Goal: Information Seeking & Learning: Learn about a topic

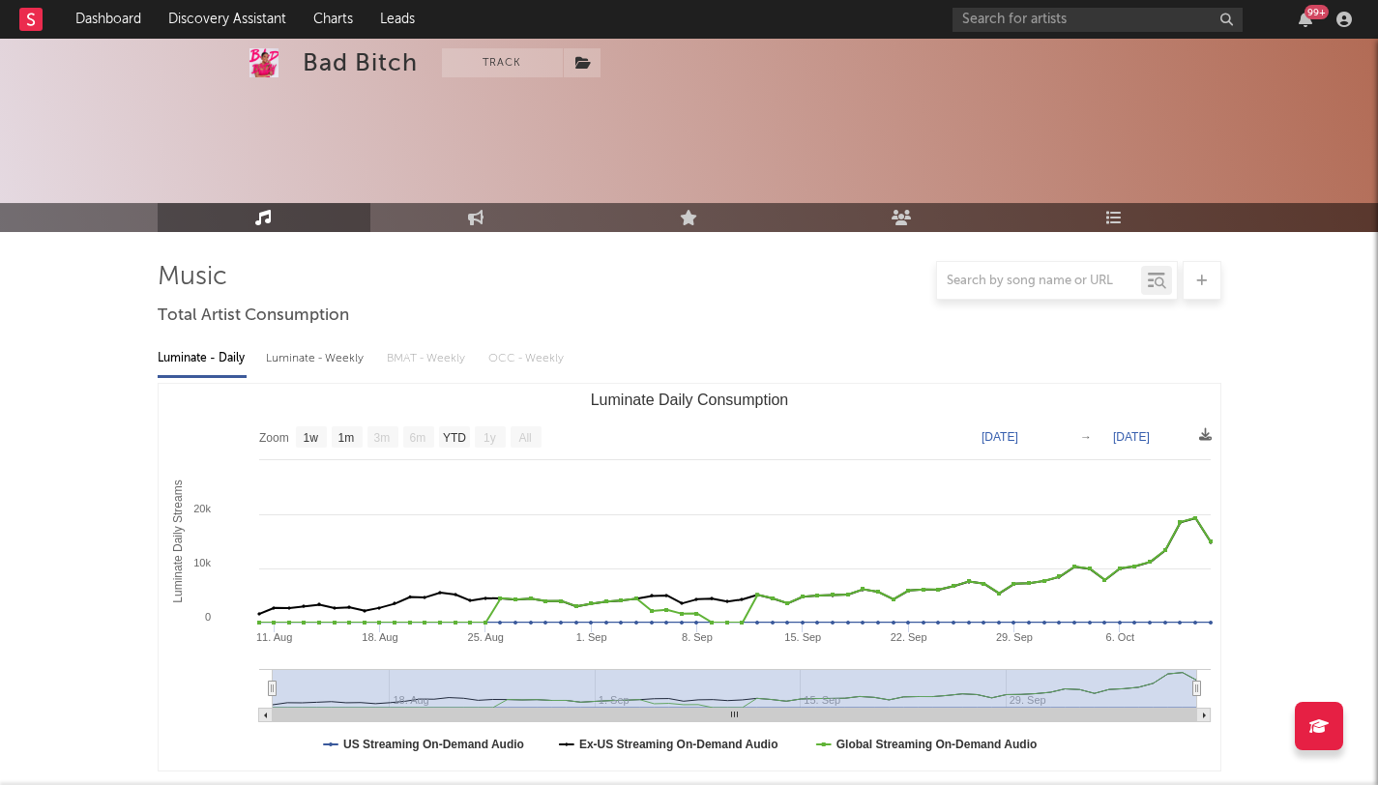
select select "1w"
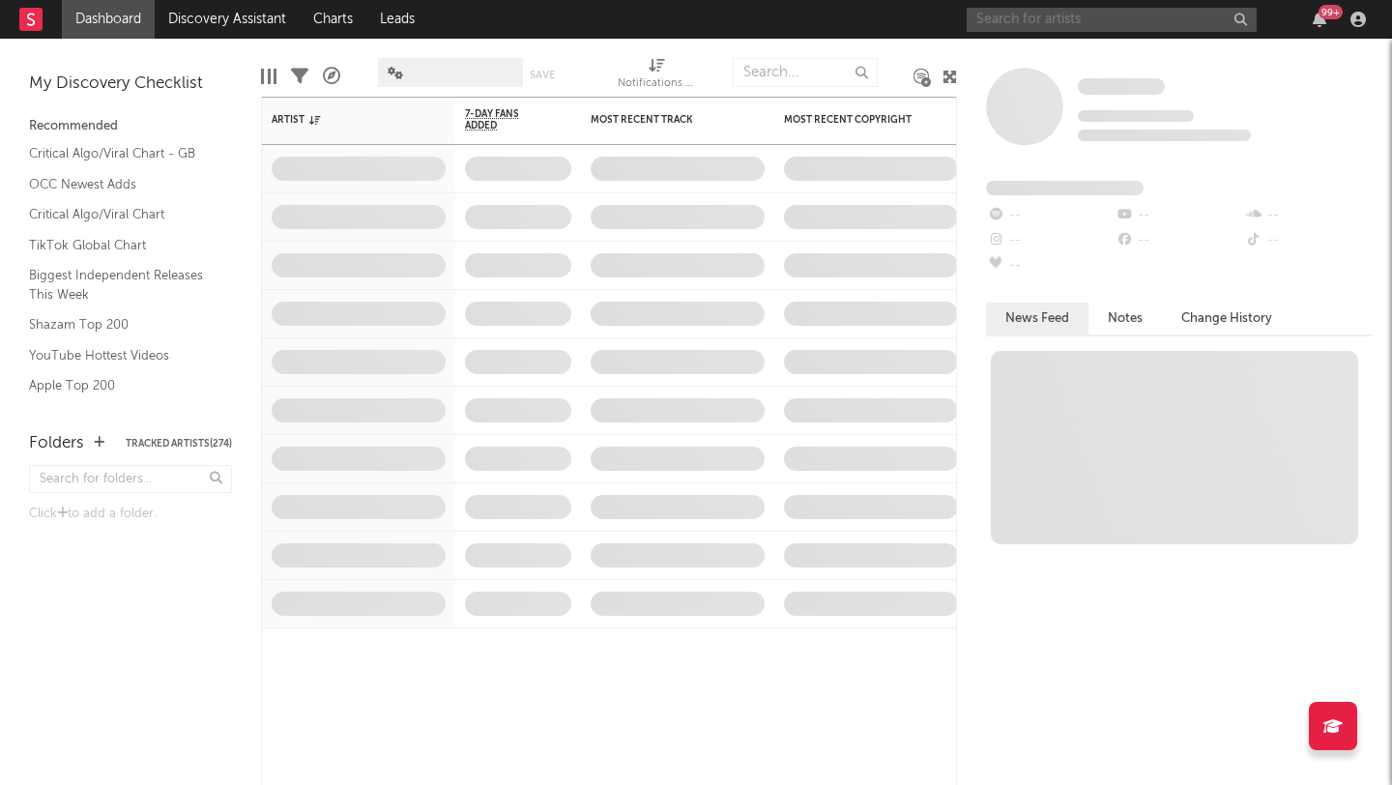
click at [1051, 20] on input "text" at bounding box center [1112, 20] width 290 height 24
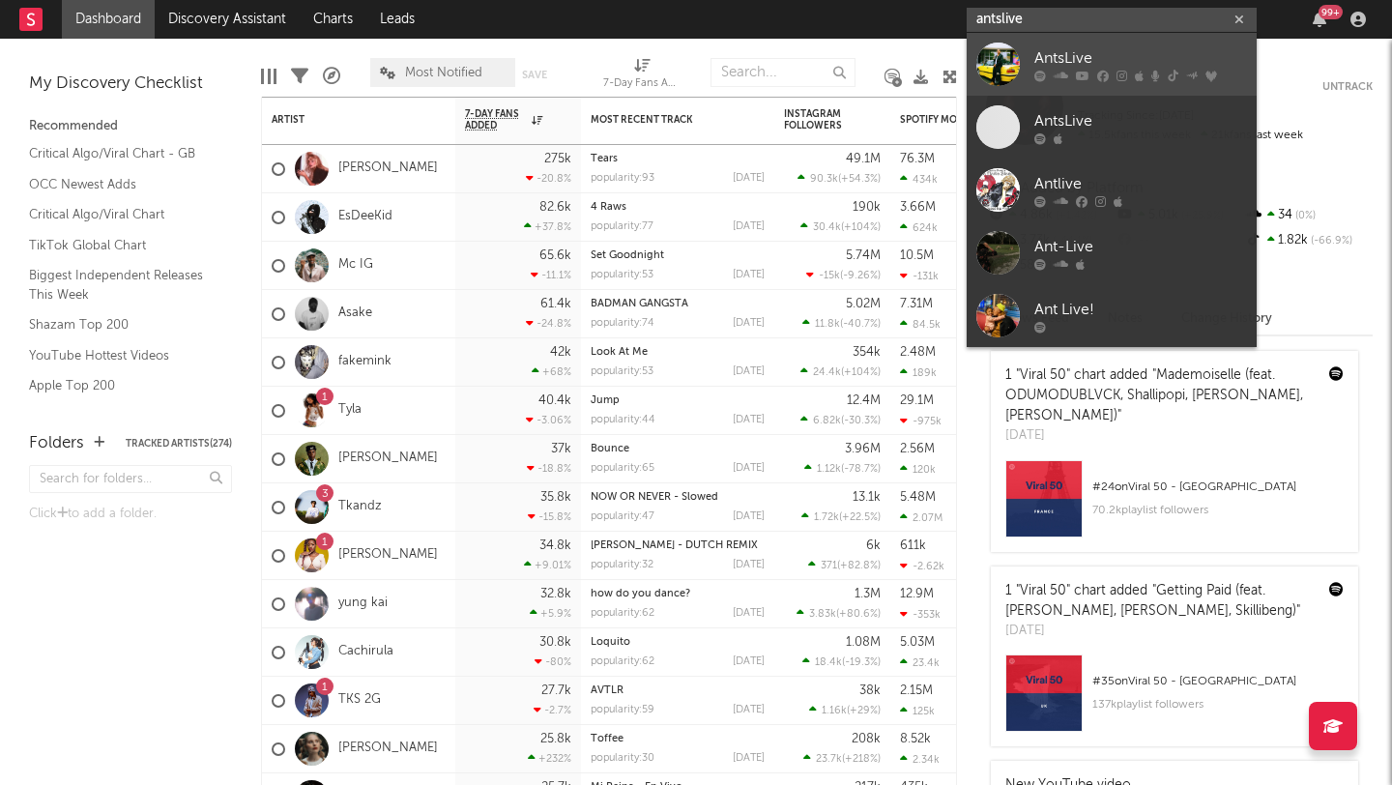
type input "antslive"
click at [1009, 56] on div at bounding box center [999, 65] width 44 height 44
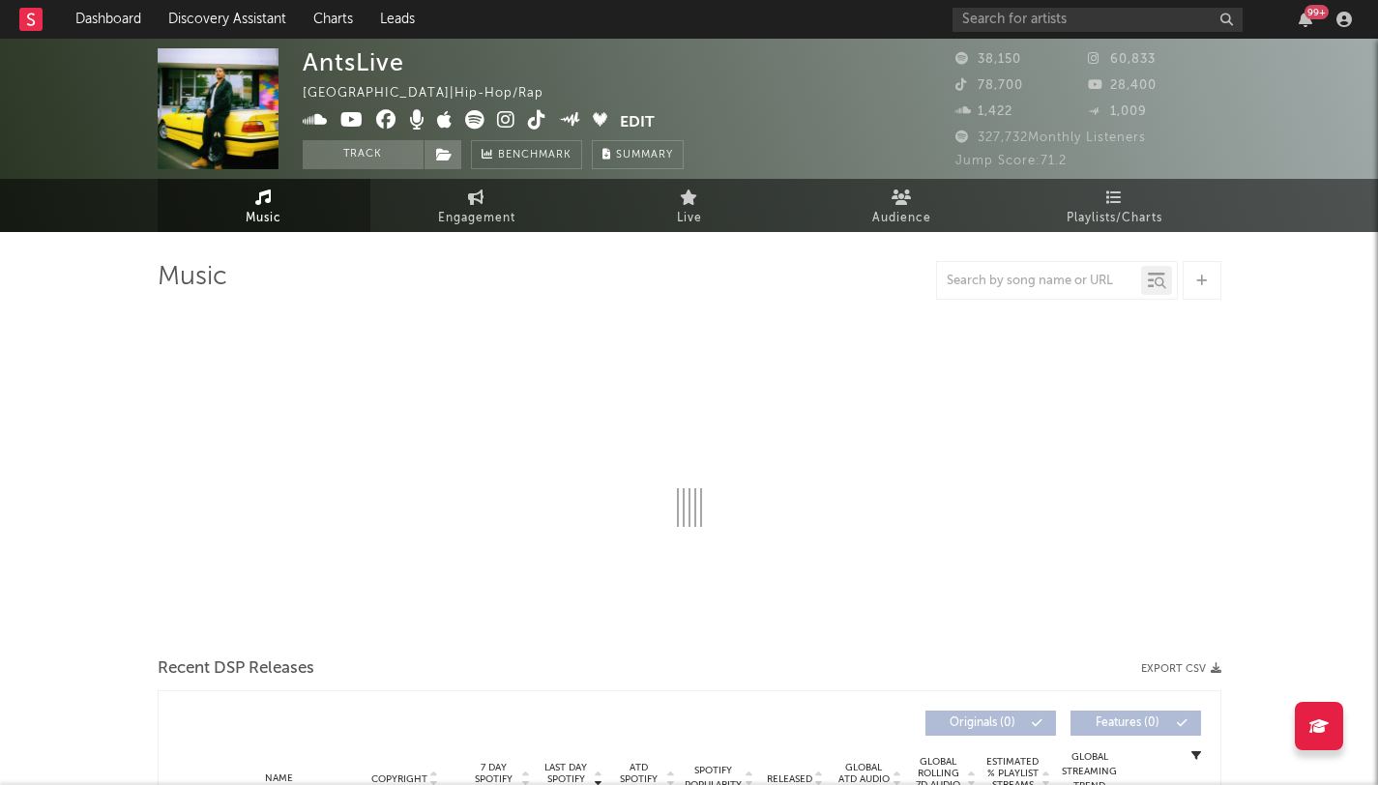
select select "6m"
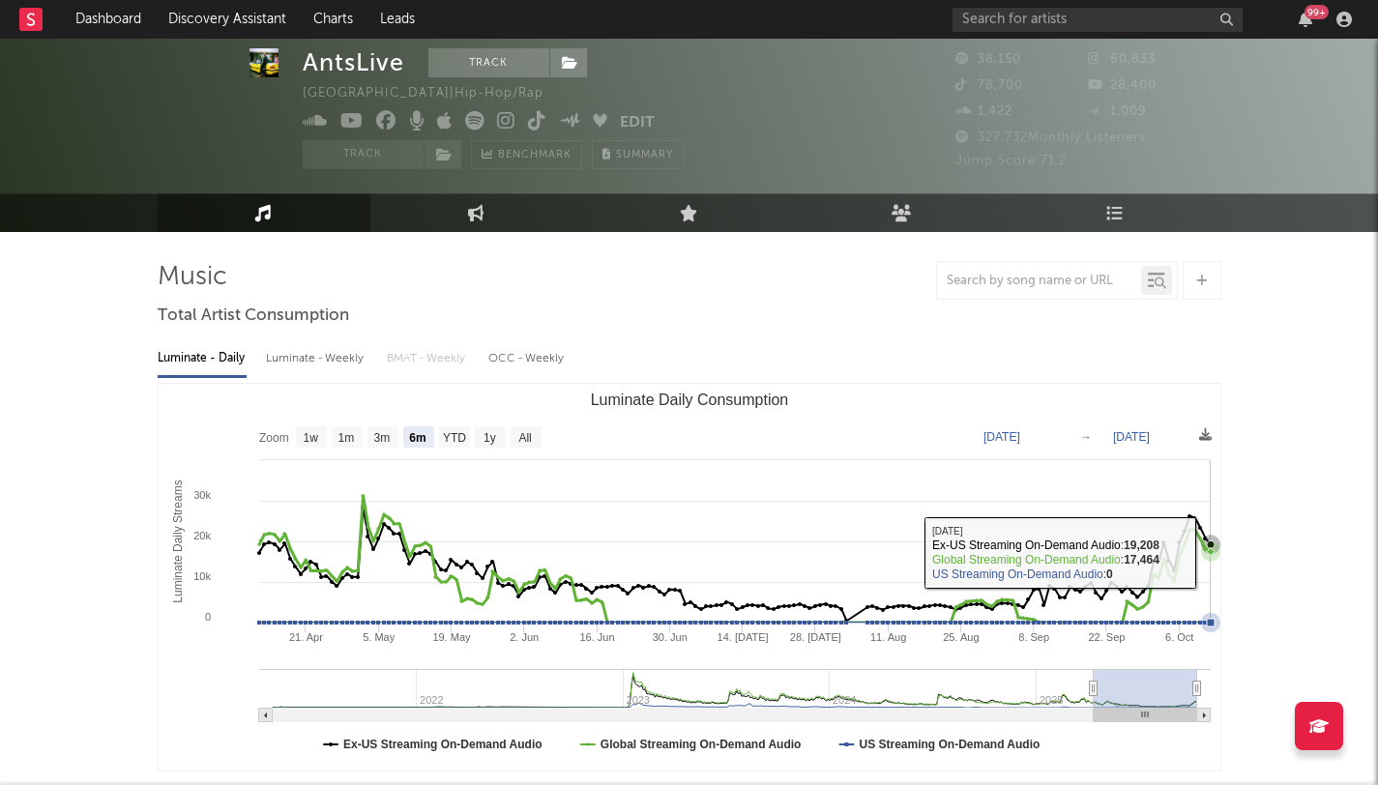
scroll to position [519, 0]
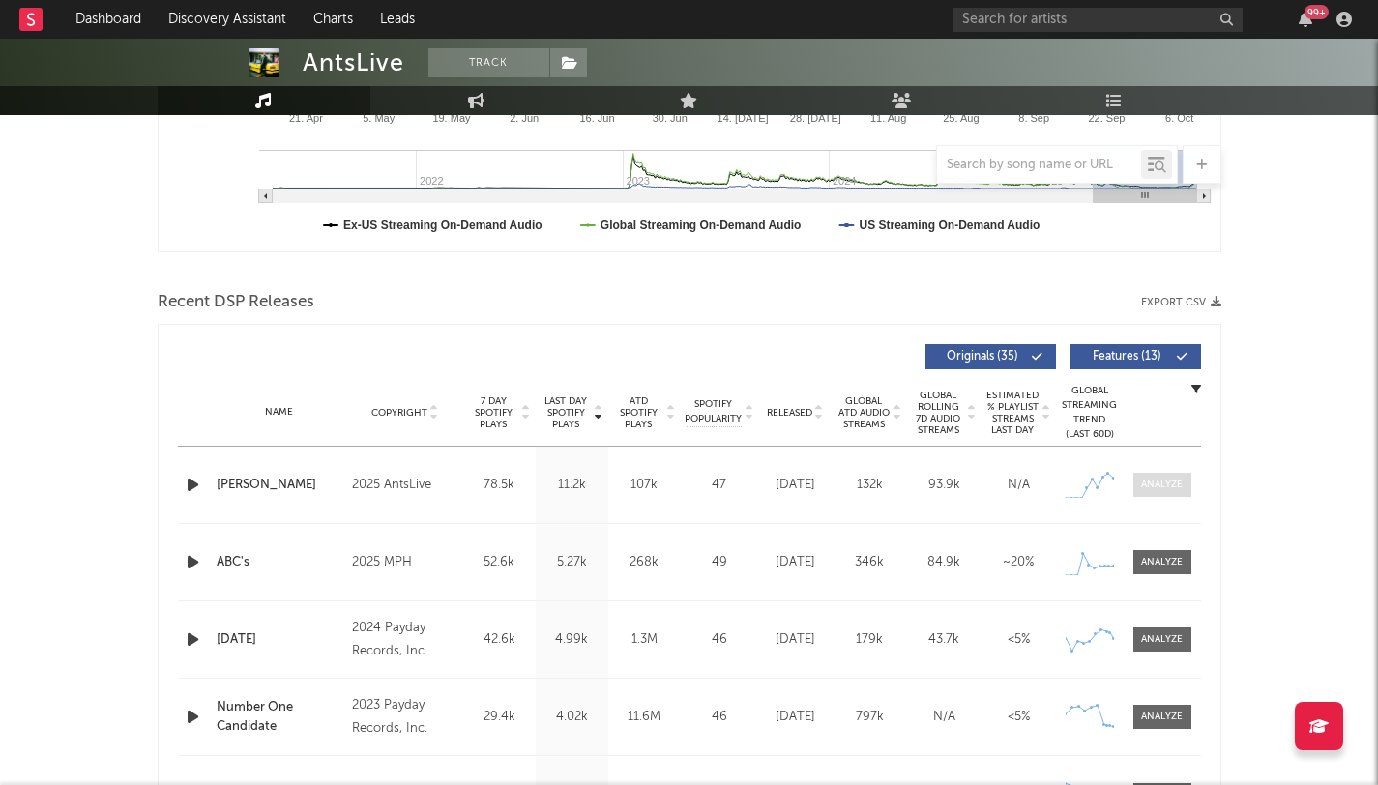
click at [1168, 484] on div at bounding box center [1162, 485] width 42 height 15
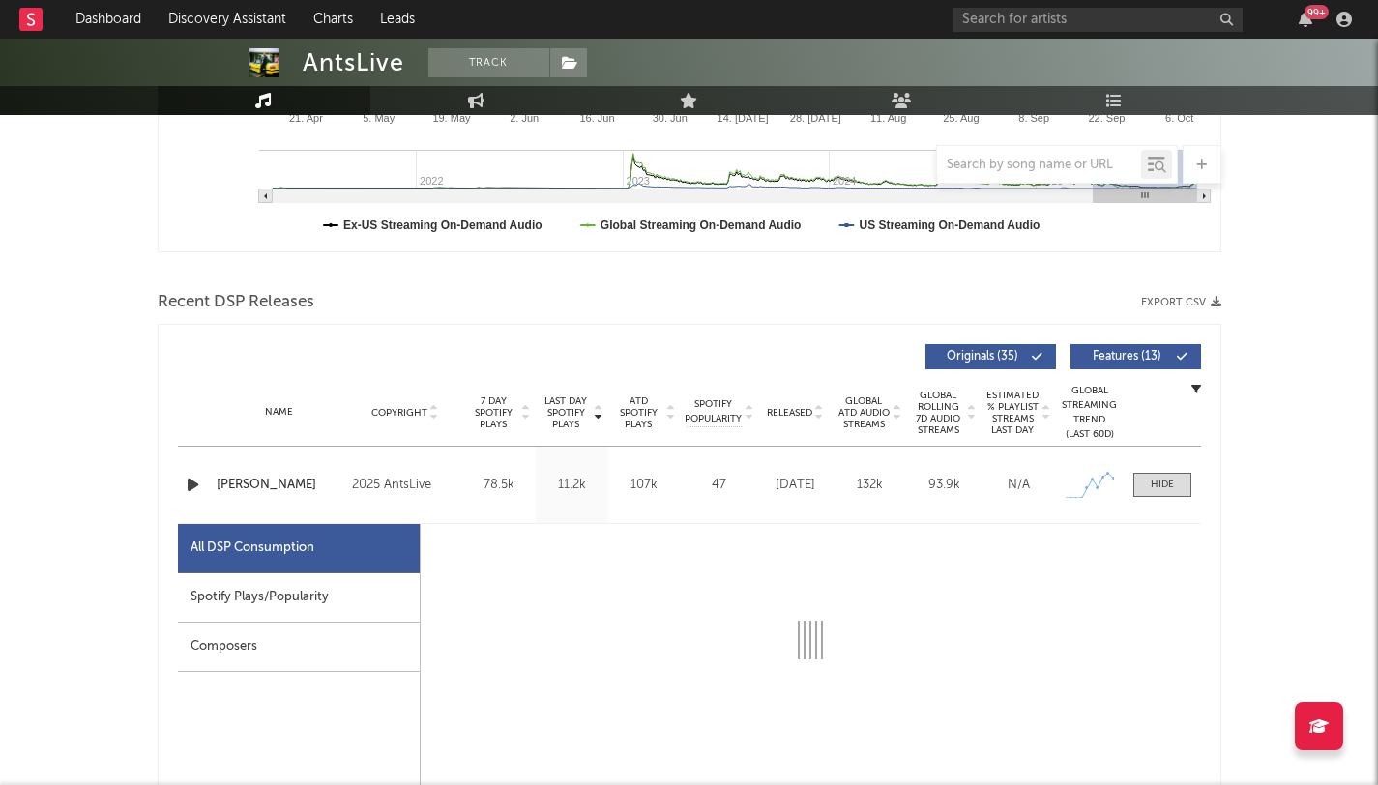
select select "1w"
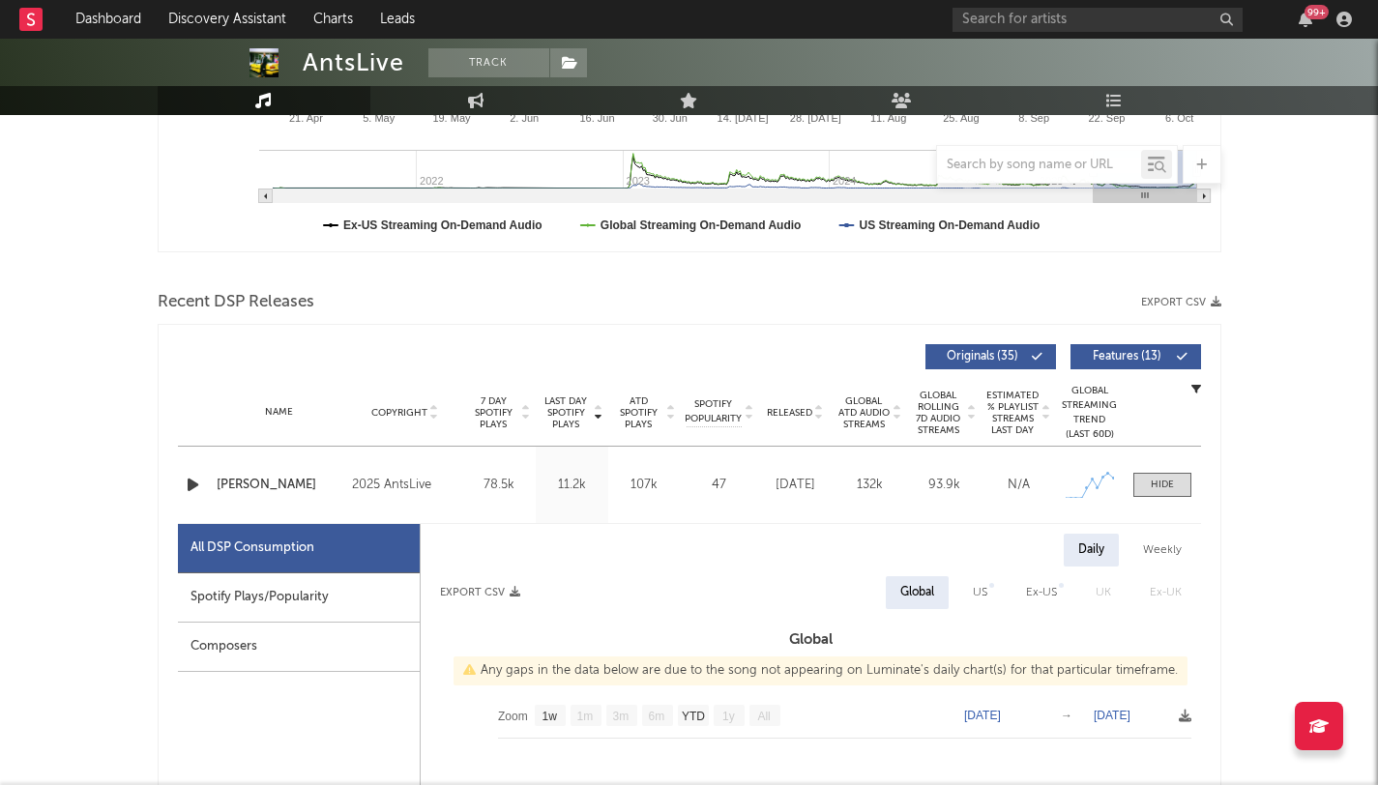
click at [256, 590] on div "Spotify Plays/Popularity" at bounding box center [299, 597] width 242 height 49
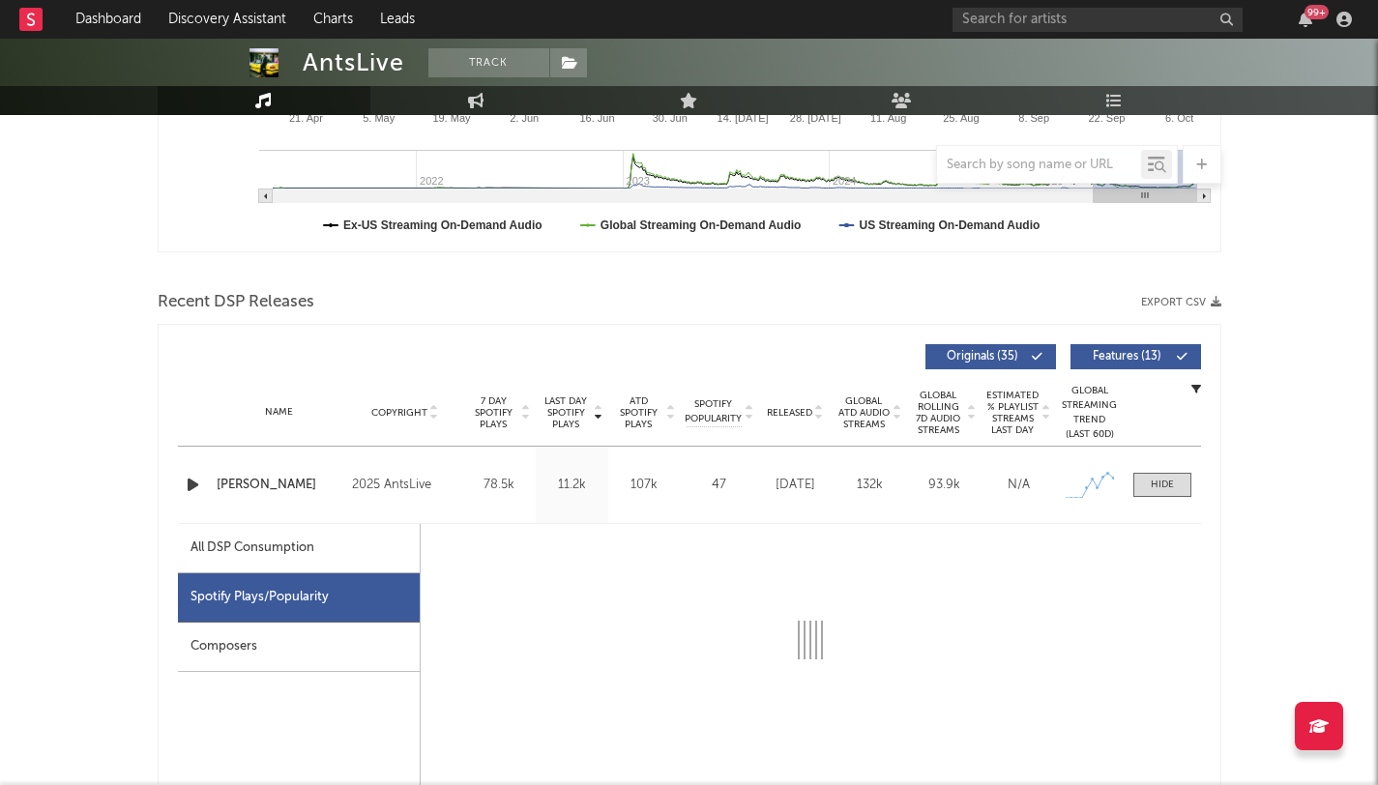
select select "1w"
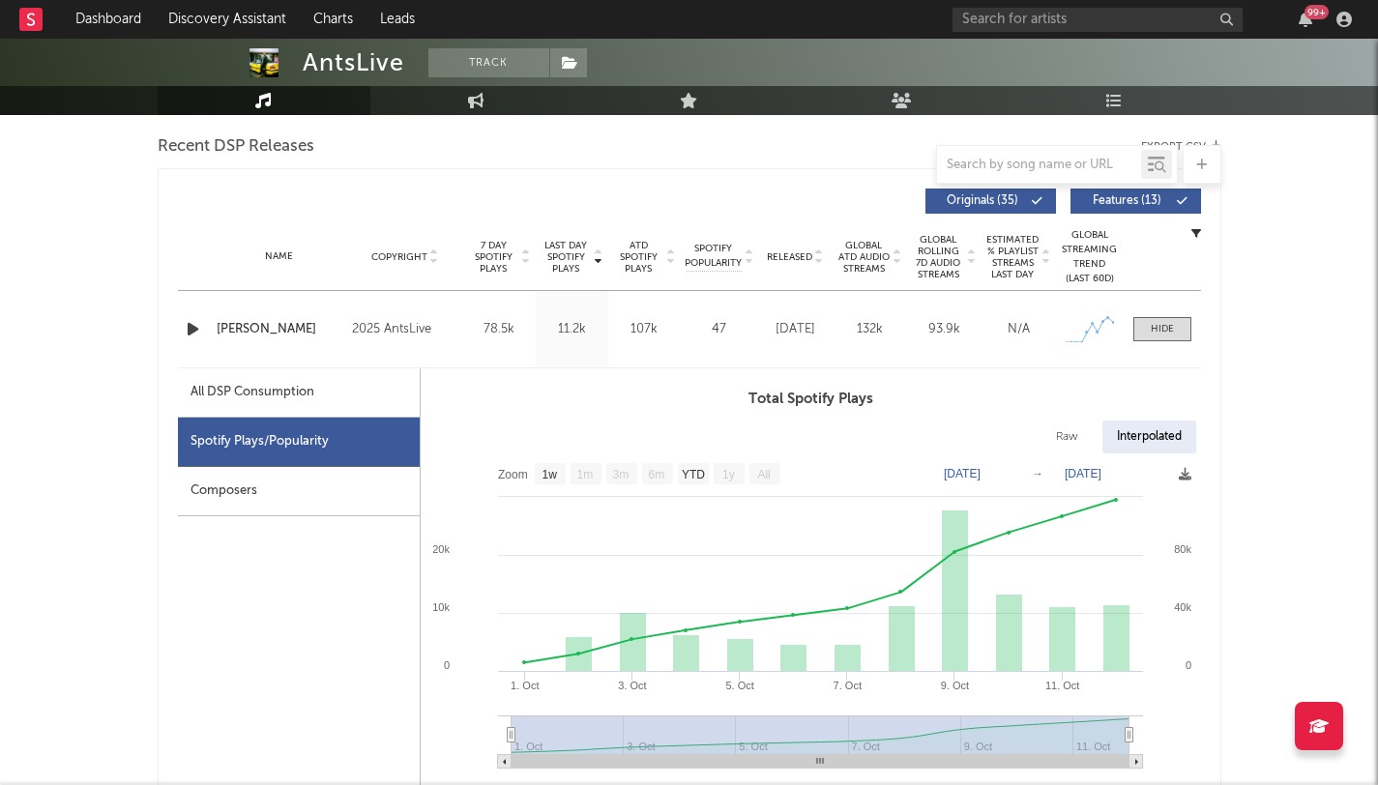
scroll to position [825, 0]
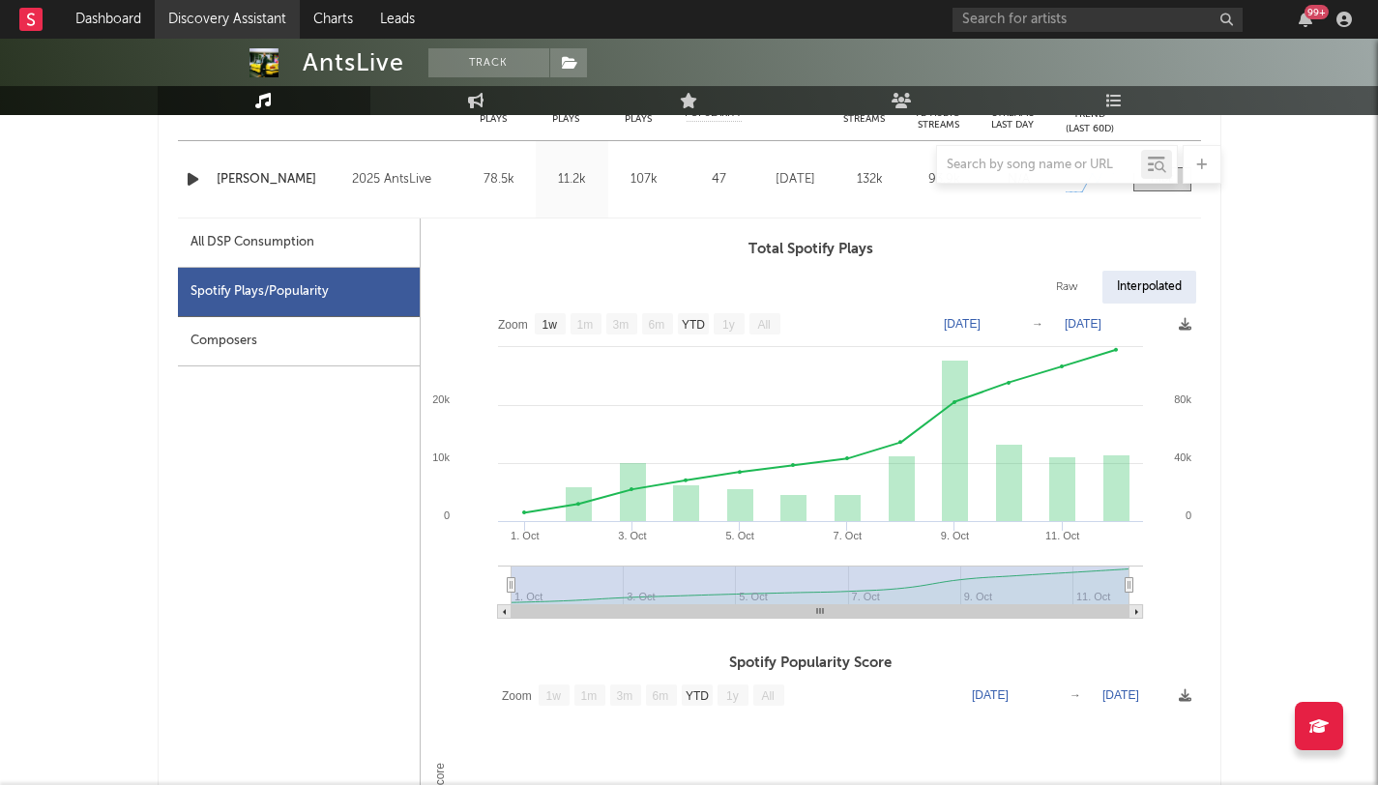
click at [223, 5] on link "Discovery Assistant" at bounding box center [227, 19] width 145 height 39
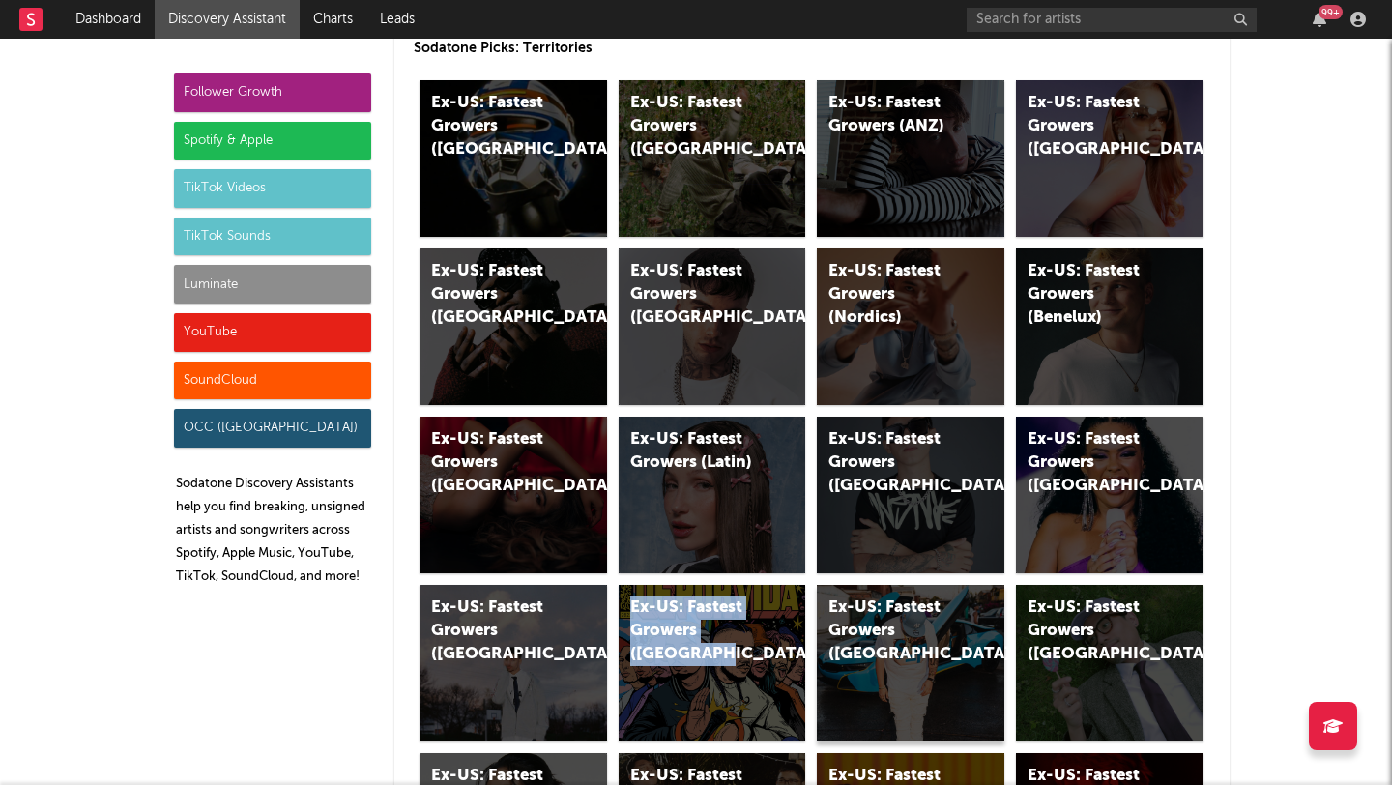
scroll to position [9866, 0]
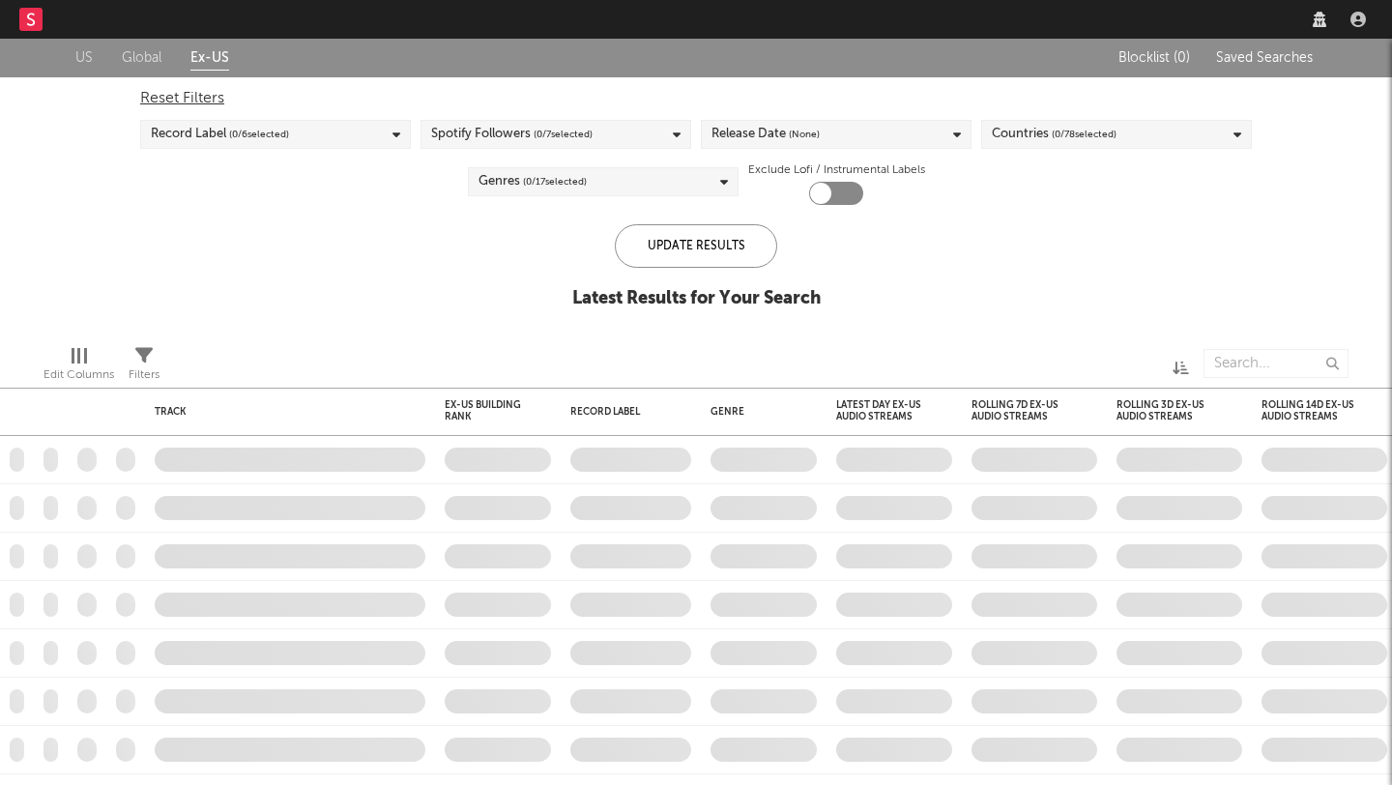
checkbox input "true"
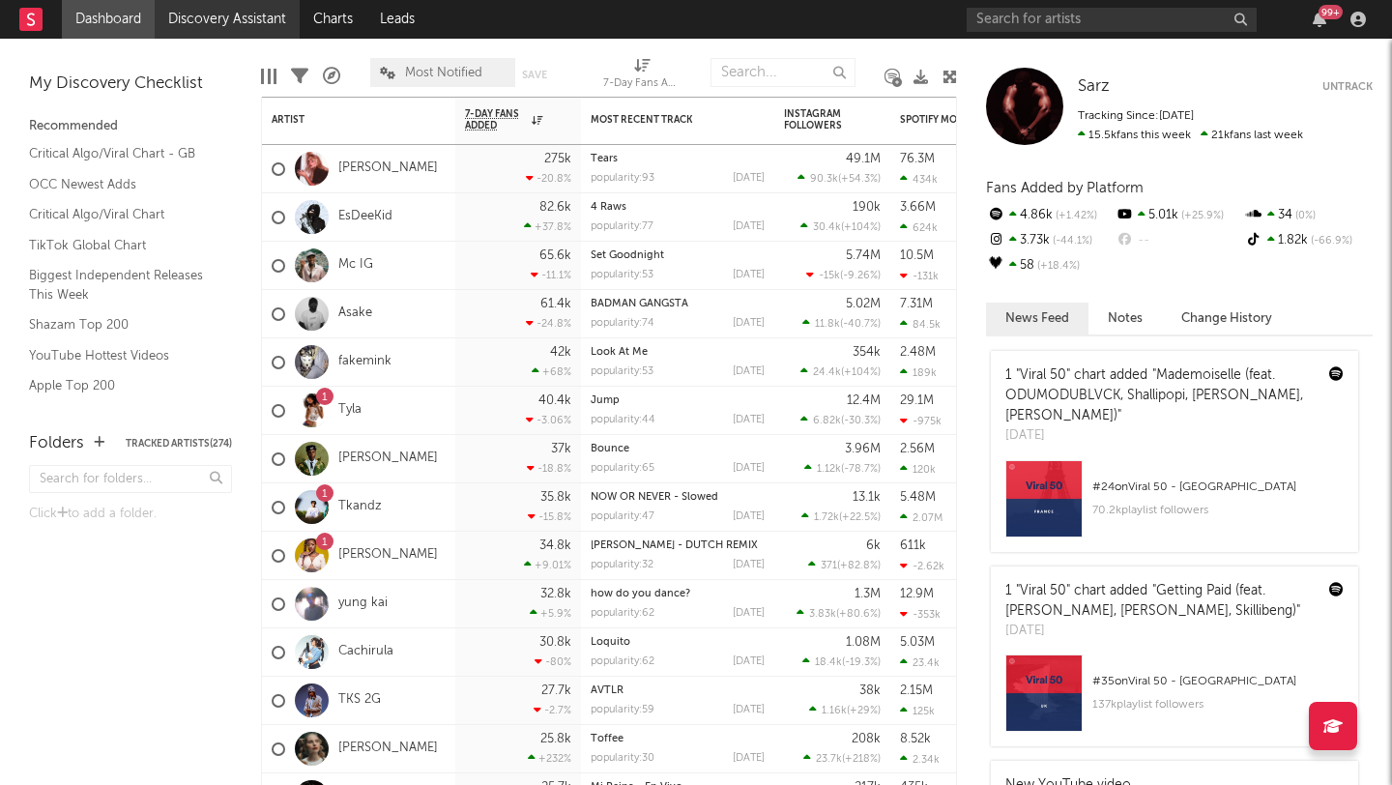
click at [195, 6] on link "Discovery Assistant" at bounding box center [227, 19] width 145 height 39
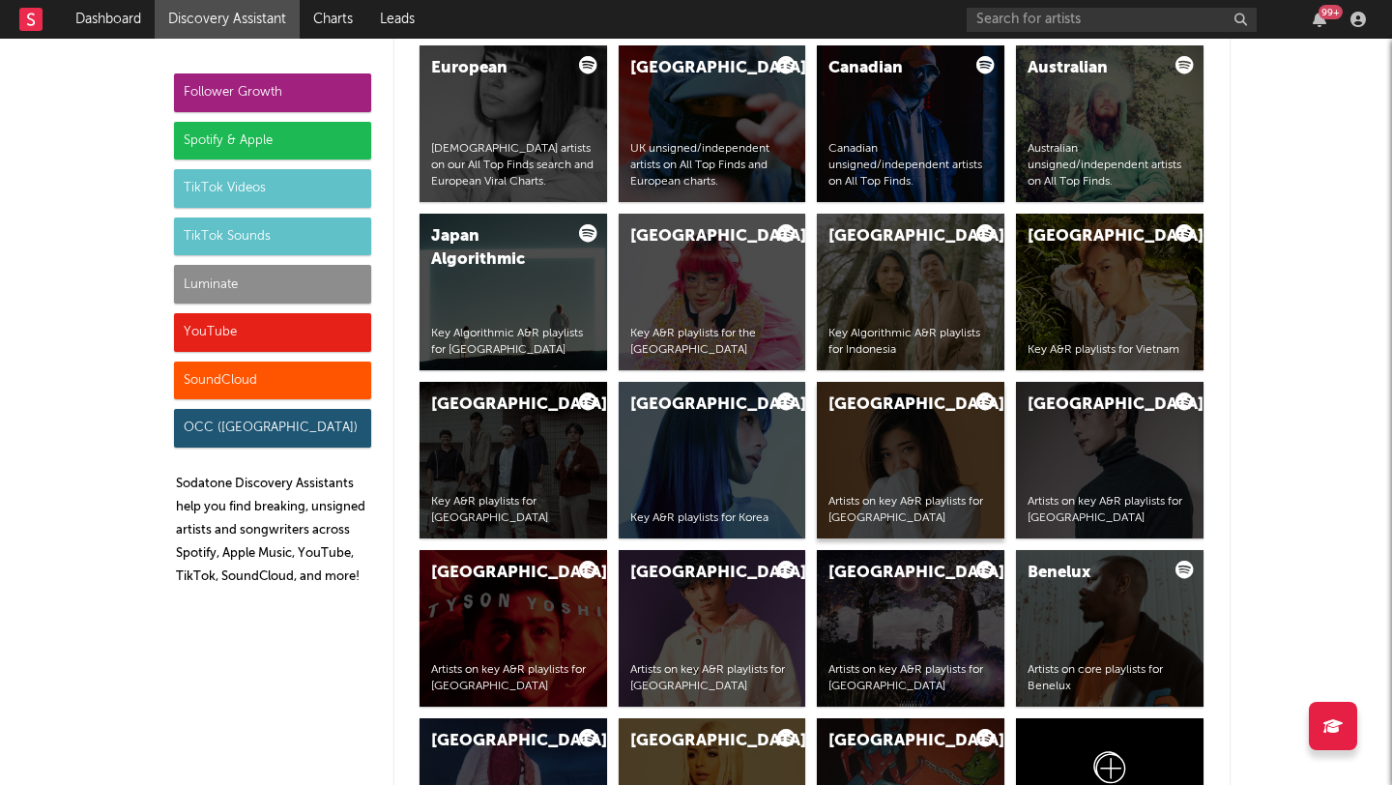
scroll to position [3464, 0]
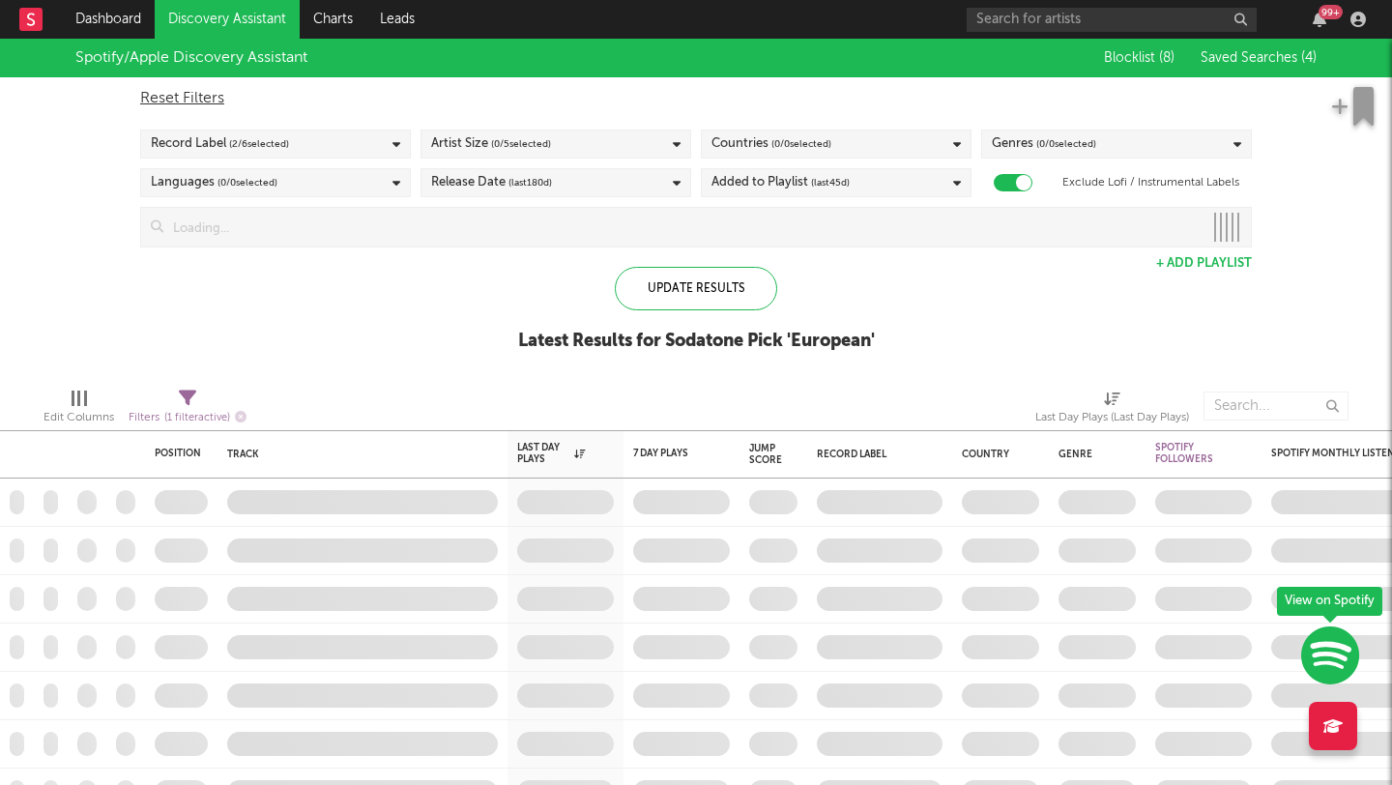
checkbox input "true"
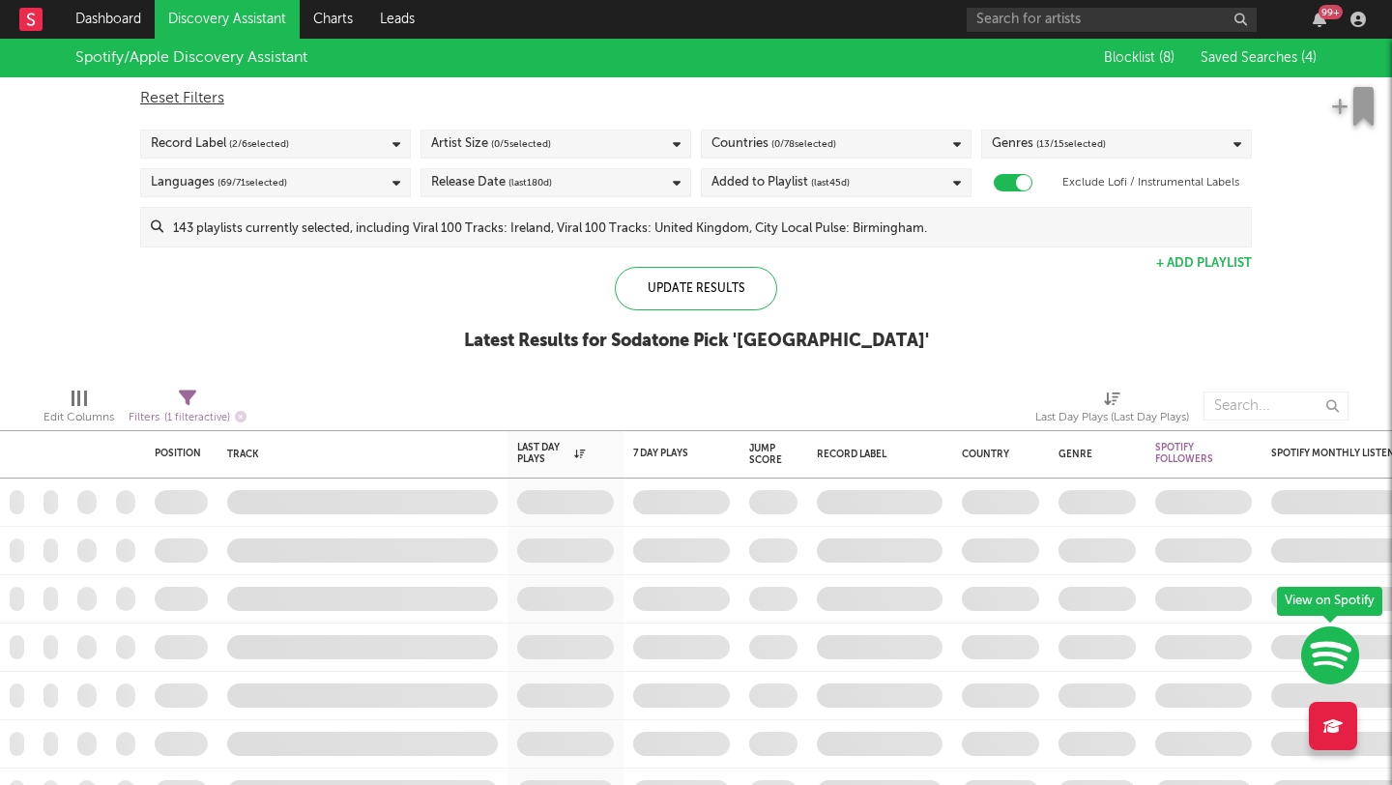
checkbox input "true"
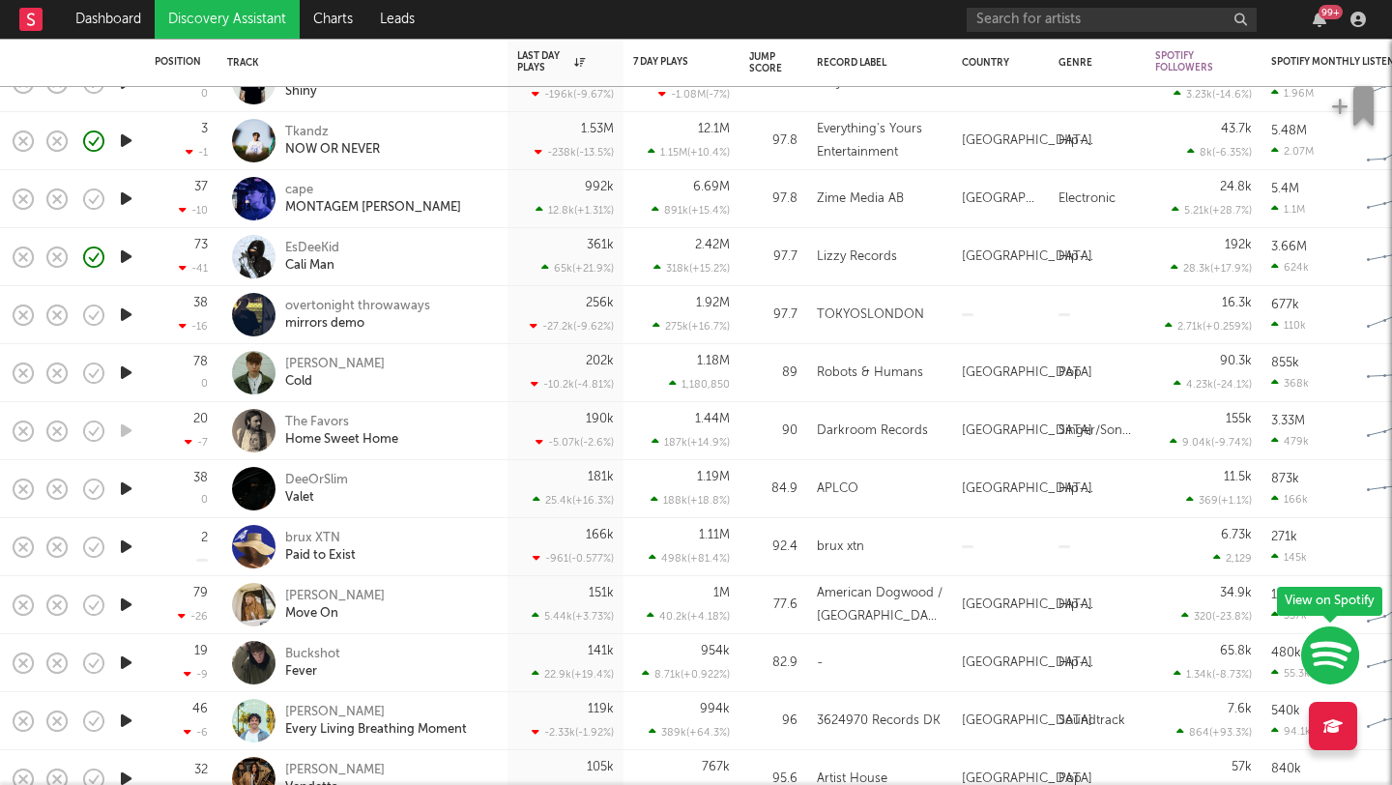
click at [439, 551] on div "brux XTN Paid to Exist" at bounding box center [389, 547] width 208 height 35
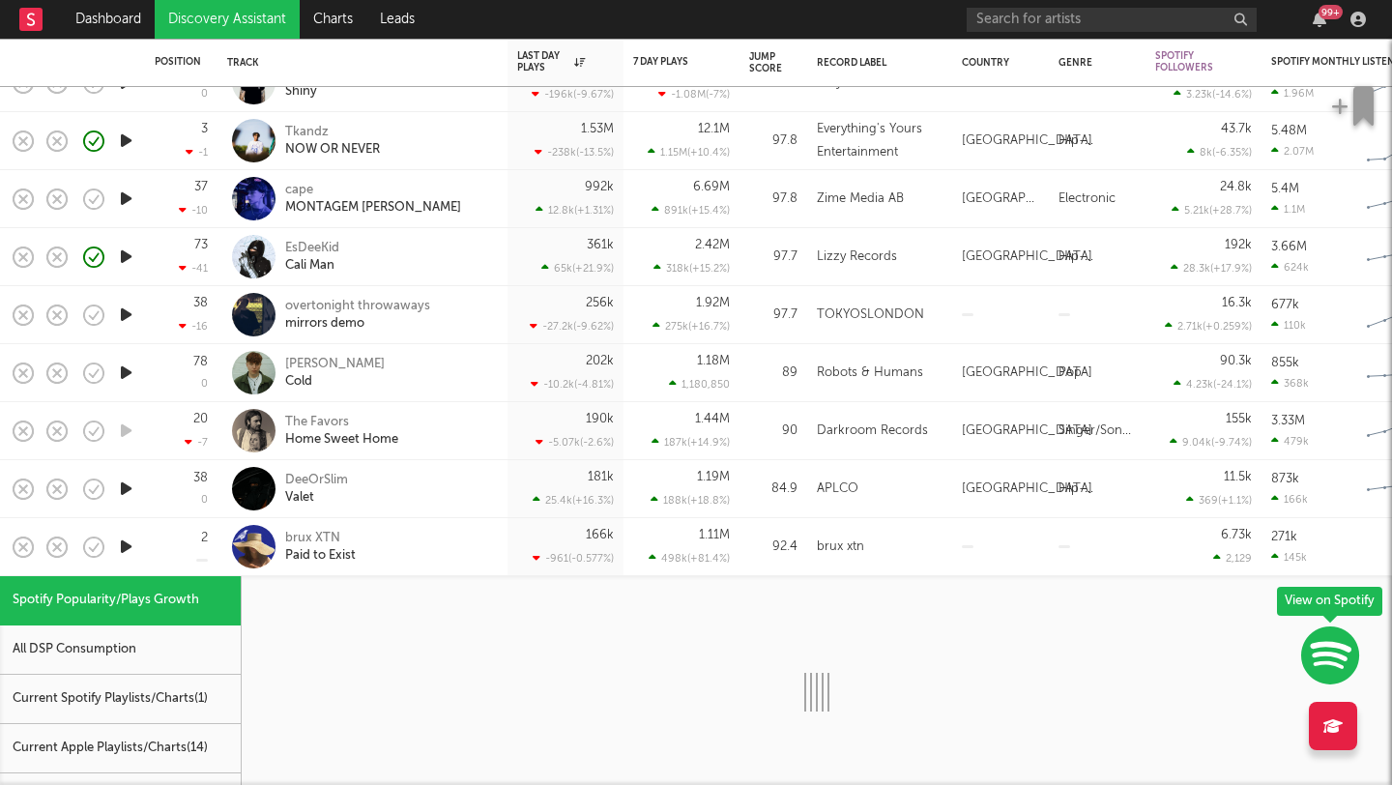
select select "1w"
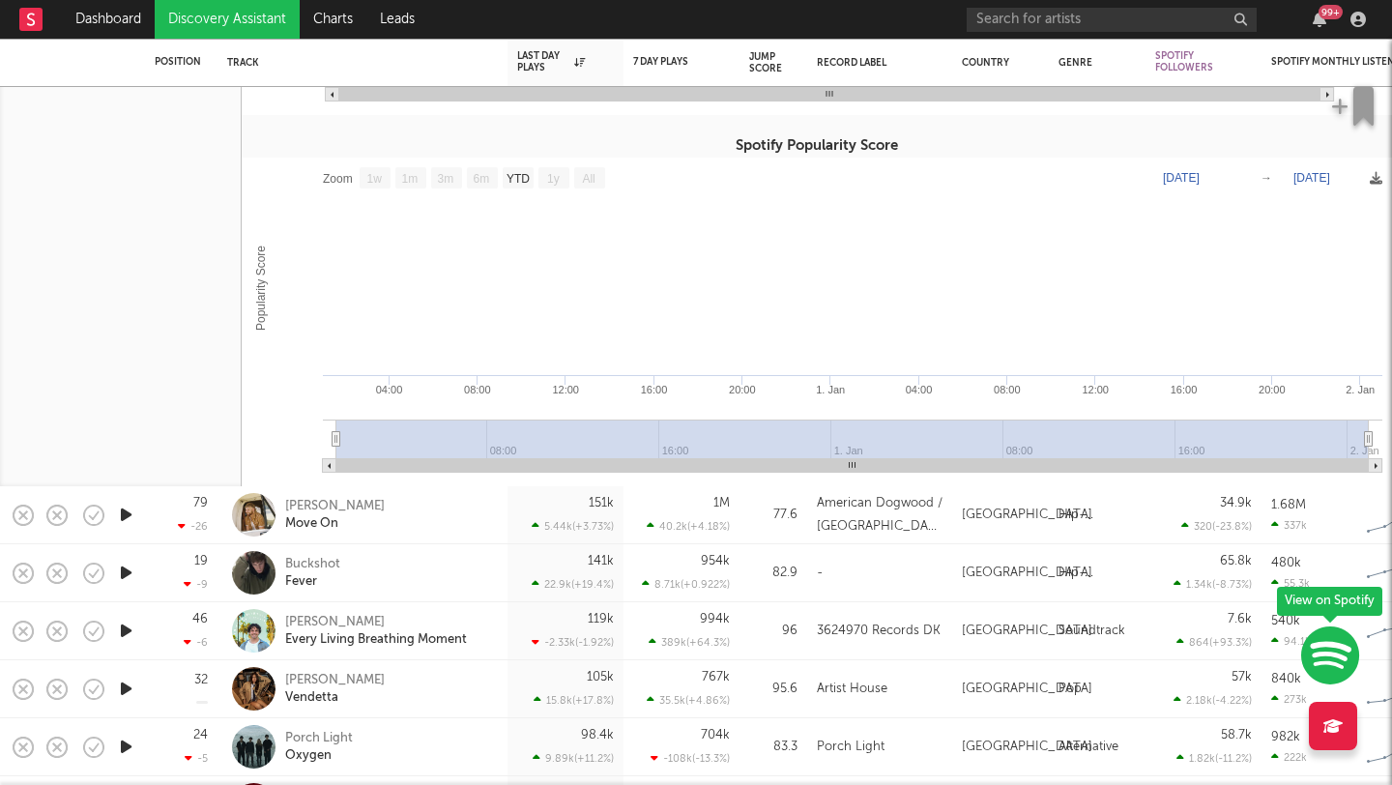
click at [439, 551] on div "Buckshot Fever" at bounding box center [362, 572] width 271 height 57
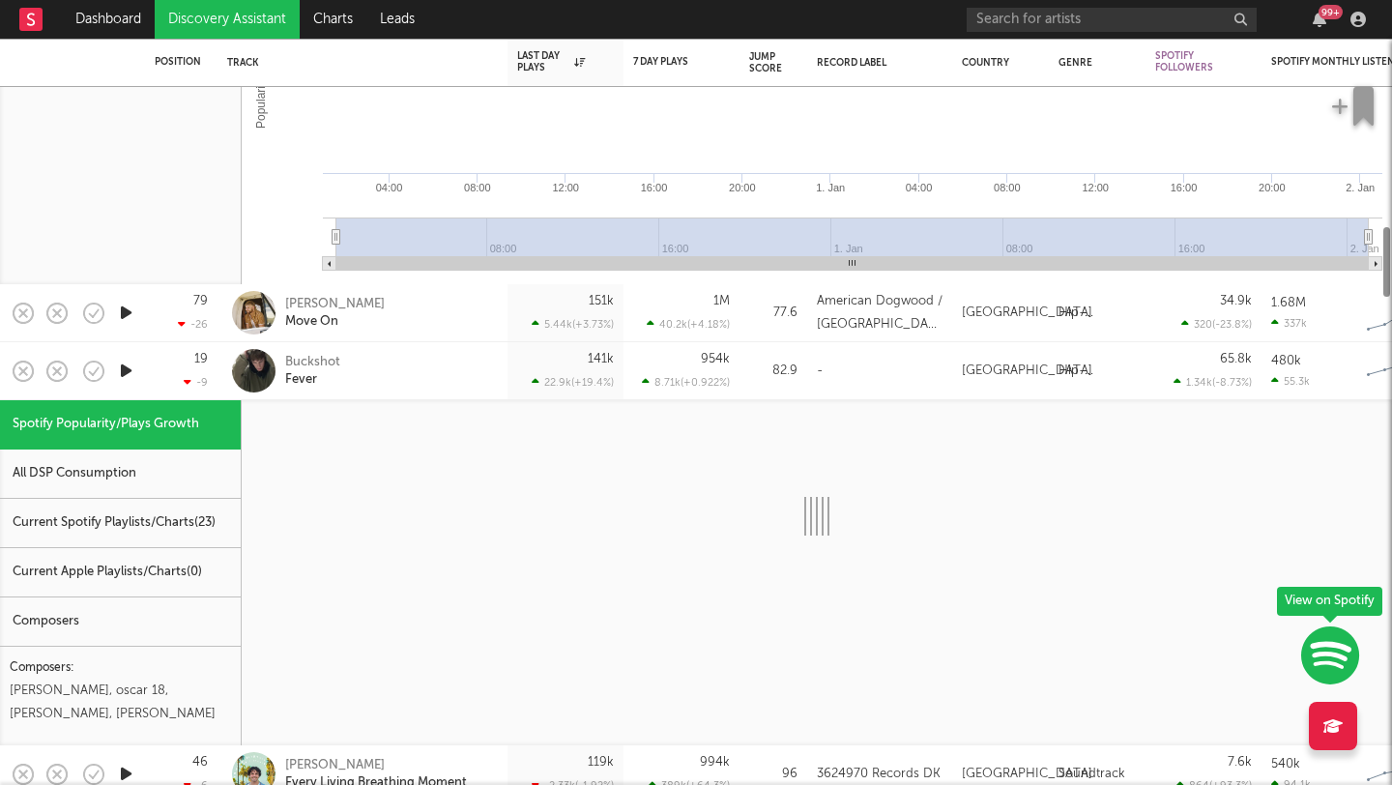
select select "1w"
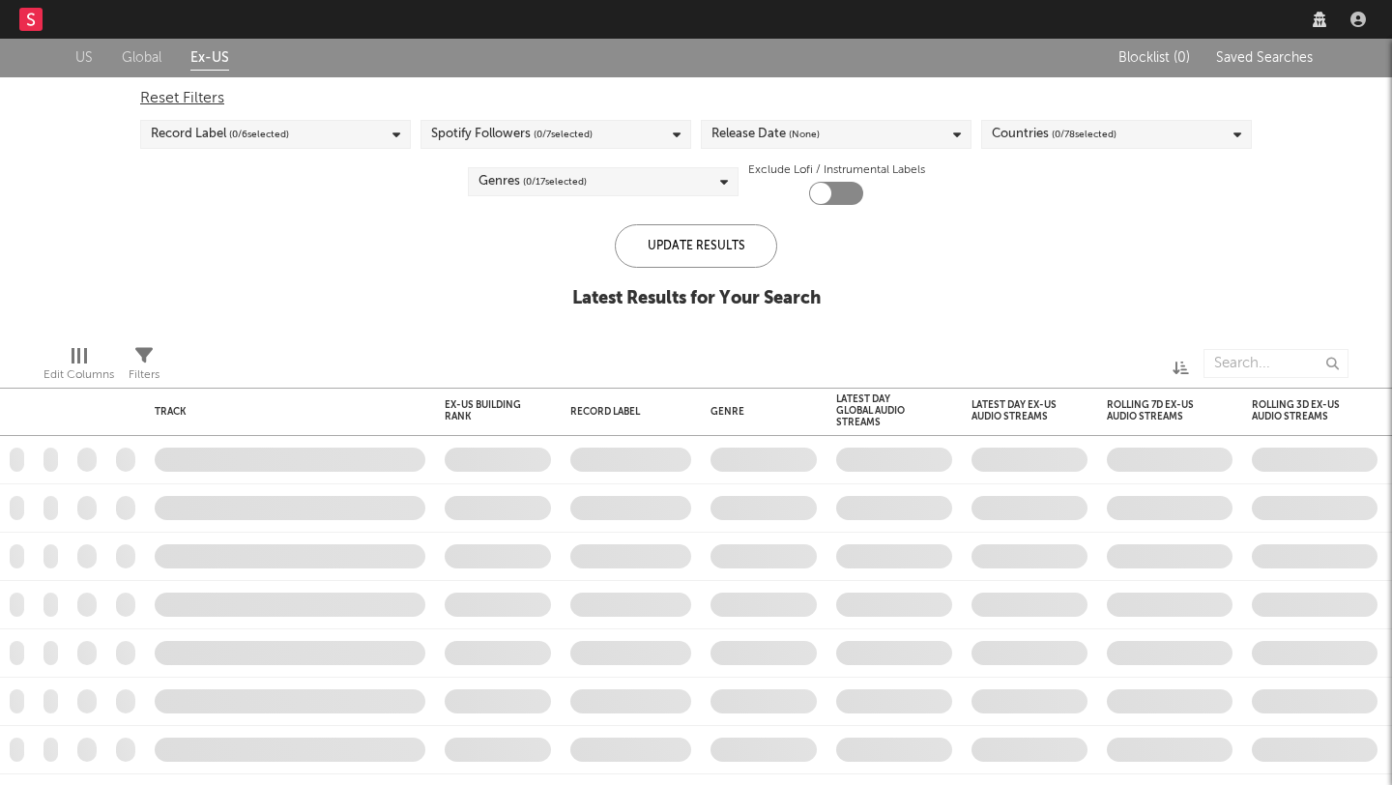
checkbox input "true"
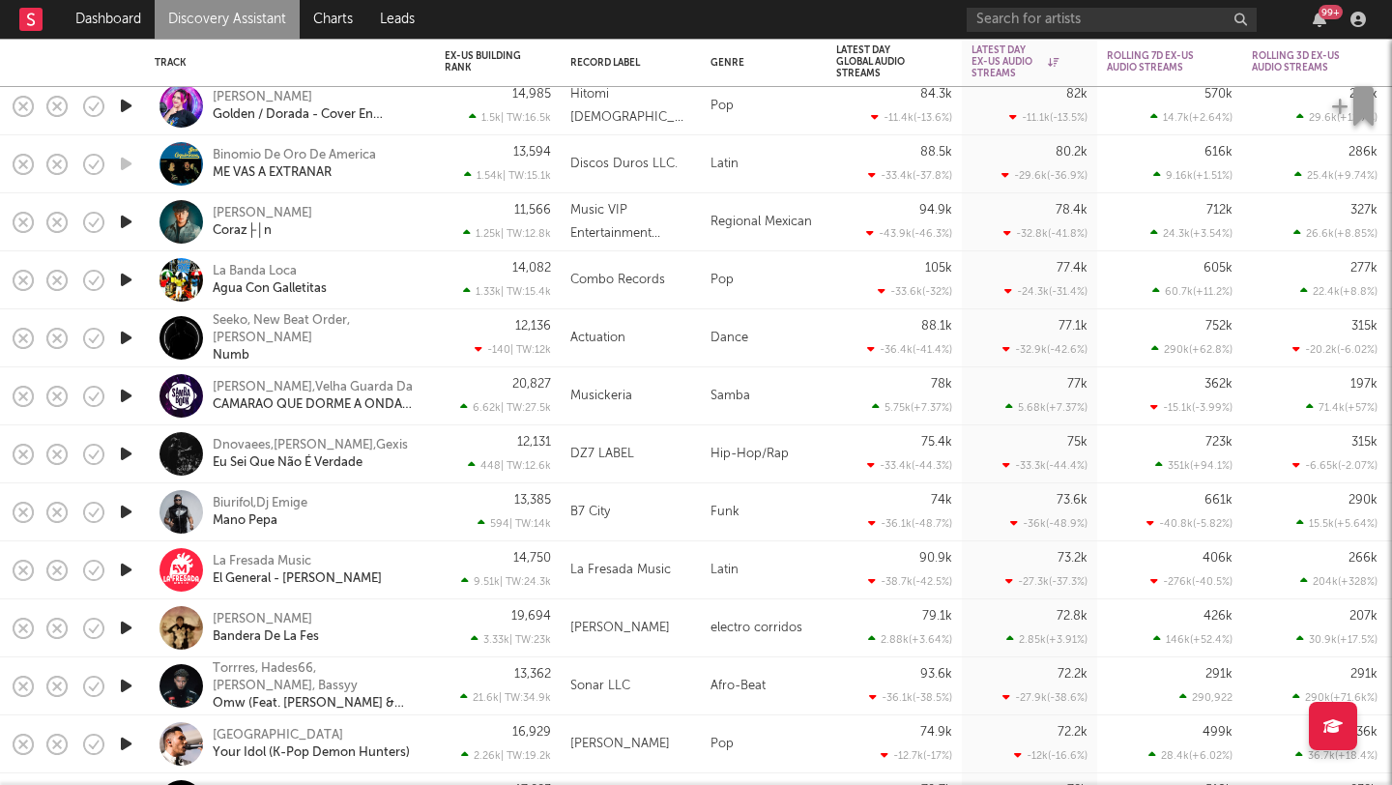
click at [883, 487] on div "74k -36.1k ( -48.7 % )" at bounding box center [894, 511] width 116 height 57
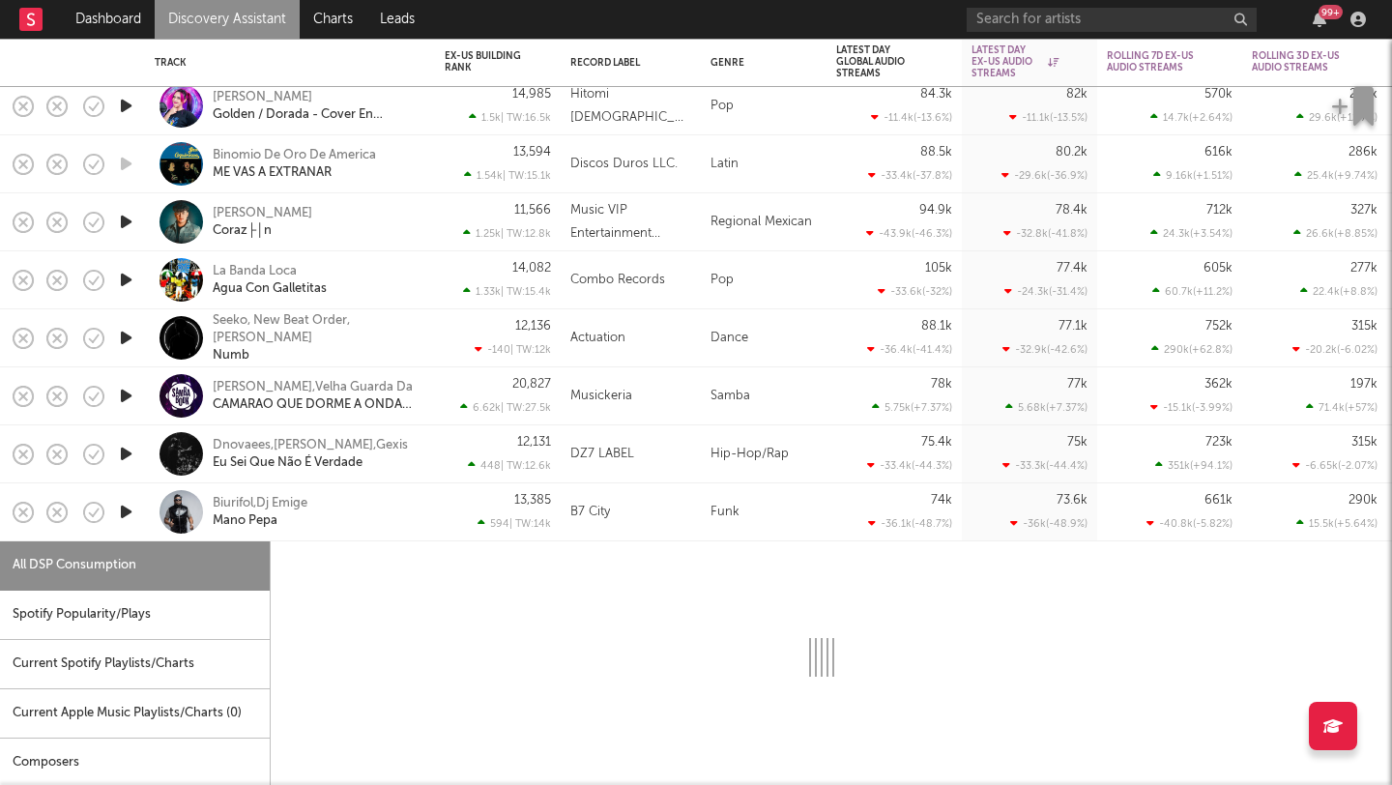
select select "6m"
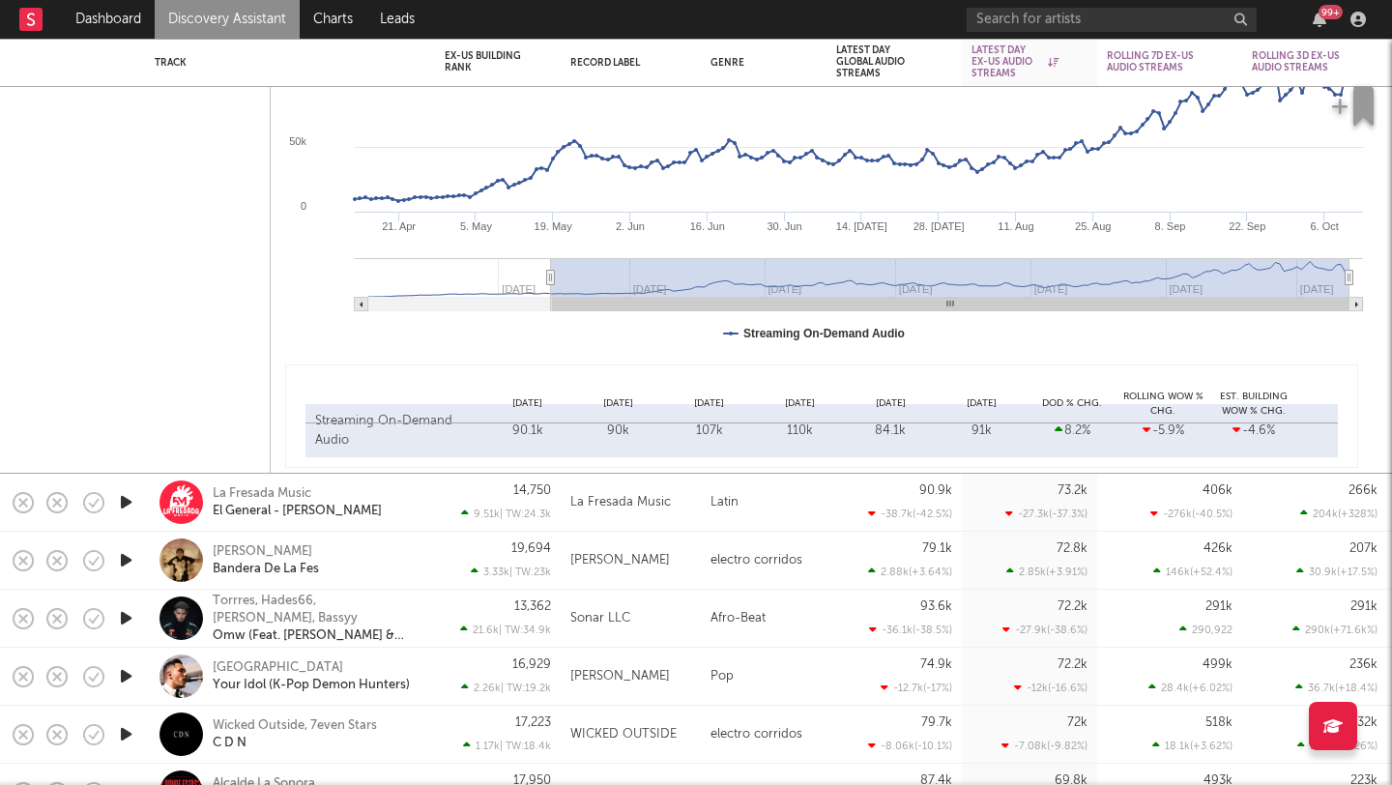
click at [883, 487] on div "90.9k -38.7k ( -42.5 % )" at bounding box center [894, 502] width 116 height 57
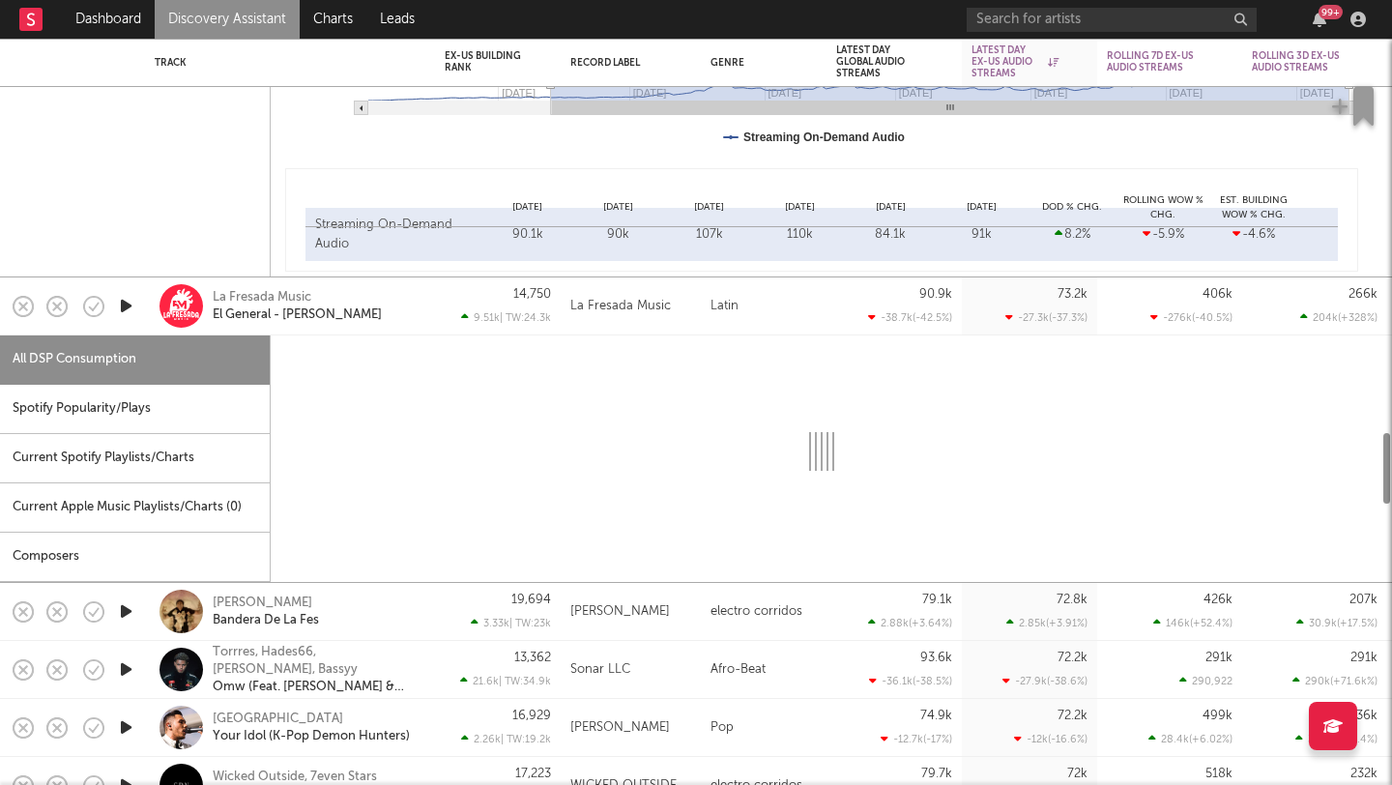
select select "1w"
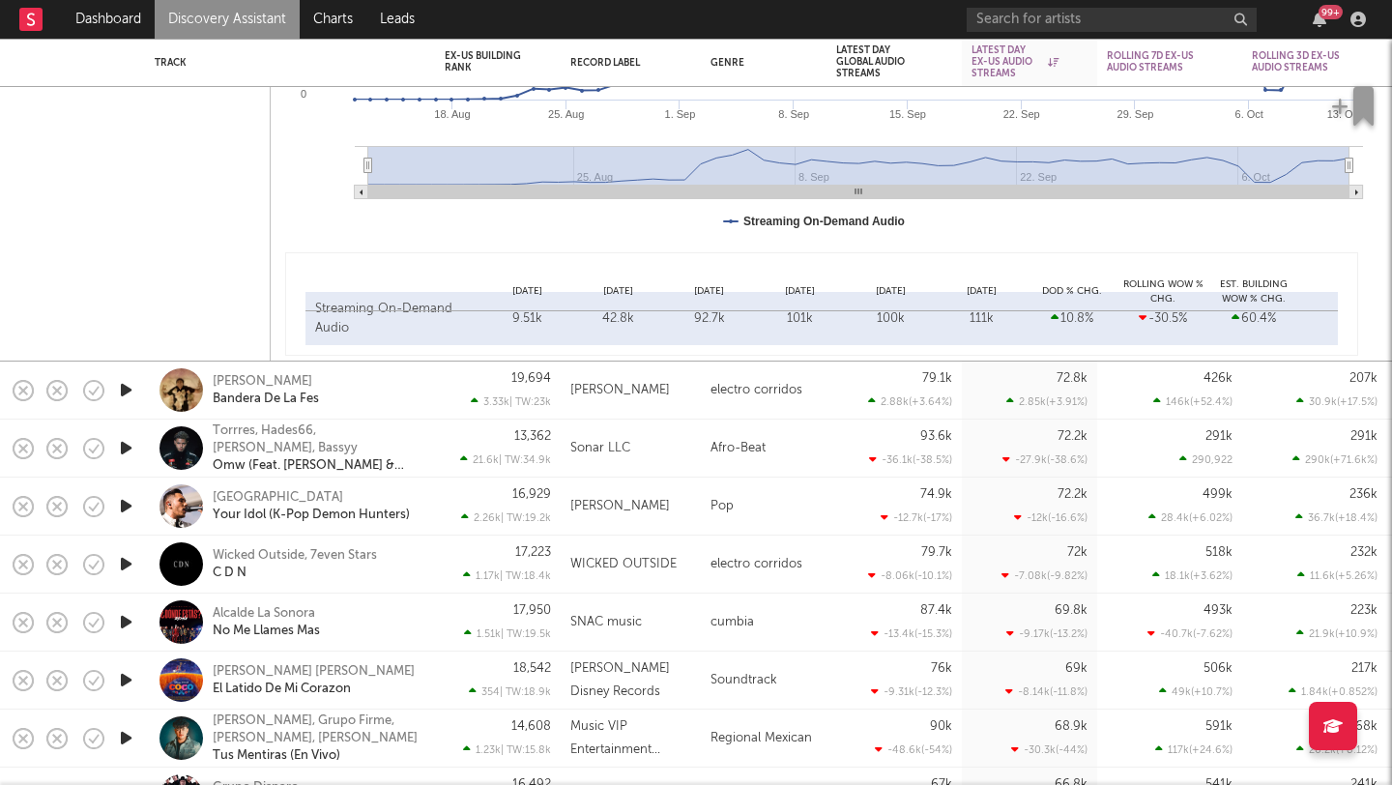
click at [849, 389] on div "79.1k 2.88k ( +3.64 % )" at bounding box center [894, 390] width 116 height 57
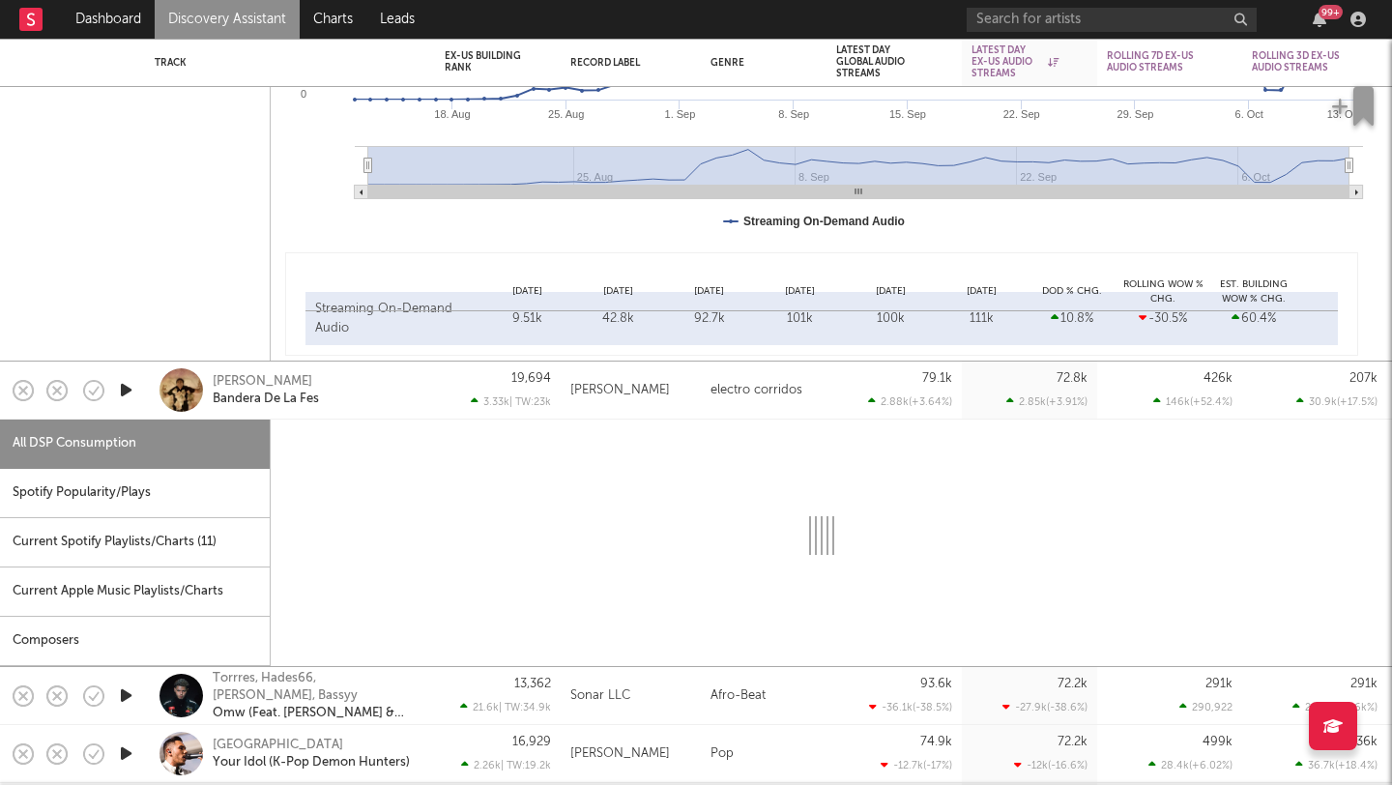
select select "1w"
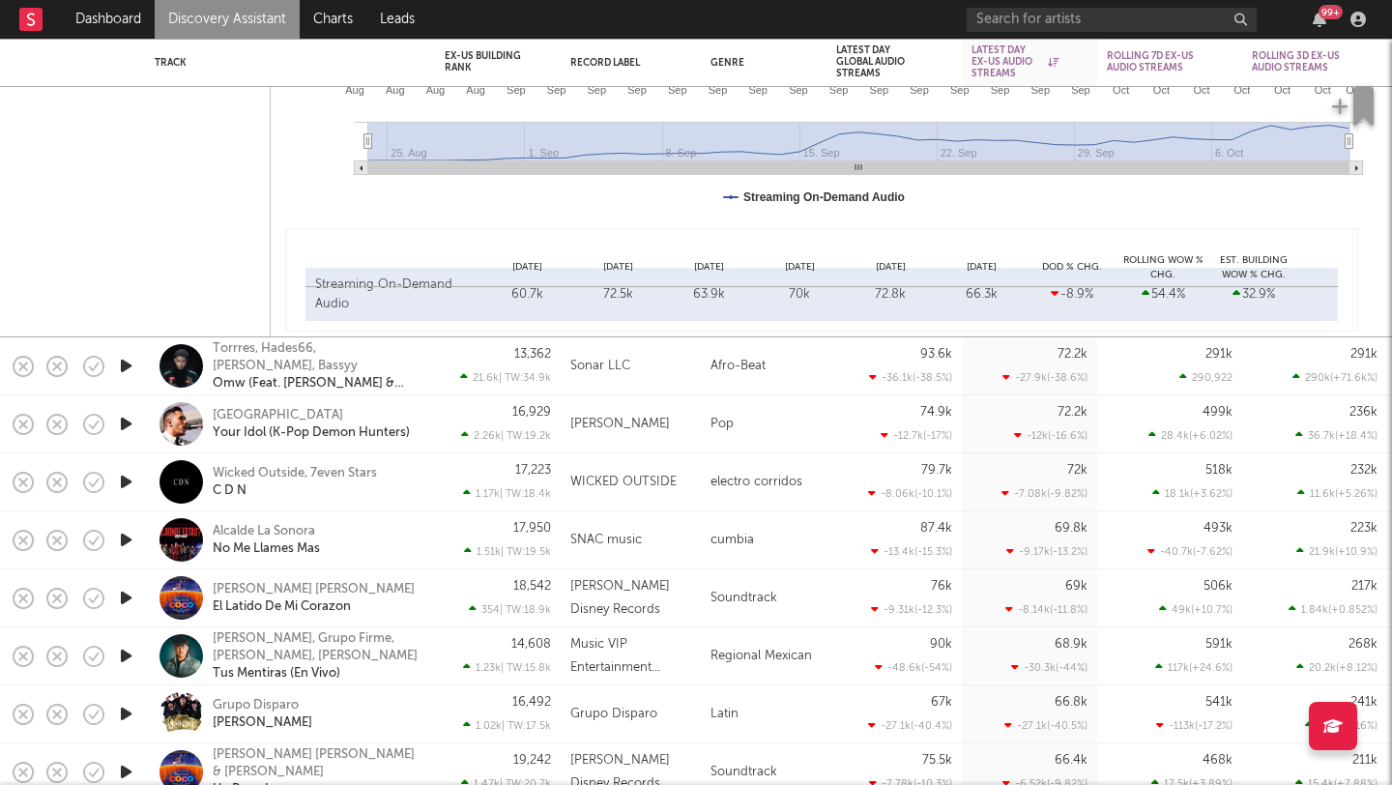
click at [807, 369] on div "Afro-Beat" at bounding box center [764, 366] width 126 height 58
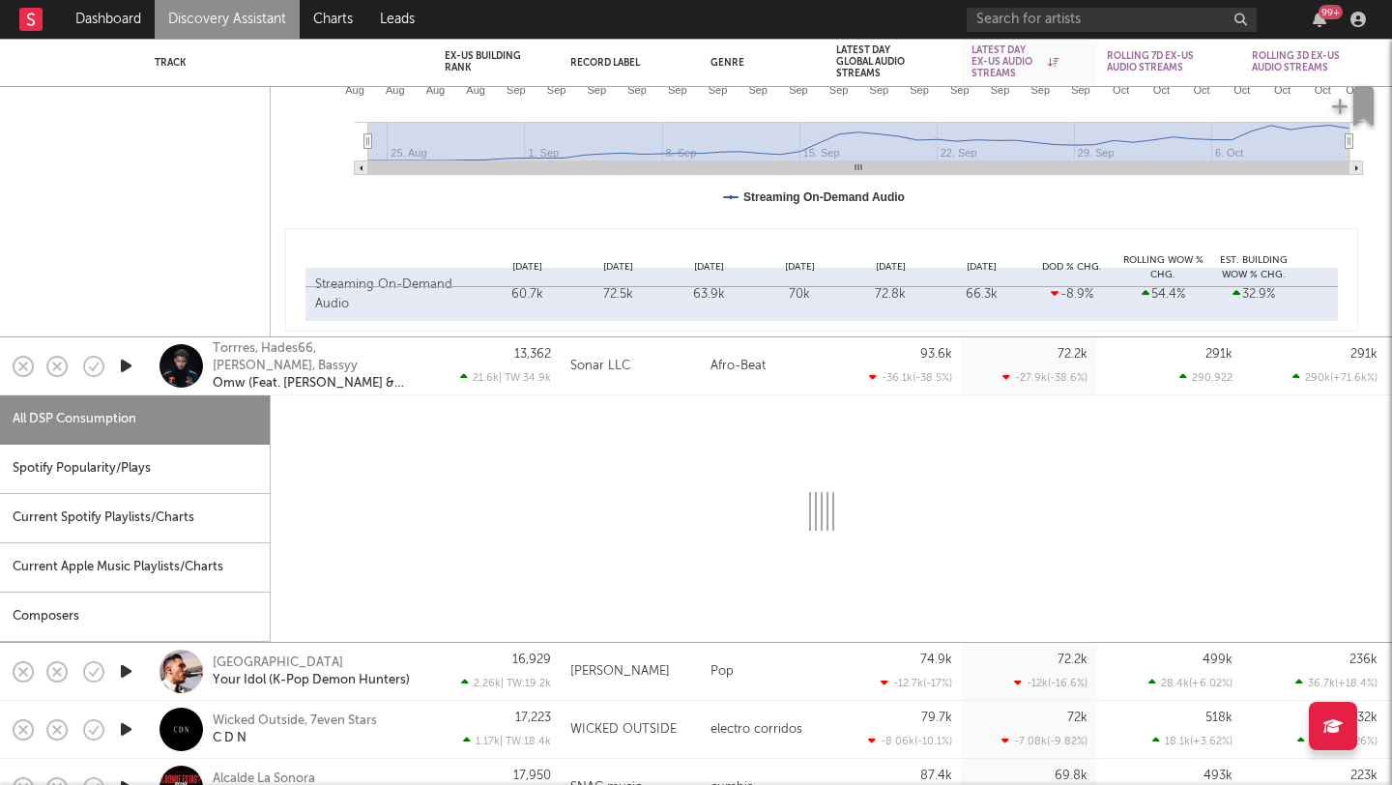
select select "1w"
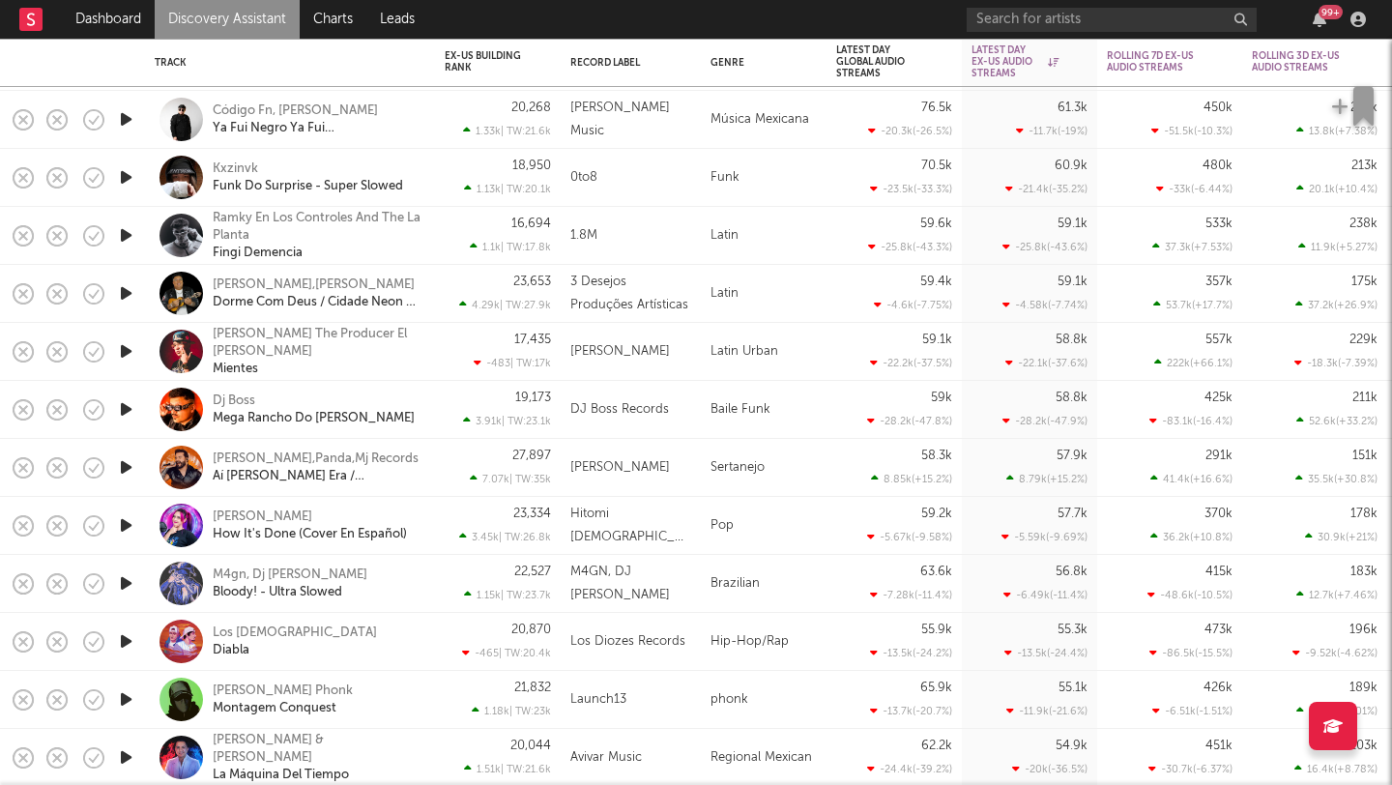
click at [207, 19] on link "Discovery Assistant" at bounding box center [227, 19] width 145 height 39
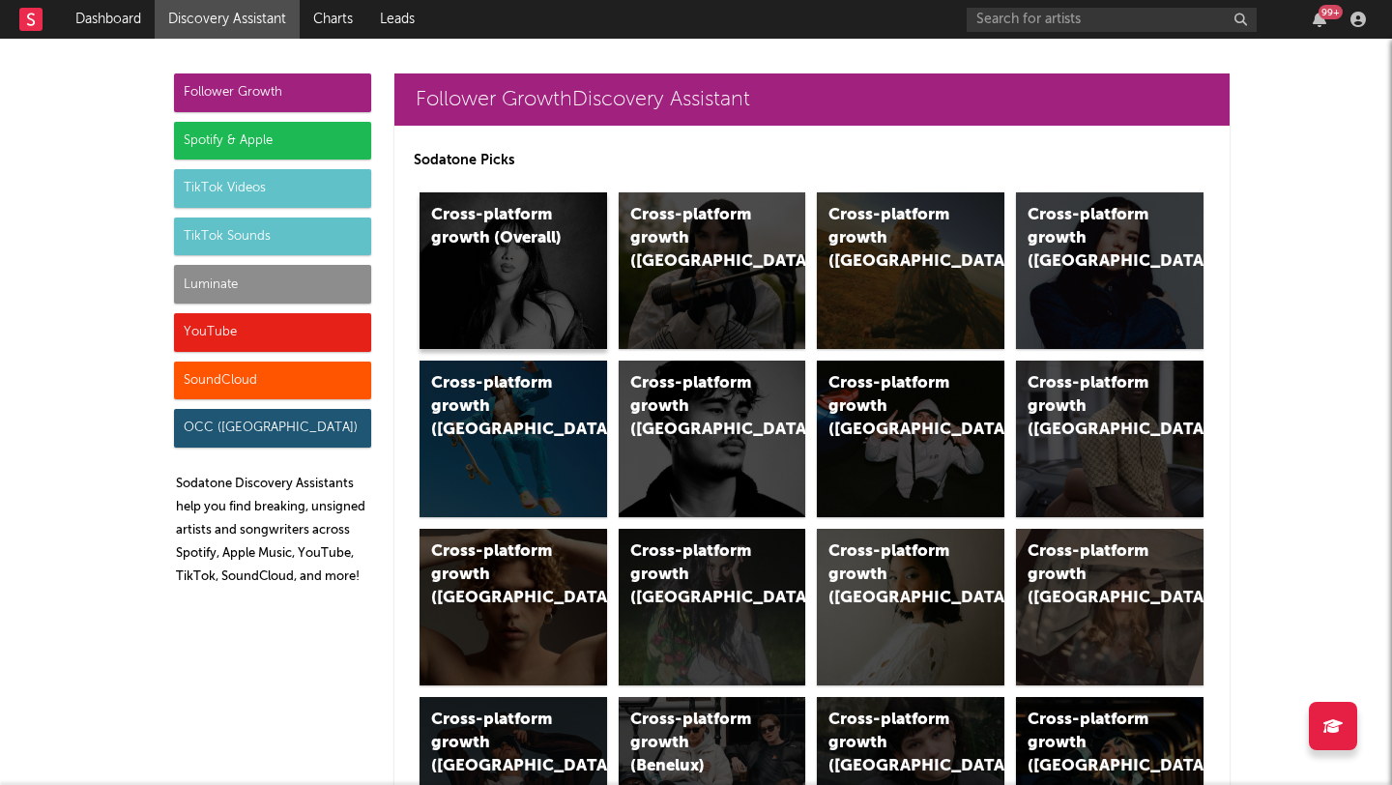
click at [427, 274] on div "Cross-platform growth (Overall)" at bounding box center [514, 270] width 188 height 157
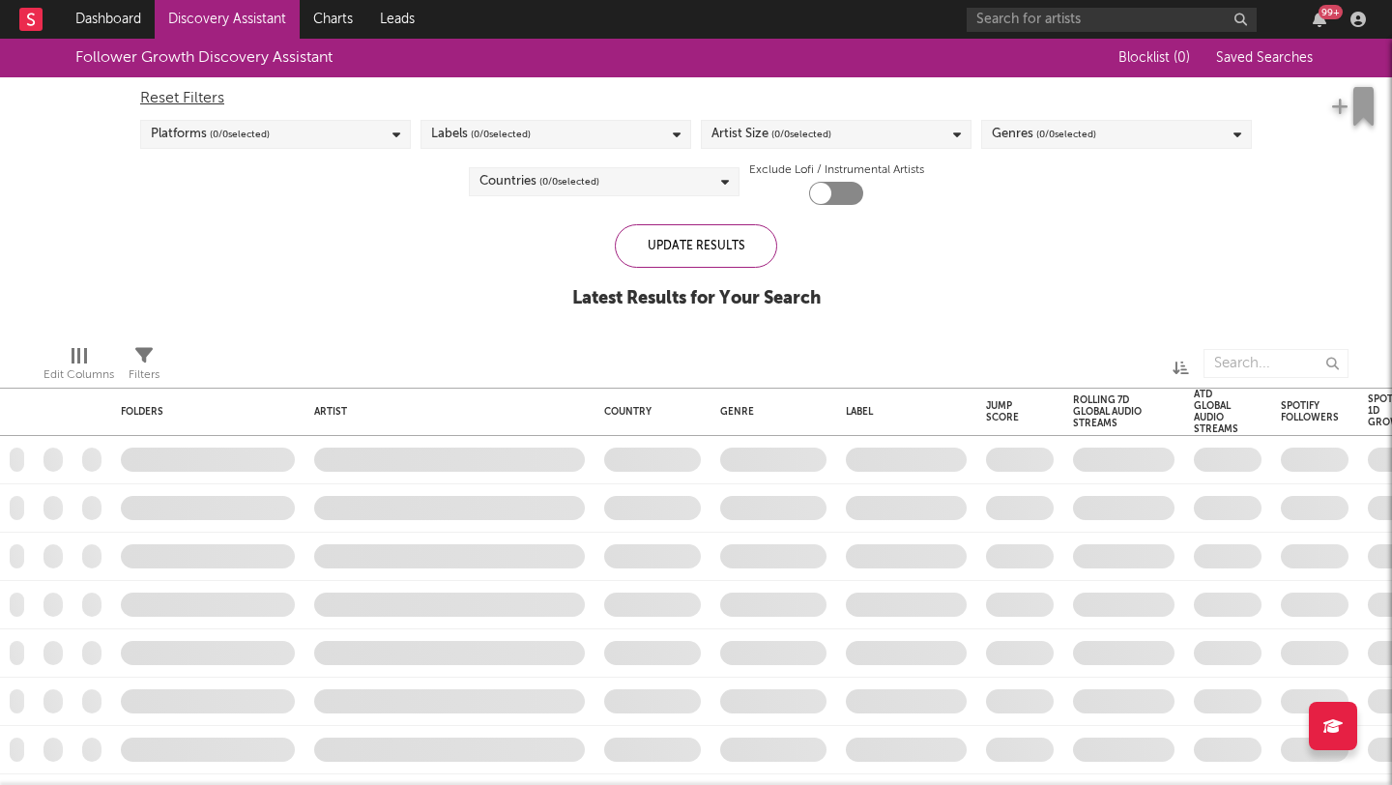
checkbox input "true"
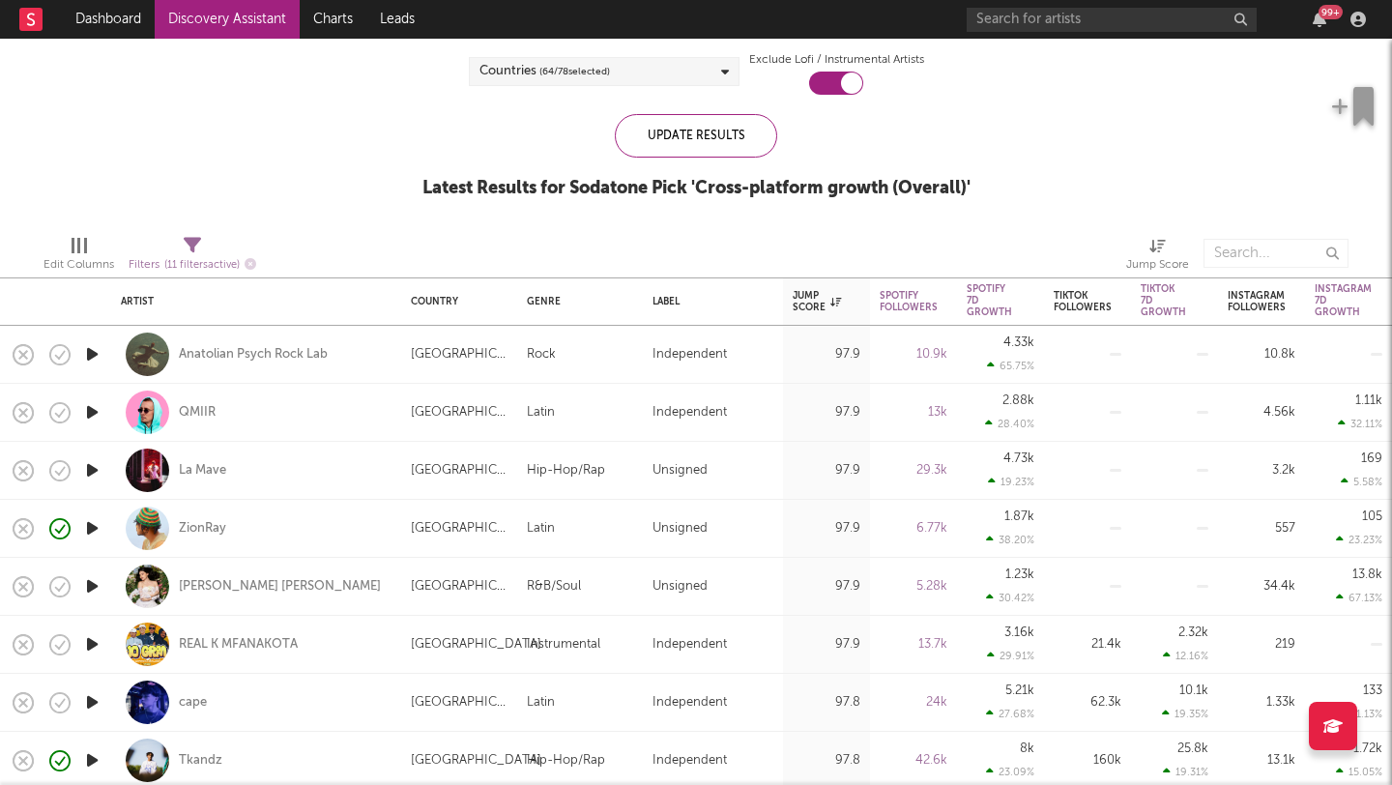
click at [344, 415] on div "QMIIR" at bounding box center [256, 412] width 271 height 57
select select "1w"
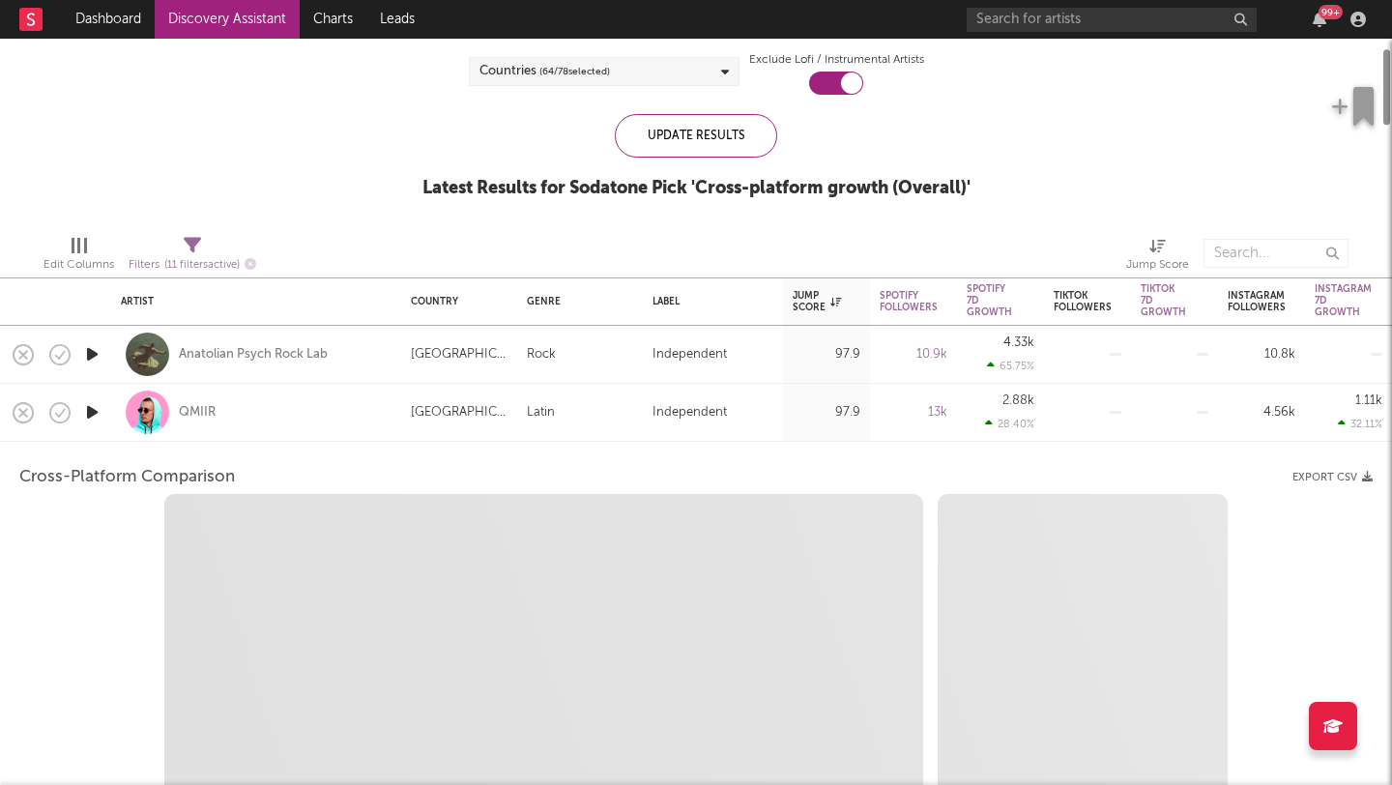
select select "6m"
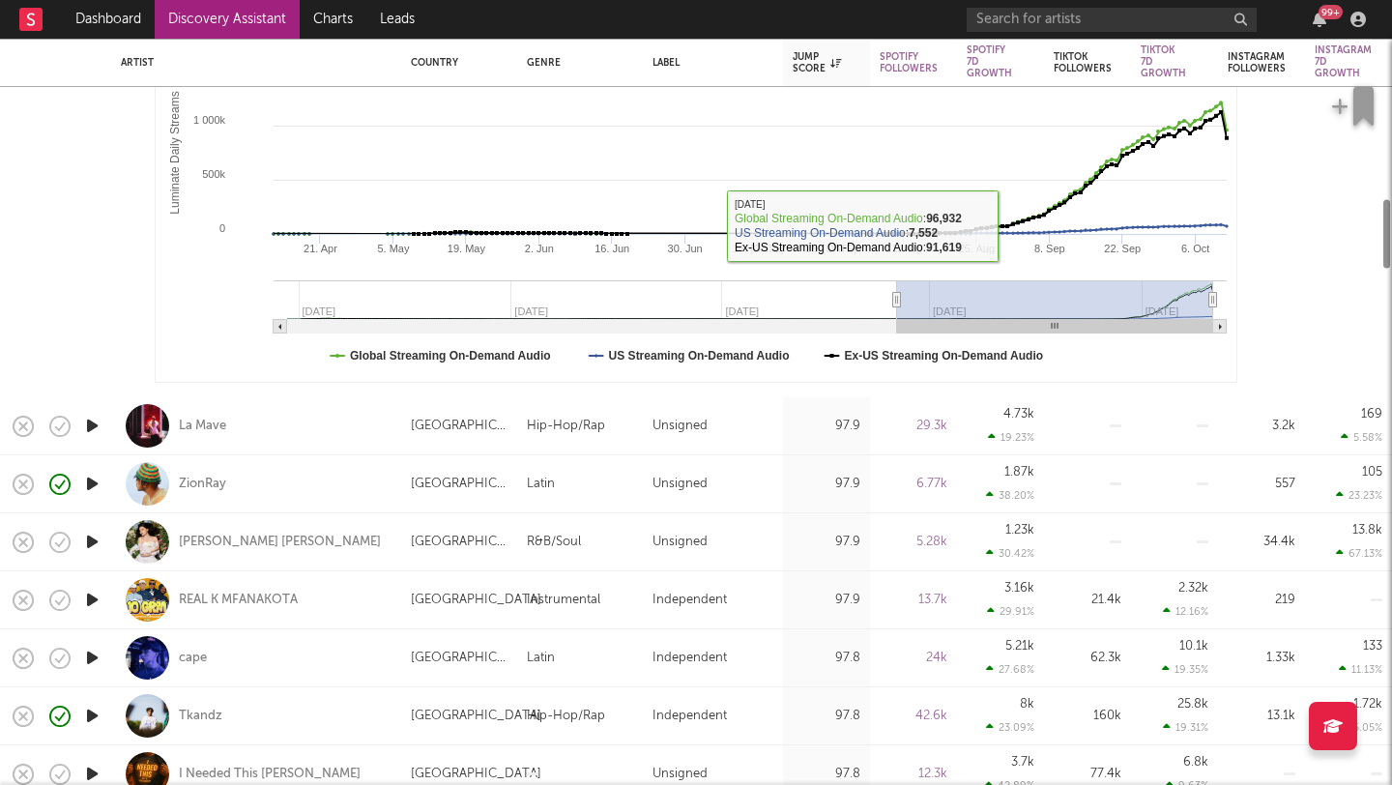
select select "1m"
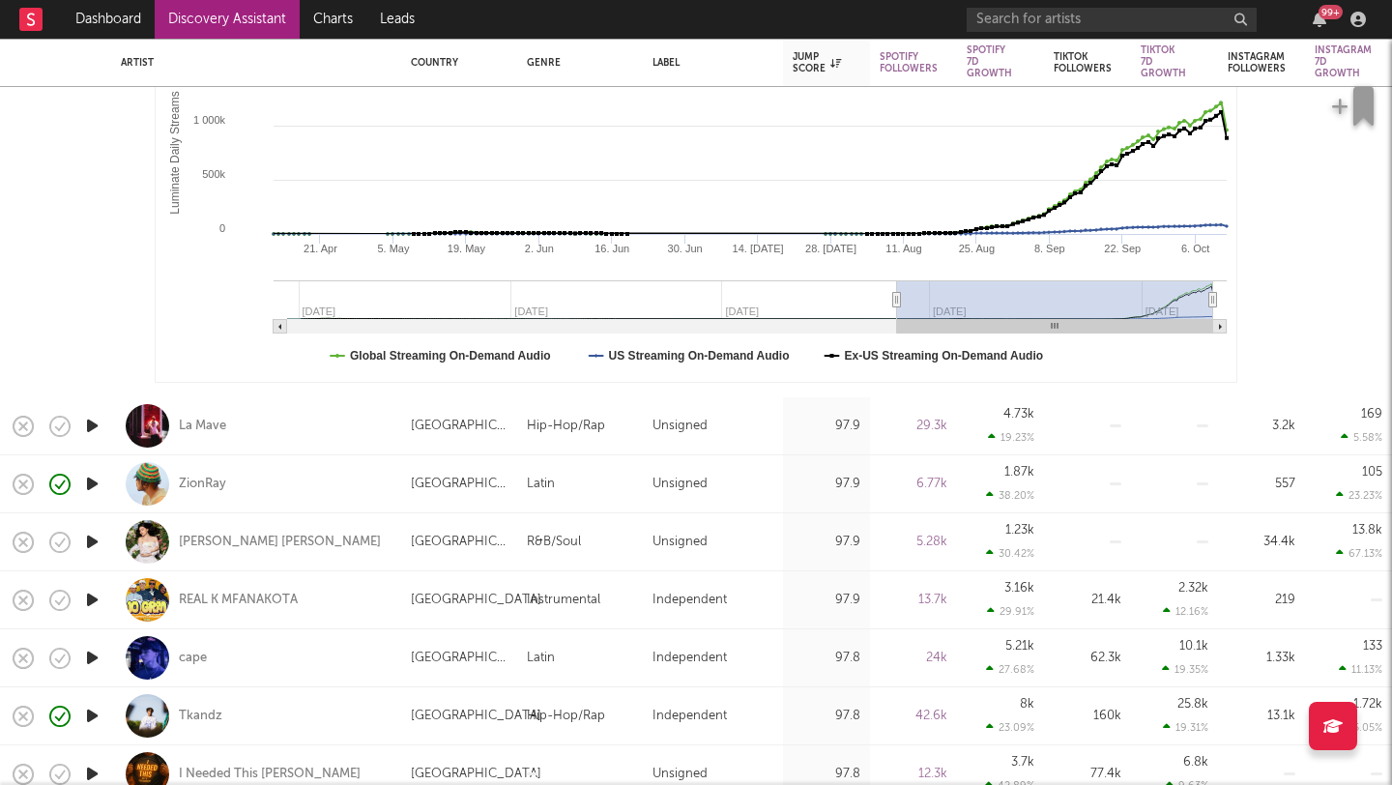
click at [398, 422] on div "La Mave" at bounding box center [256, 426] width 290 height 58
select select "1w"
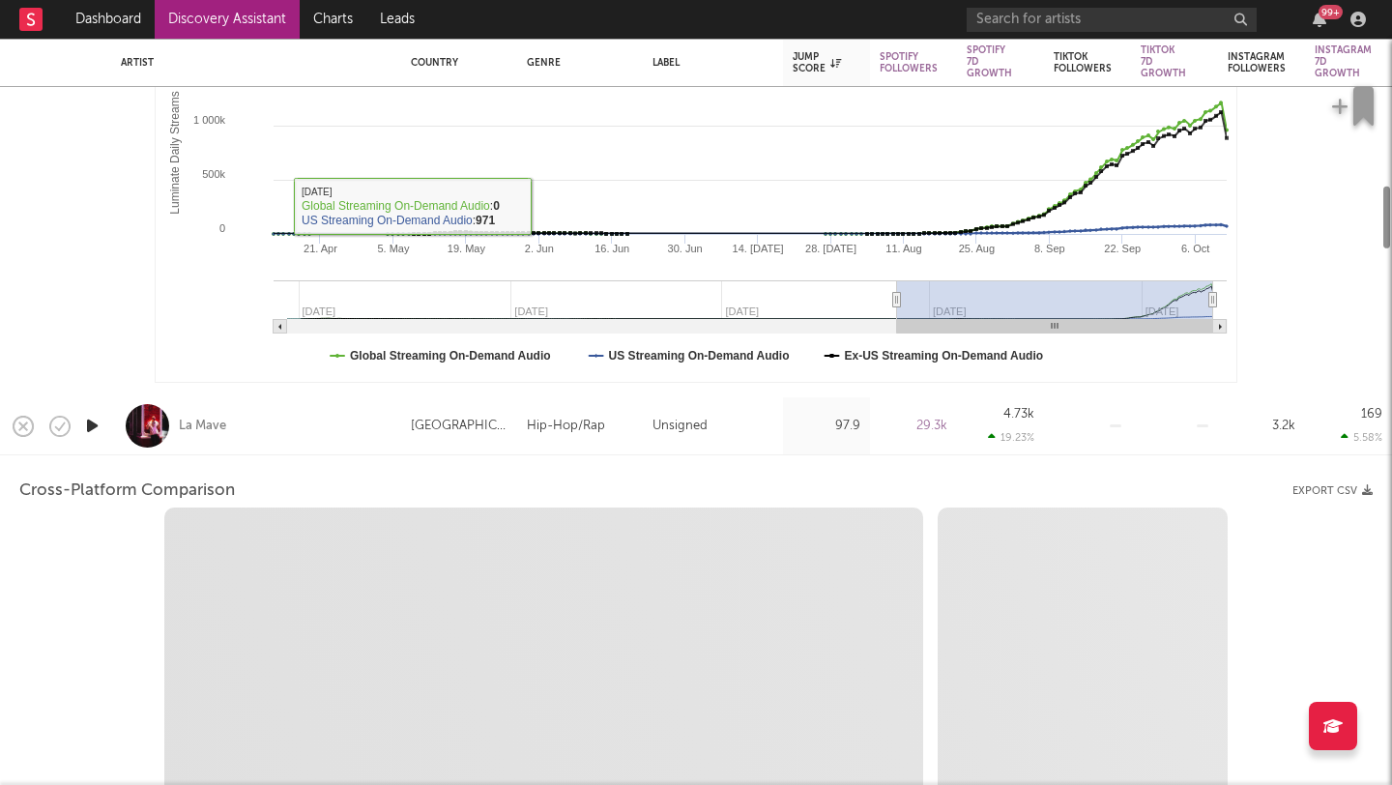
select select "6m"
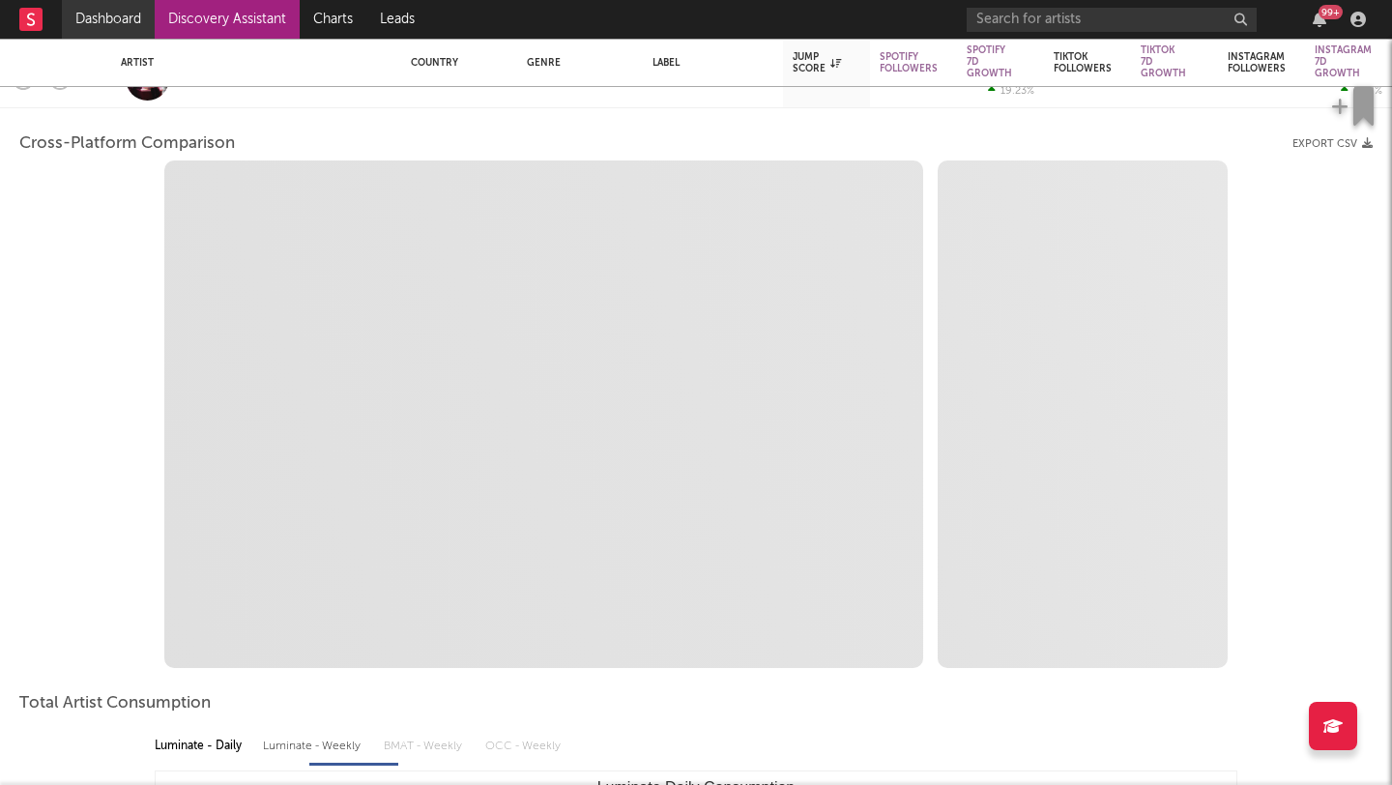
select select "1m"
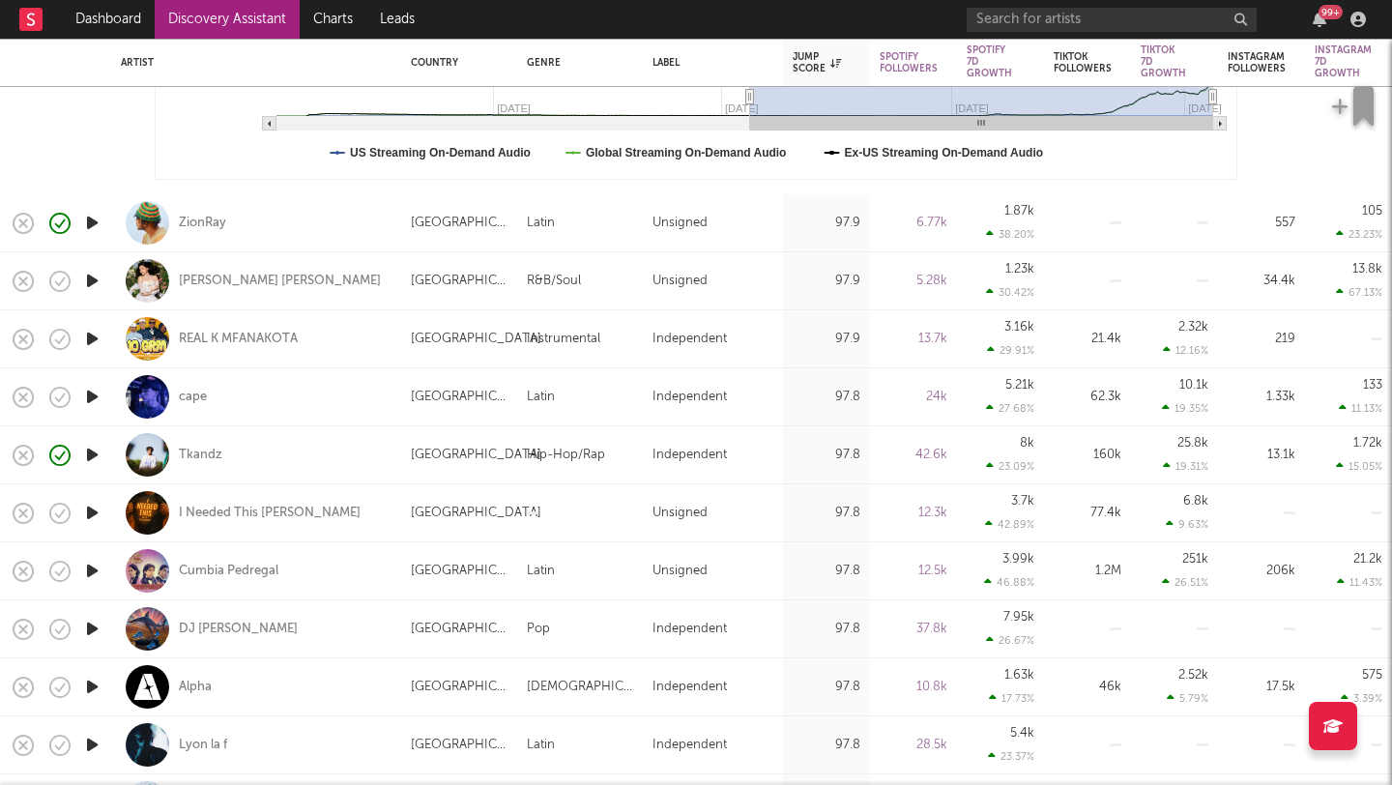
click at [286, 204] on div "ZionRay" at bounding box center [256, 222] width 271 height 57
select select "1w"
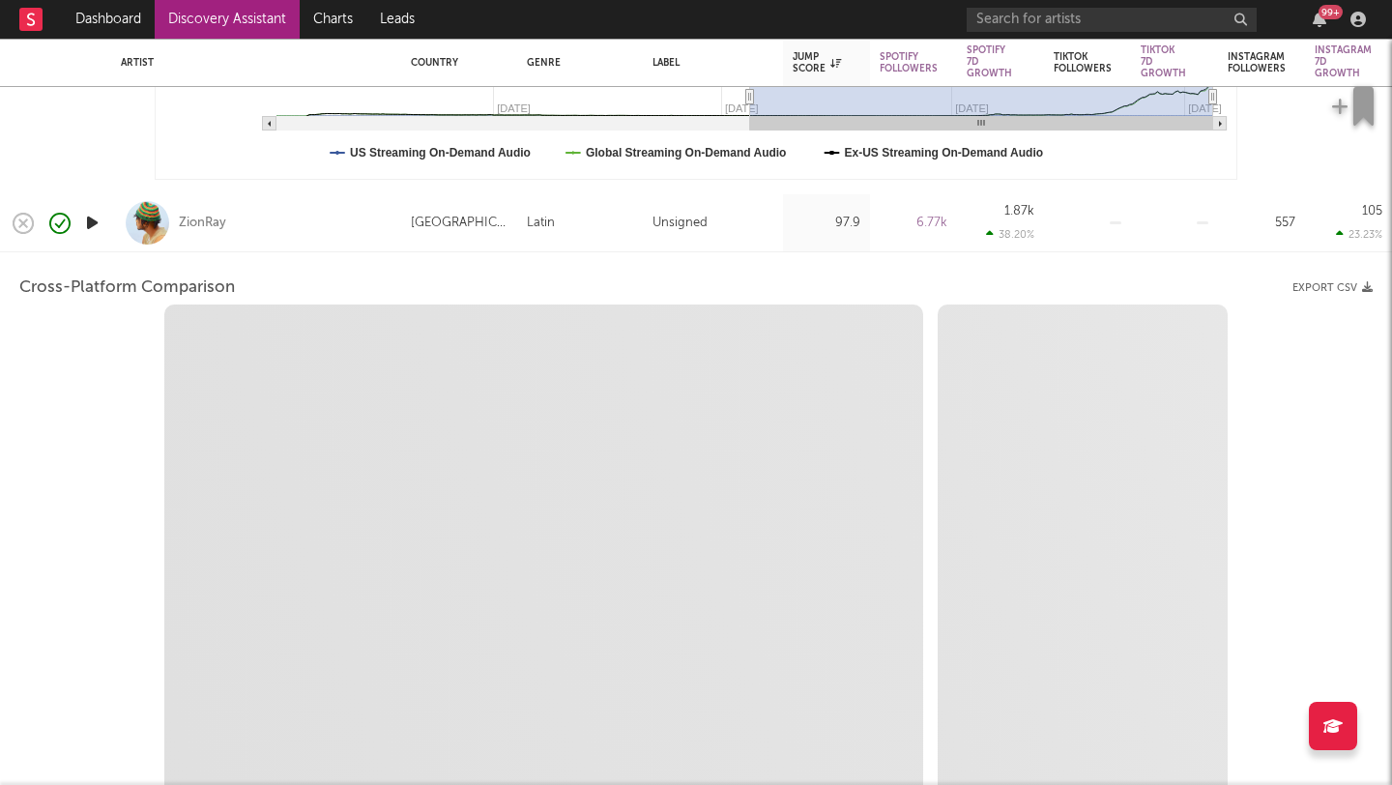
select select "1w"
select select "1m"
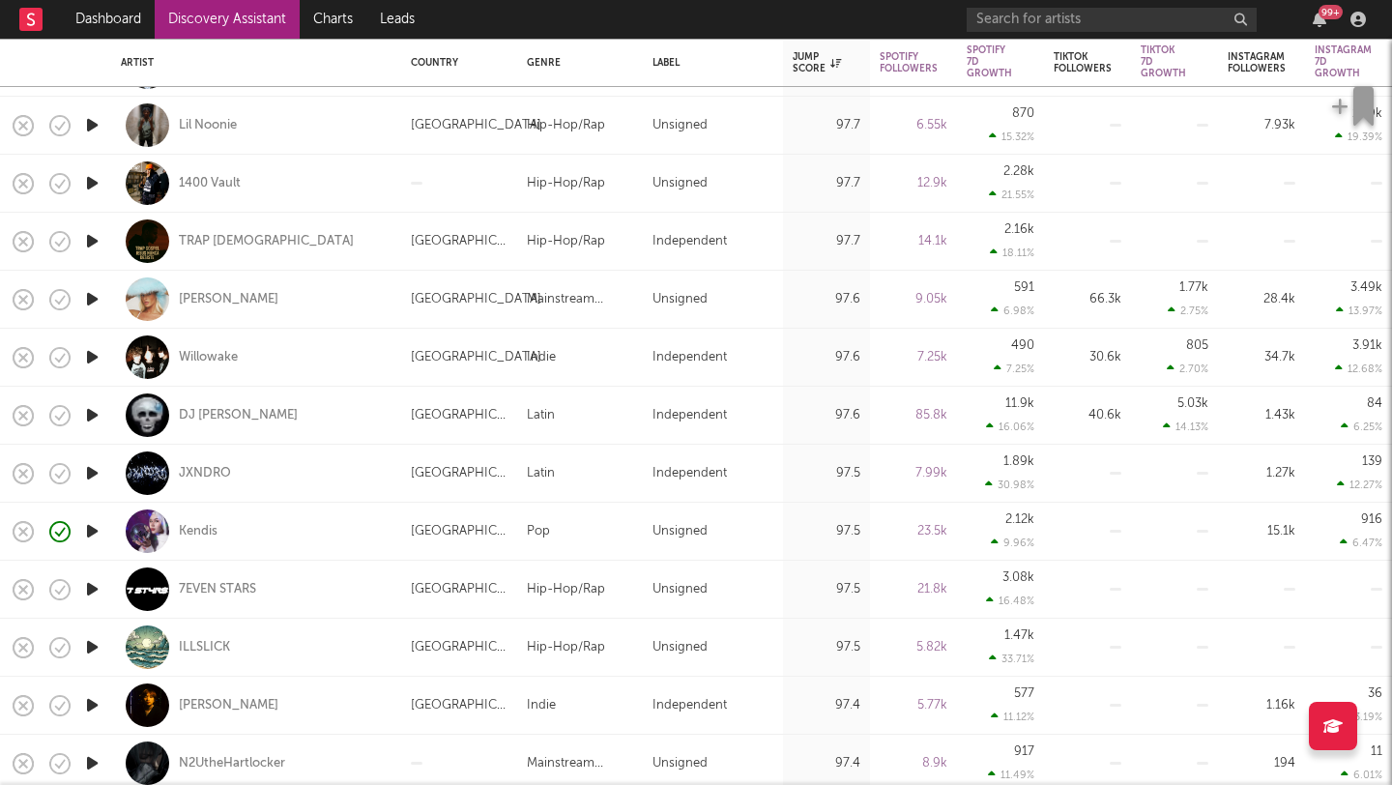
click at [263, 539] on div "Kendis" at bounding box center [256, 531] width 271 height 57
select select "1w"
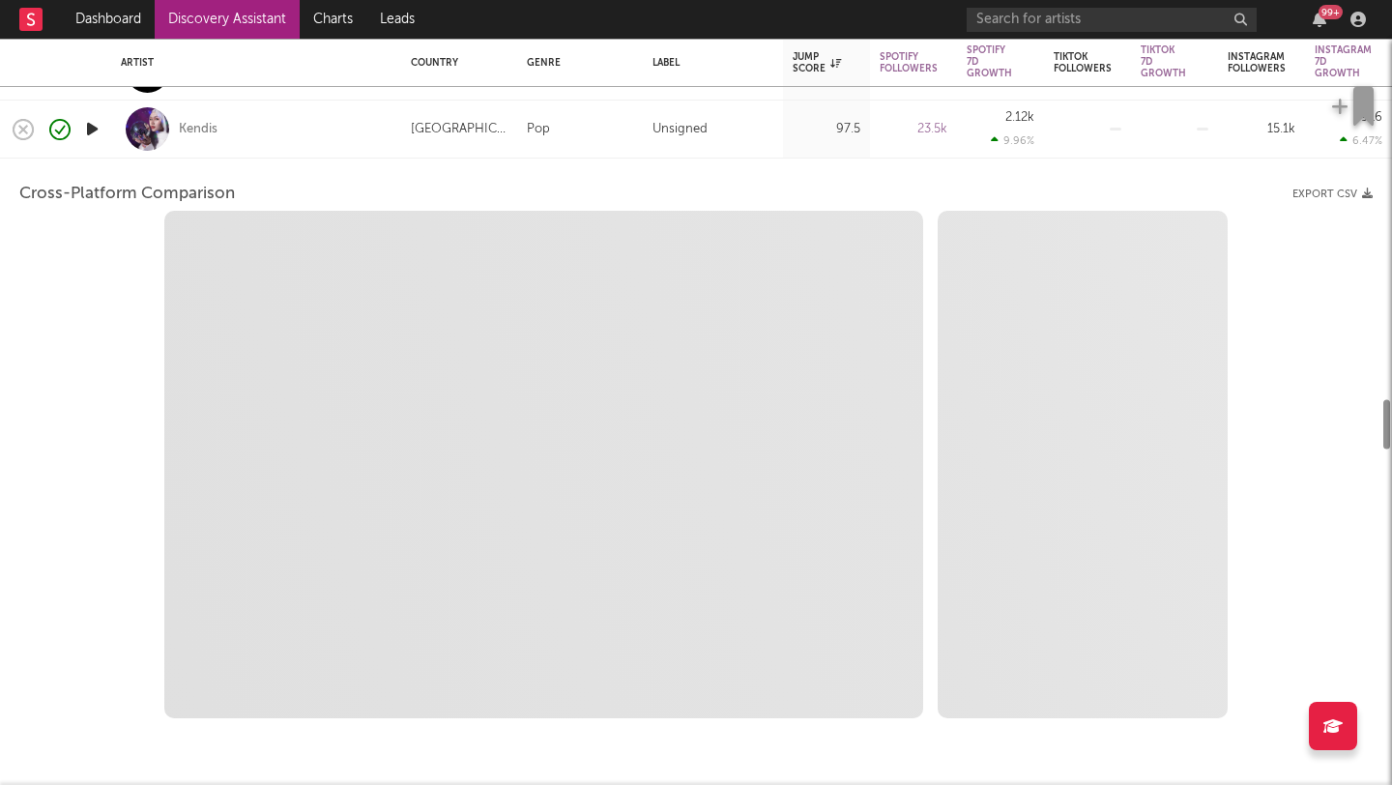
select select "6m"
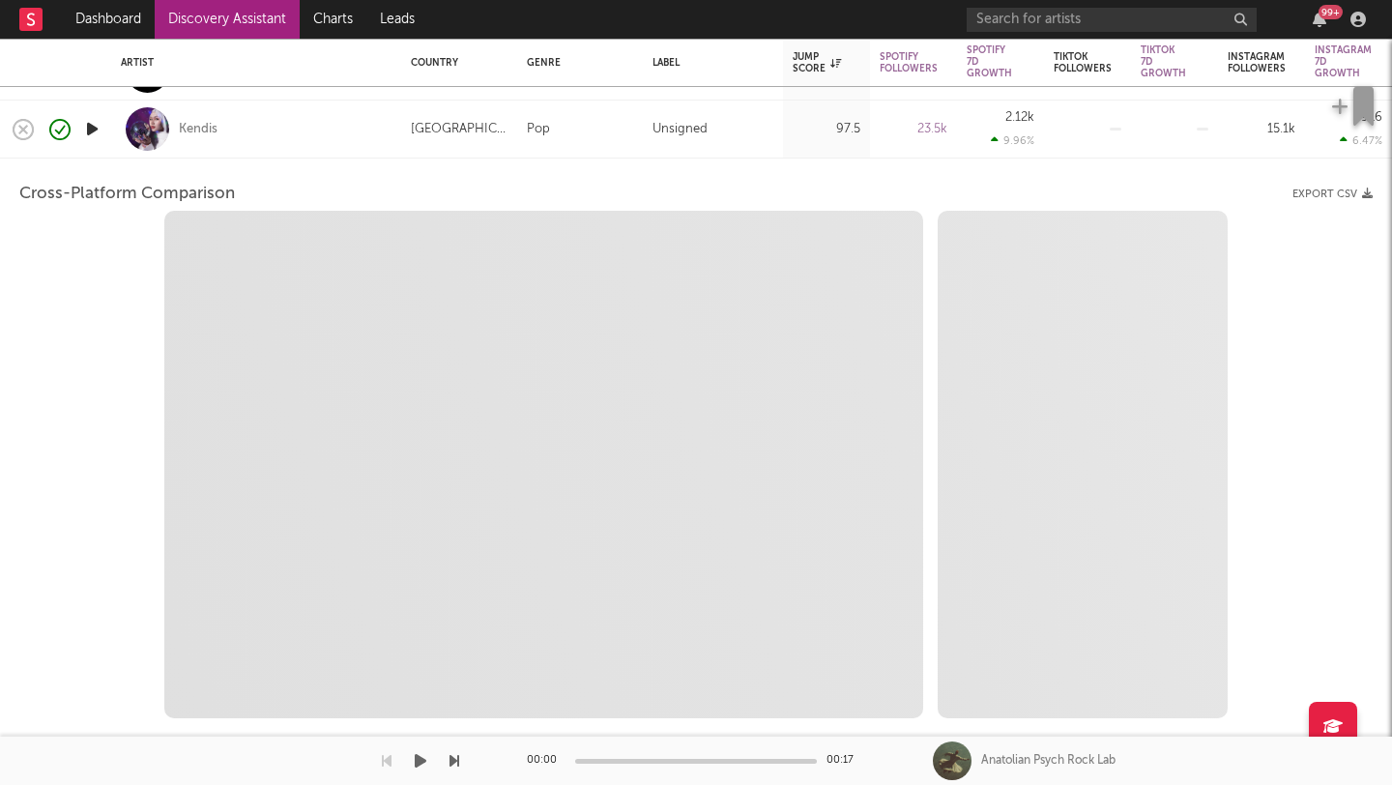
select select "1m"
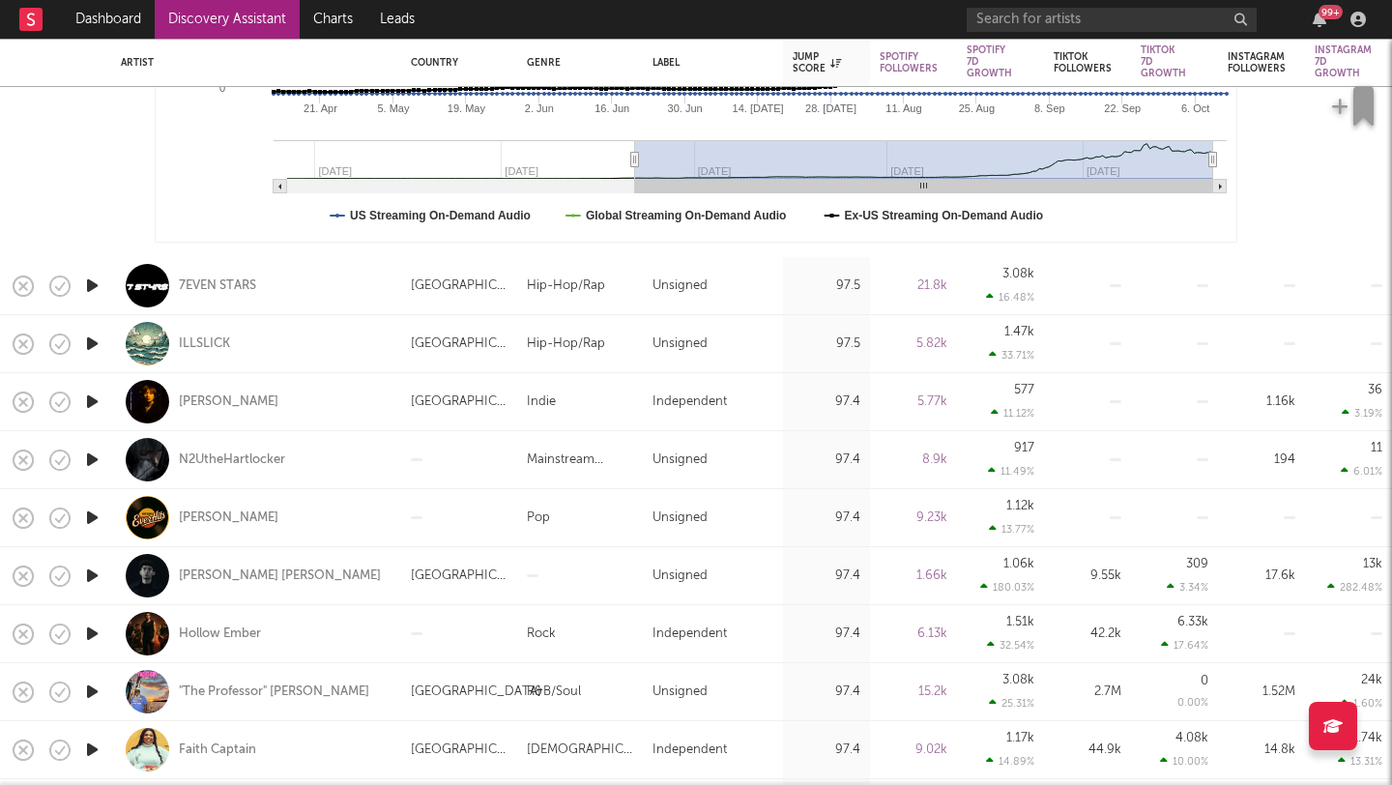
click at [259, 413] on div "nicole" at bounding box center [256, 401] width 271 height 57
select select "1w"
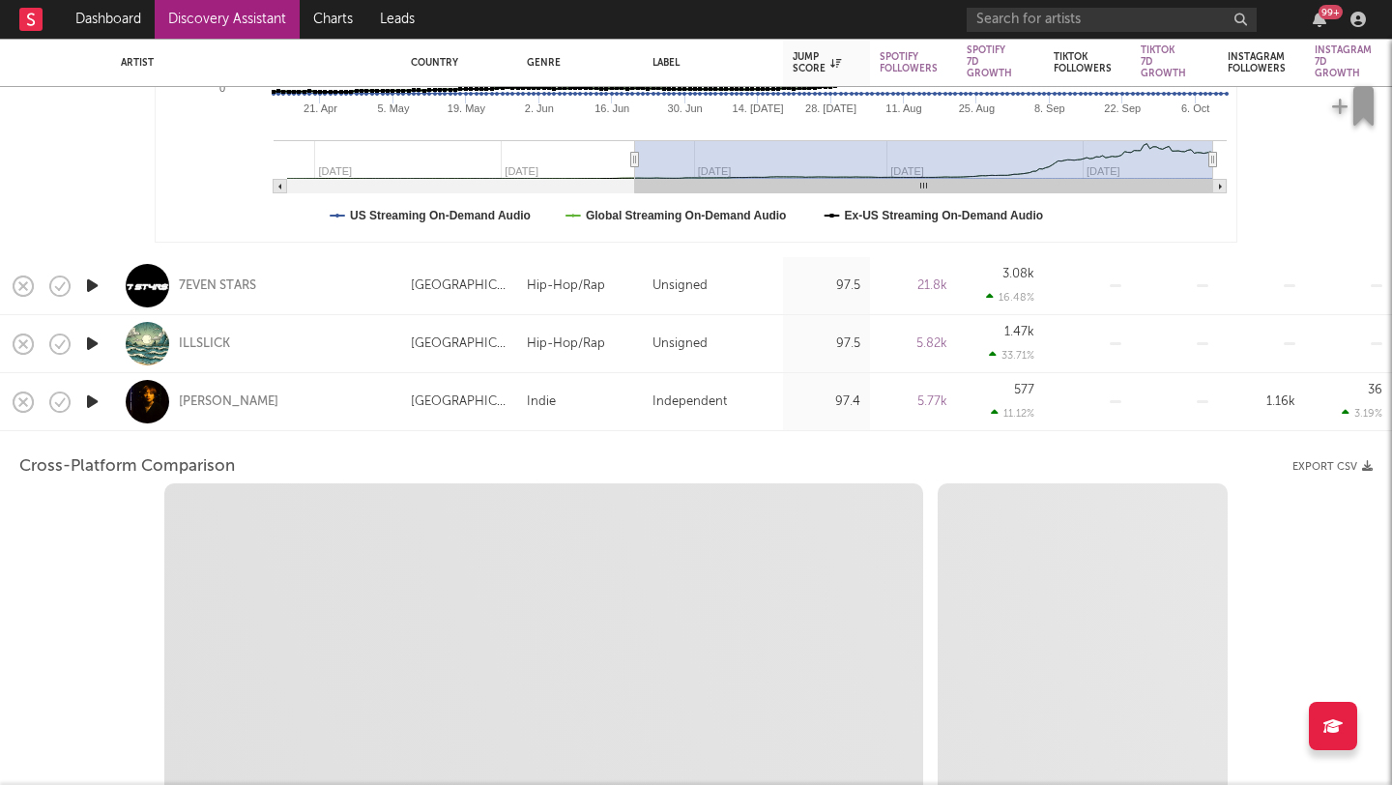
select select "1w"
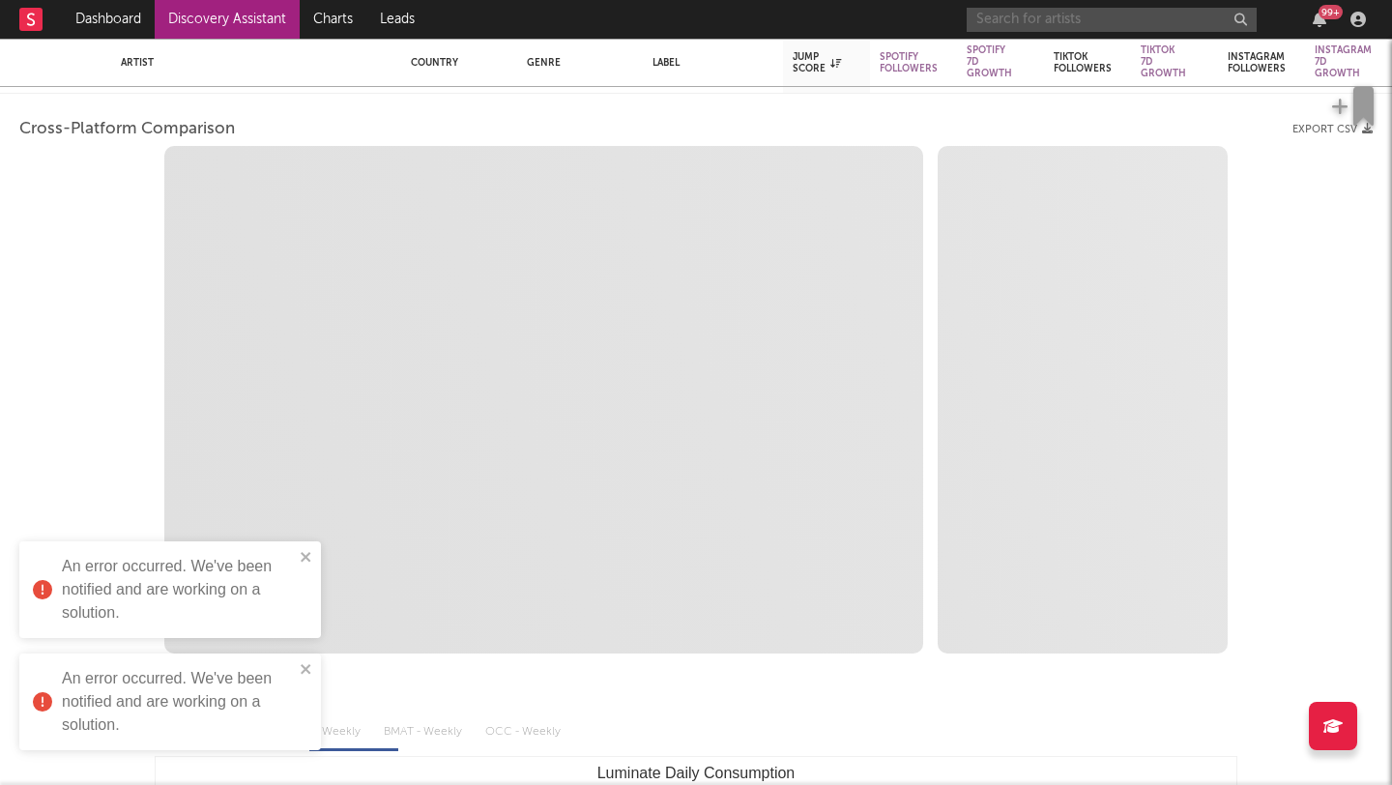
click at [1067, 22] on input "text" at bounding box center [1112, 20] width 290 height 24
type input "s"
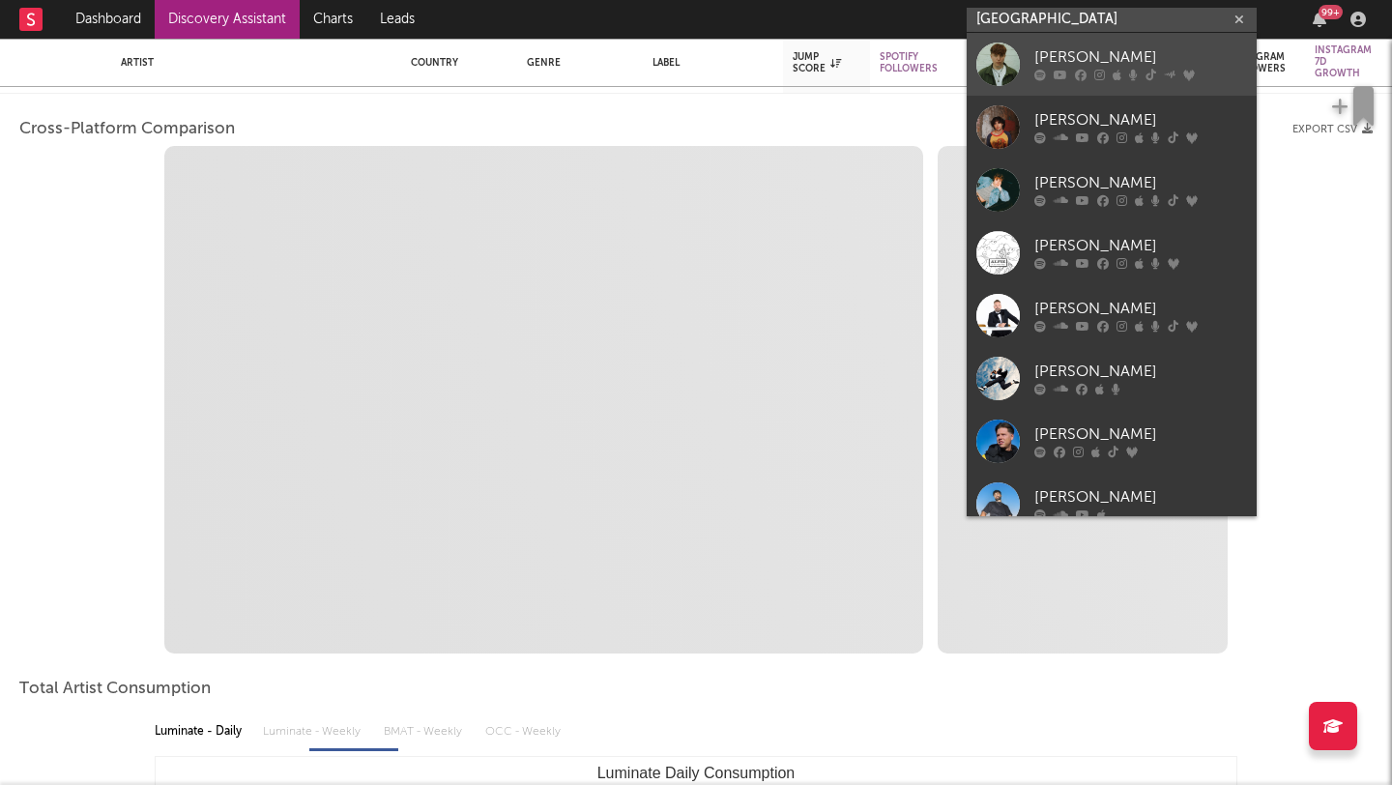
type input "alfie castle"
click at [1055, 46] on div "Alfie Castley" at bounding box center [1141, 57] width 213 height 23
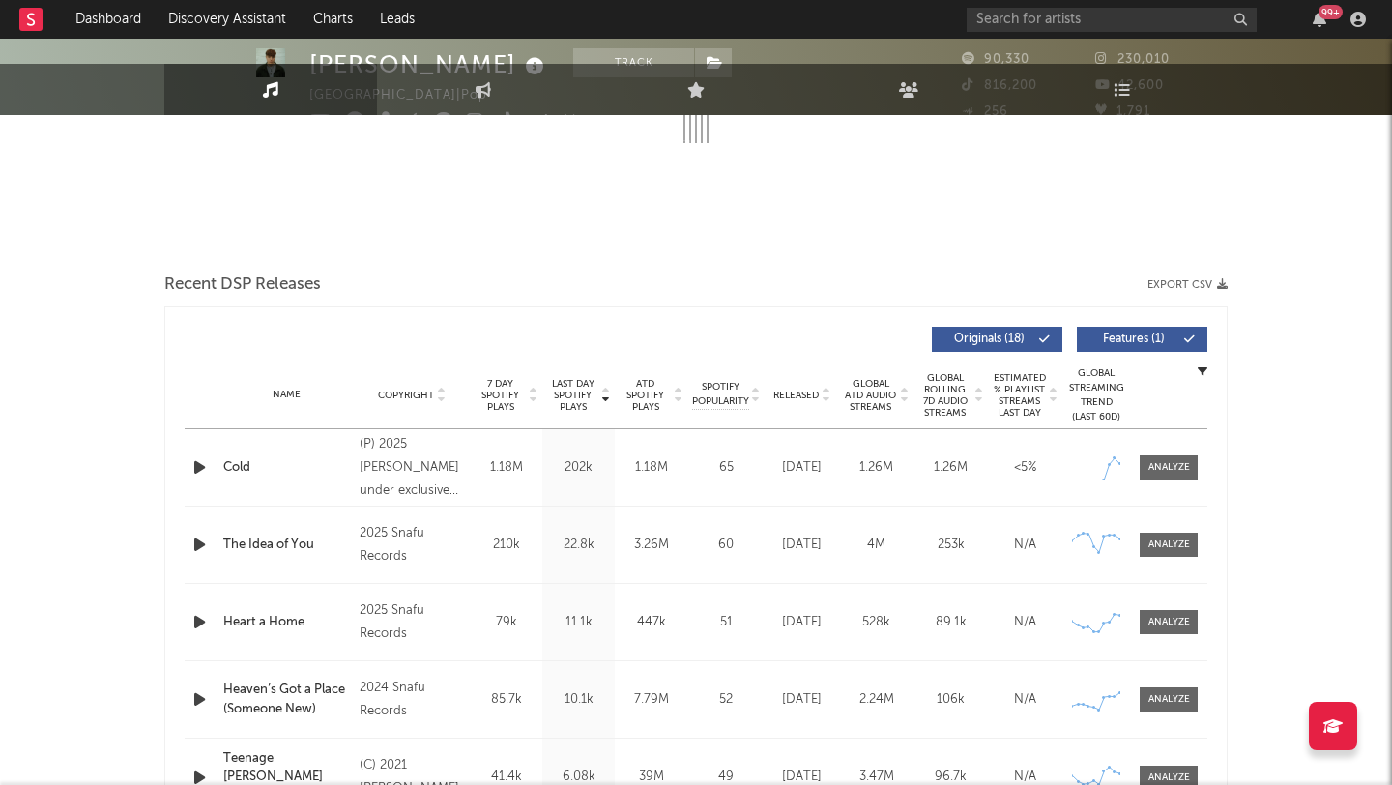
select select "6m"
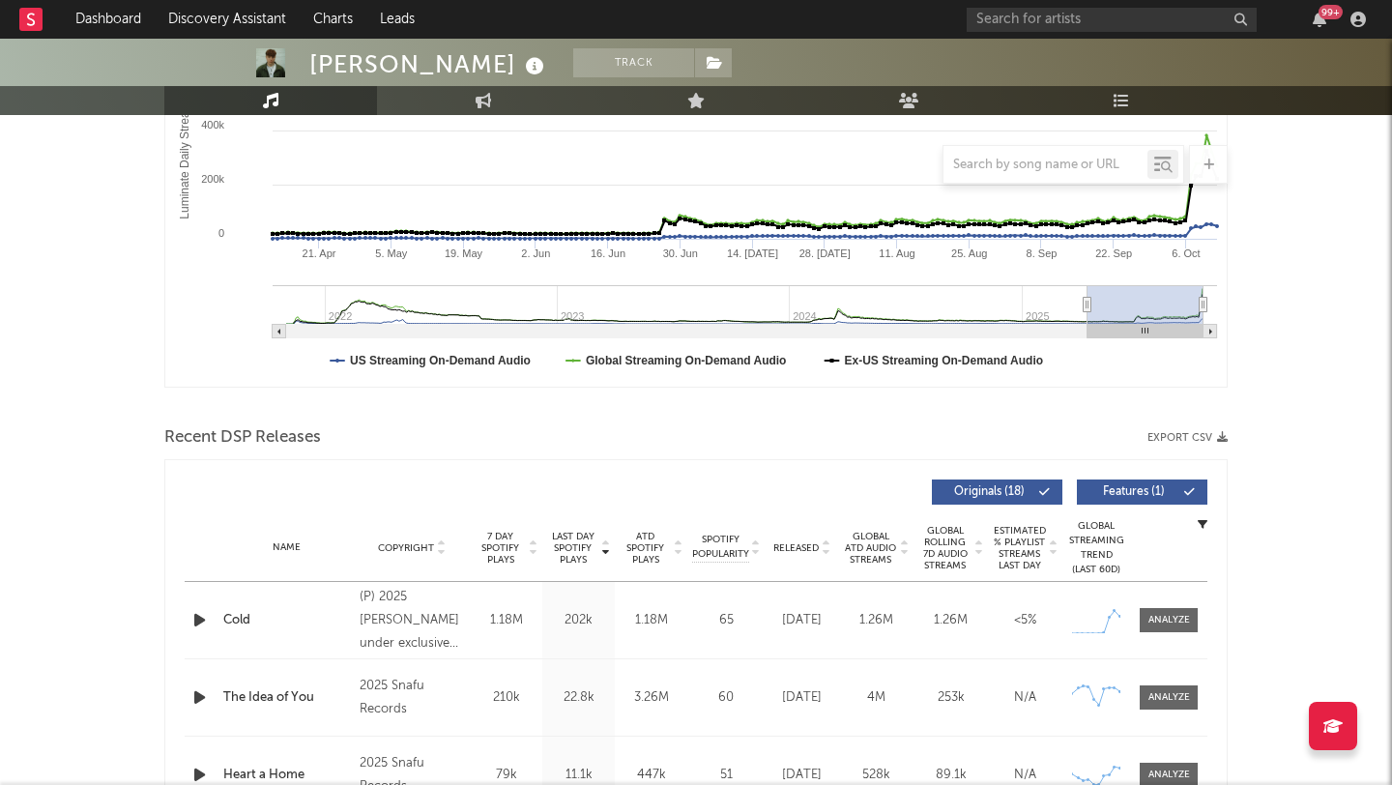
scroll to position [537, 0]
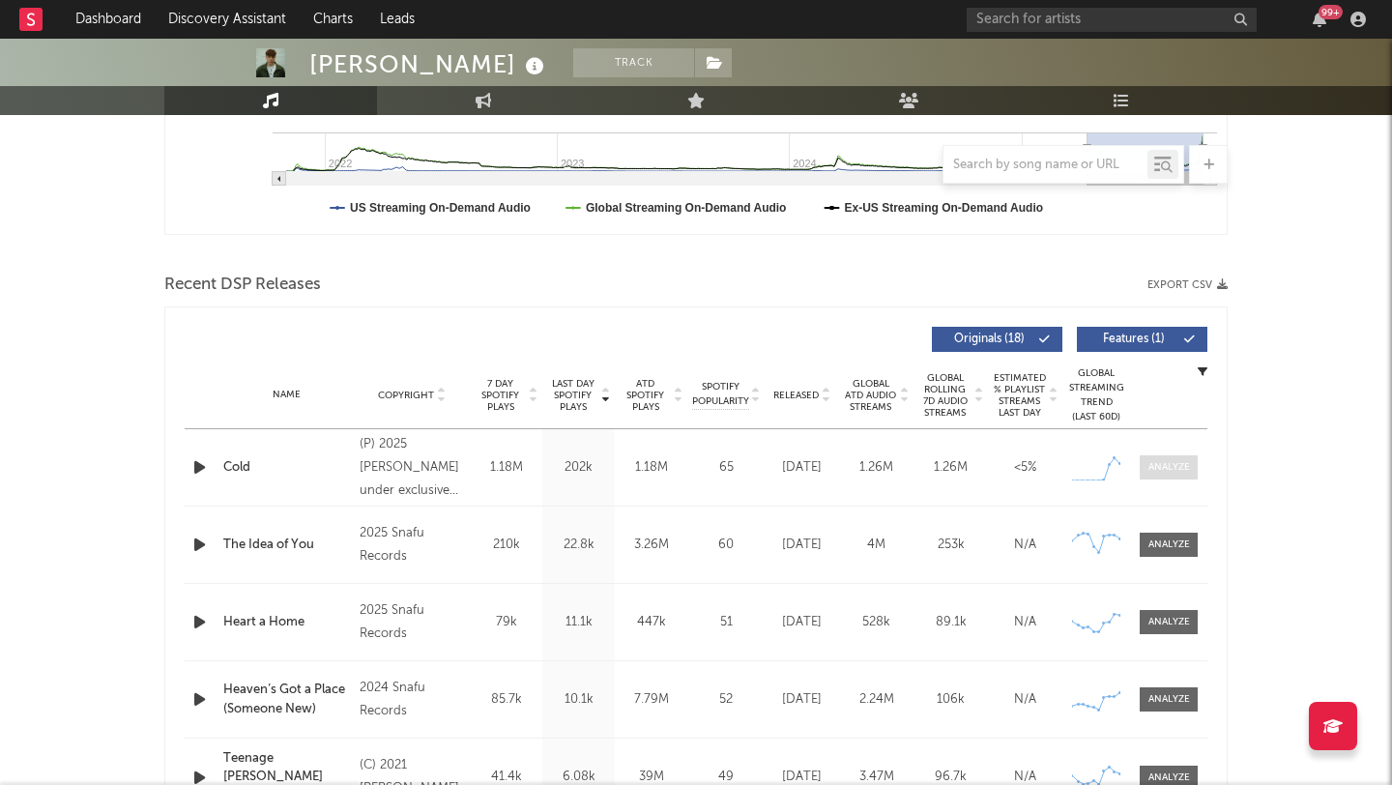
click at [1168, 476] on span at bounding box center [1169, 467] width 58 height 24
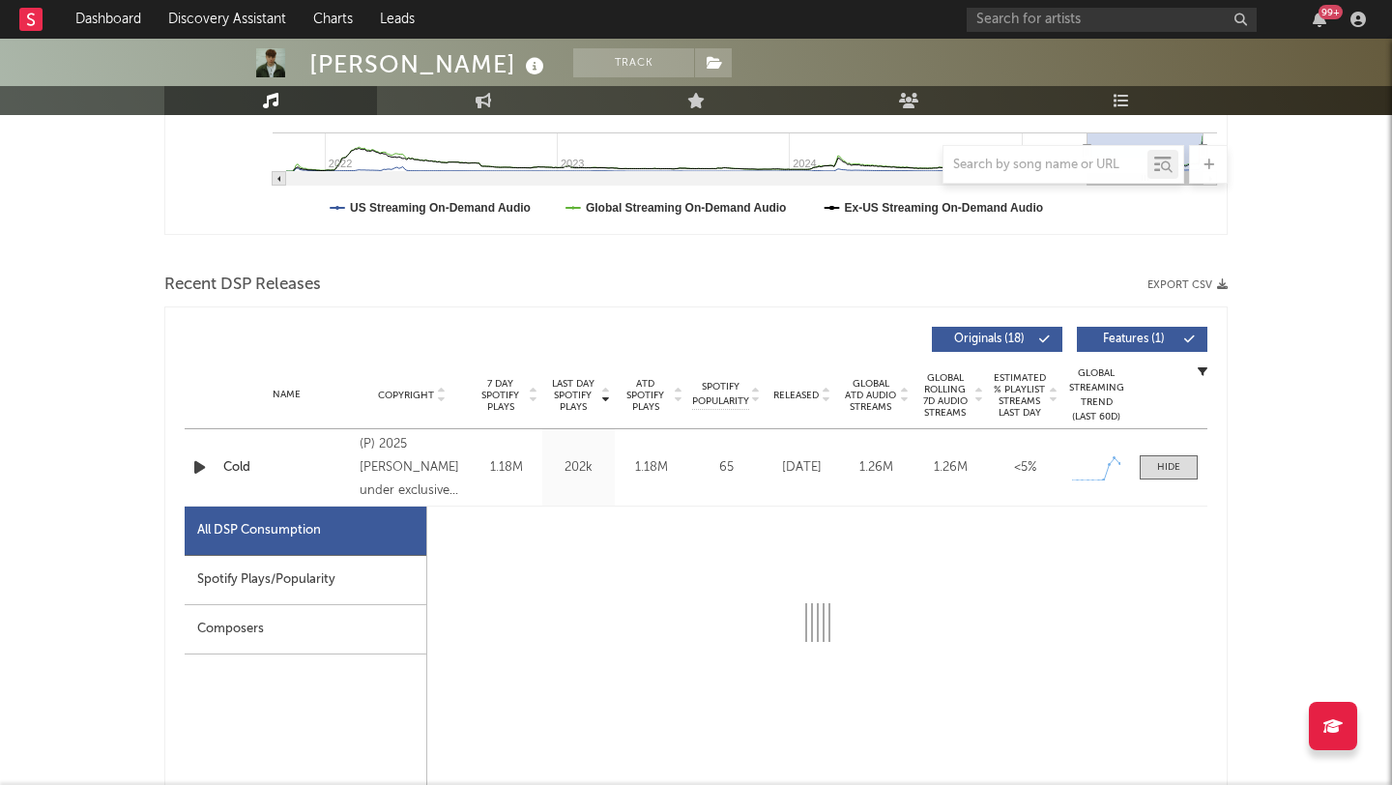
select select "1w"
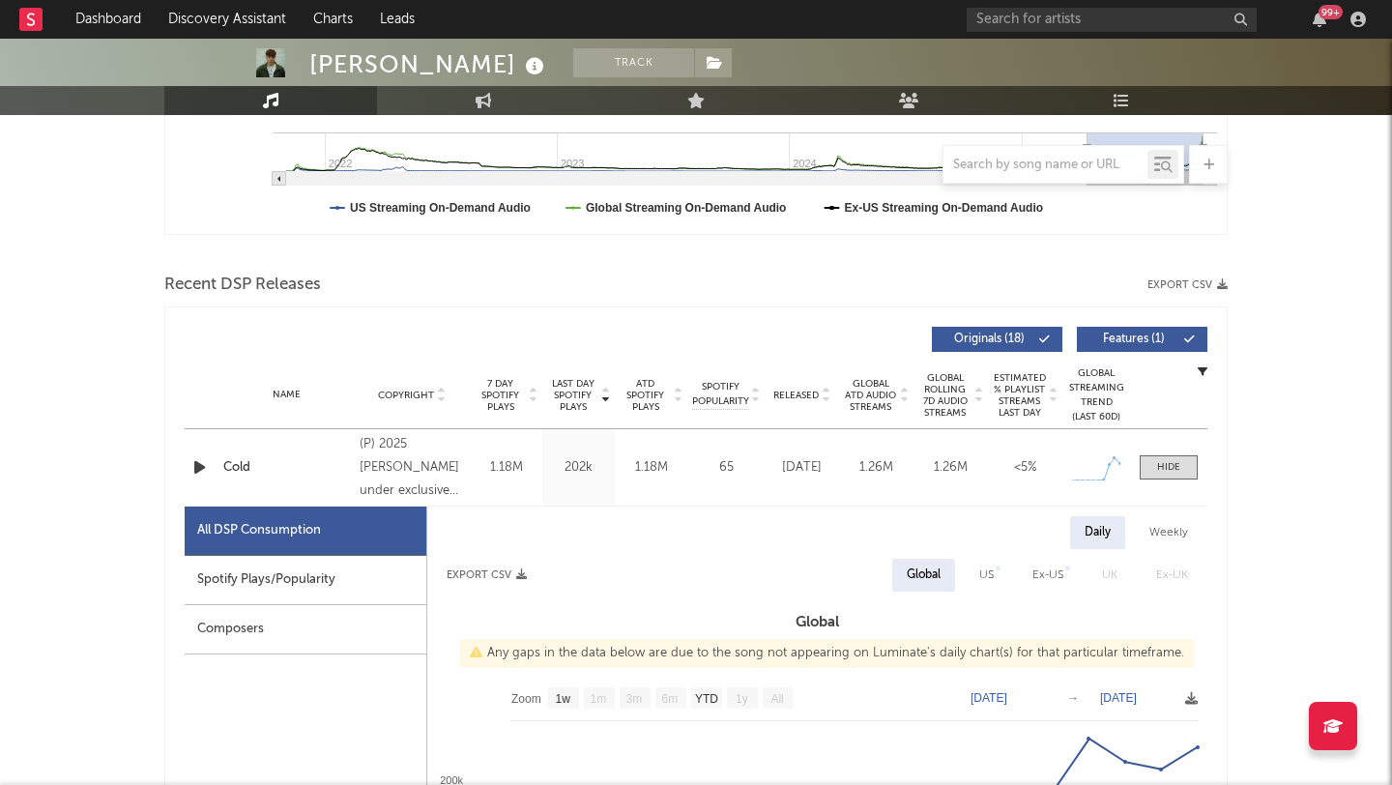
click at [237, 596] on div "Spotify Plays/Popularity" at bounding box center [306, 580] width 242 height 49
select select "1w"
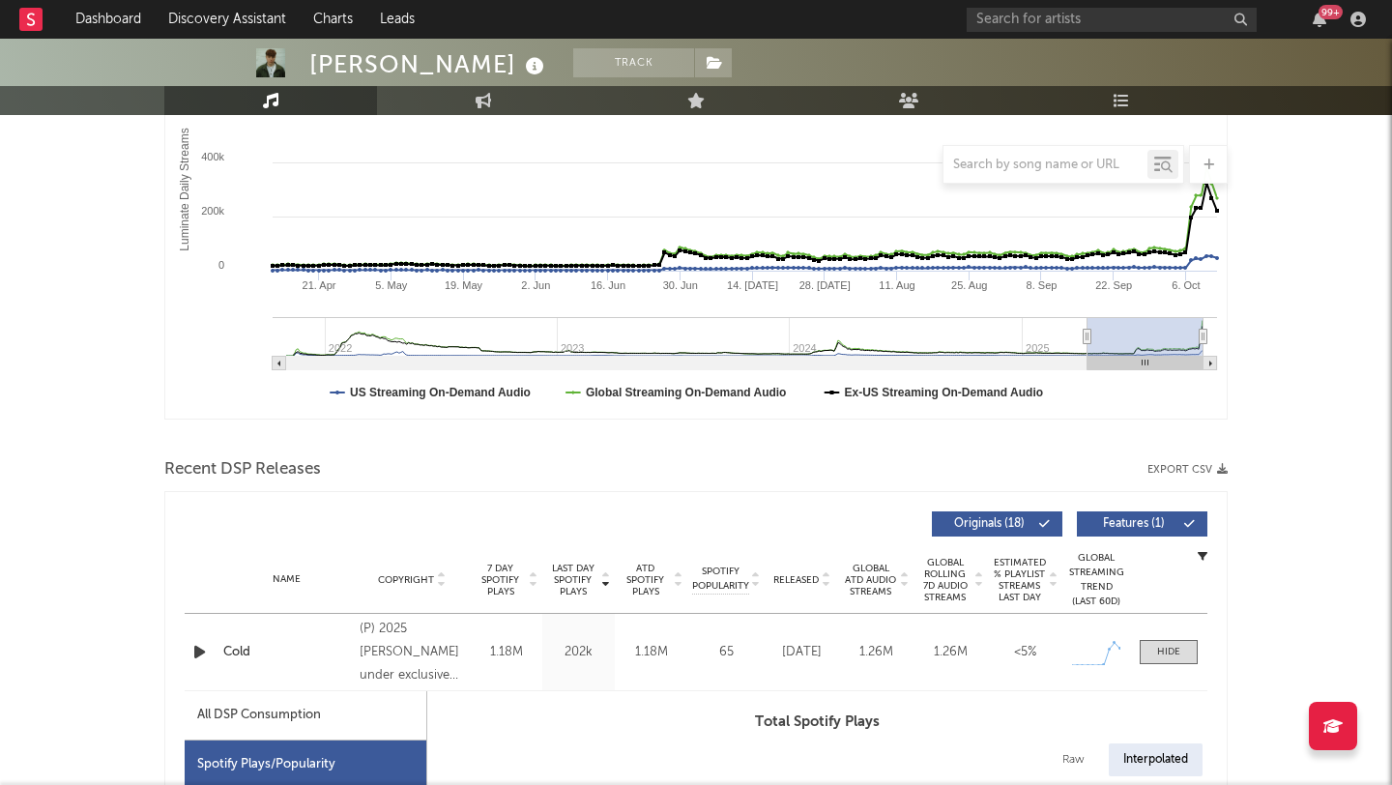
scroll to position [0, 0]
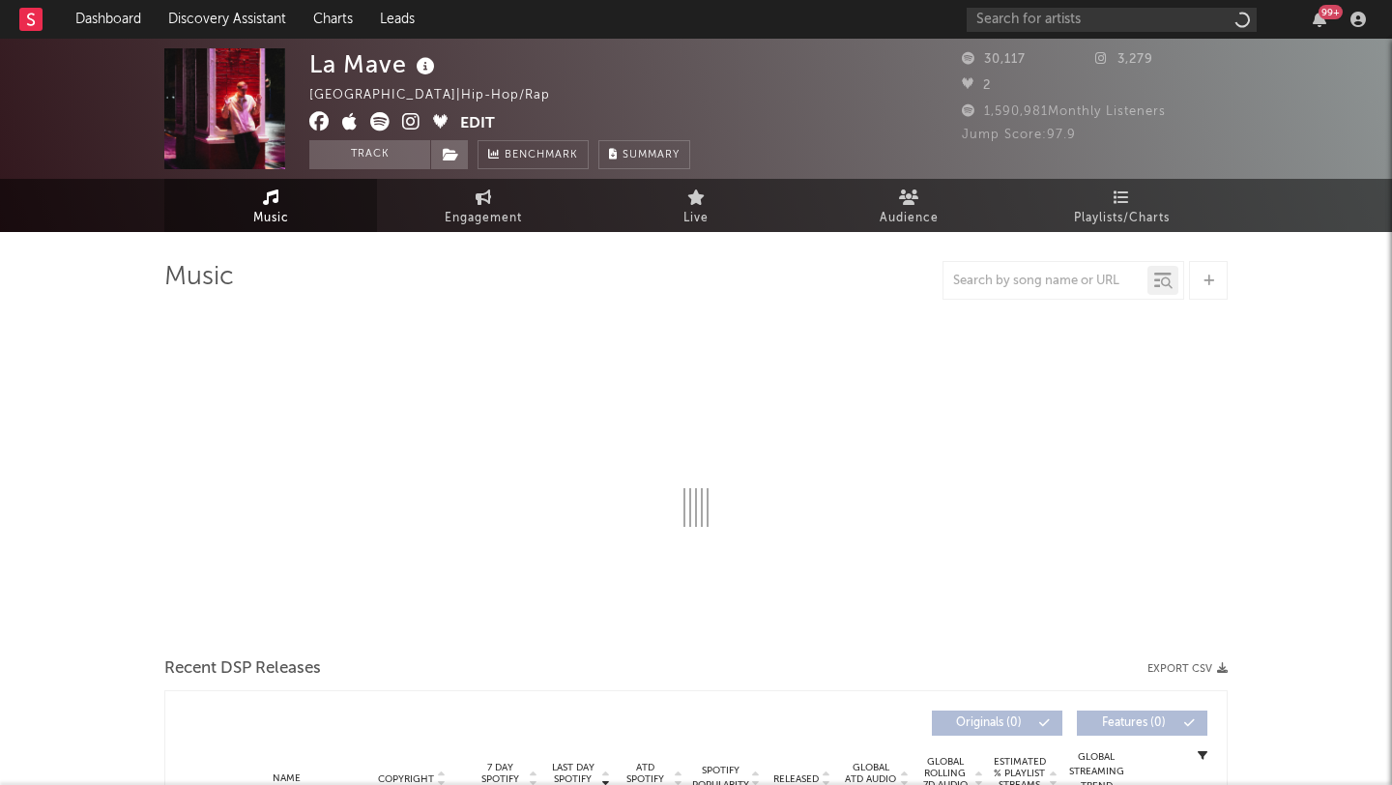
select select "6m"
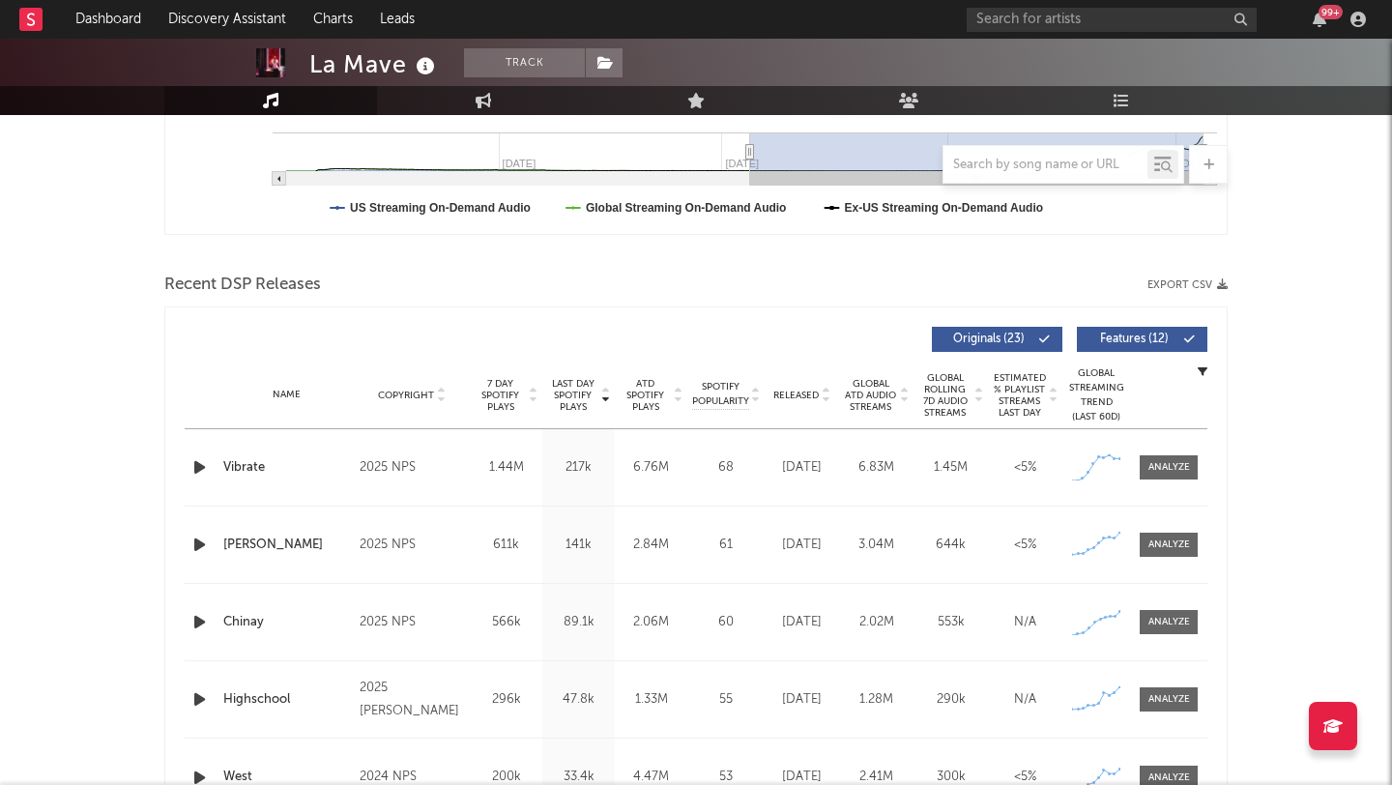
scroll to position [539, 0]
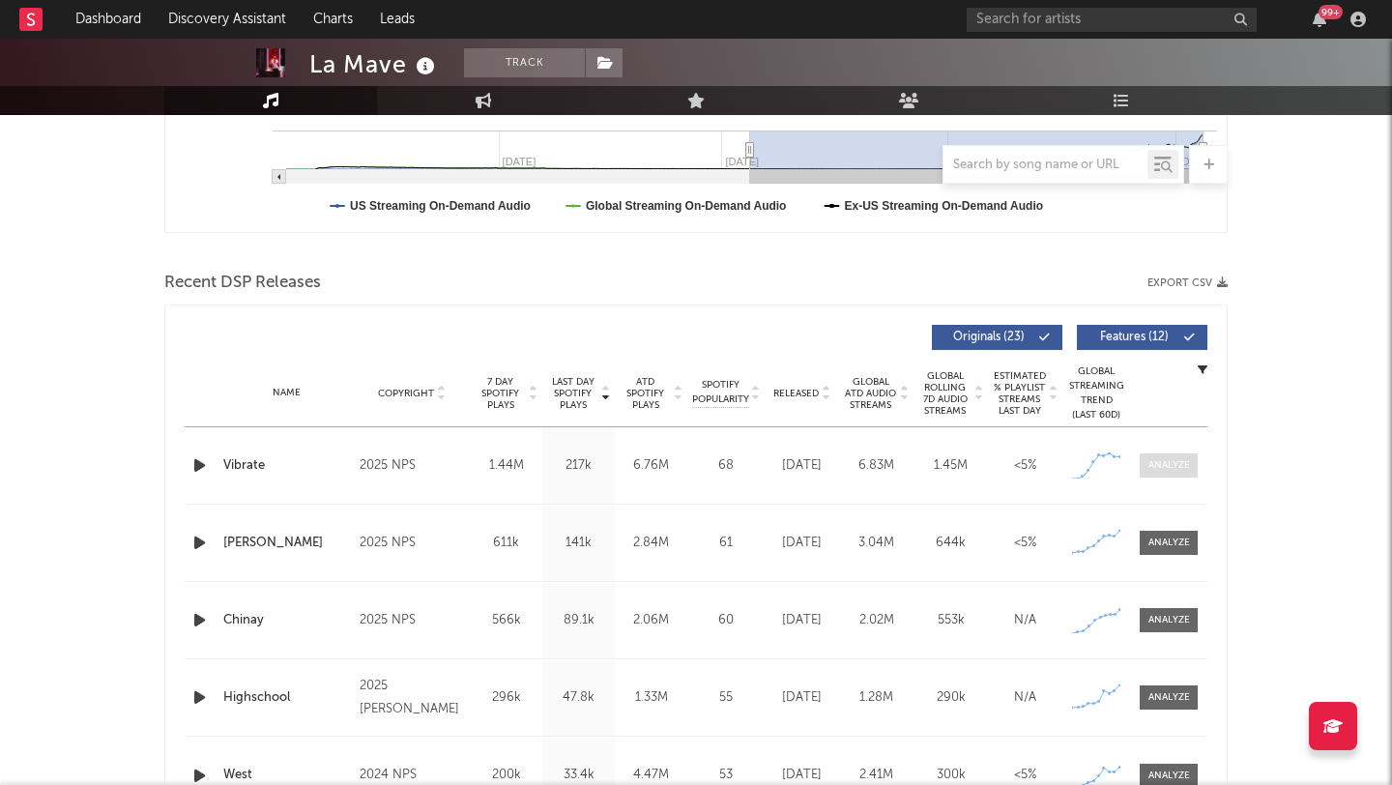
click at [1167, 468] on div at bounding box center [1170, 465] width 42 height 15
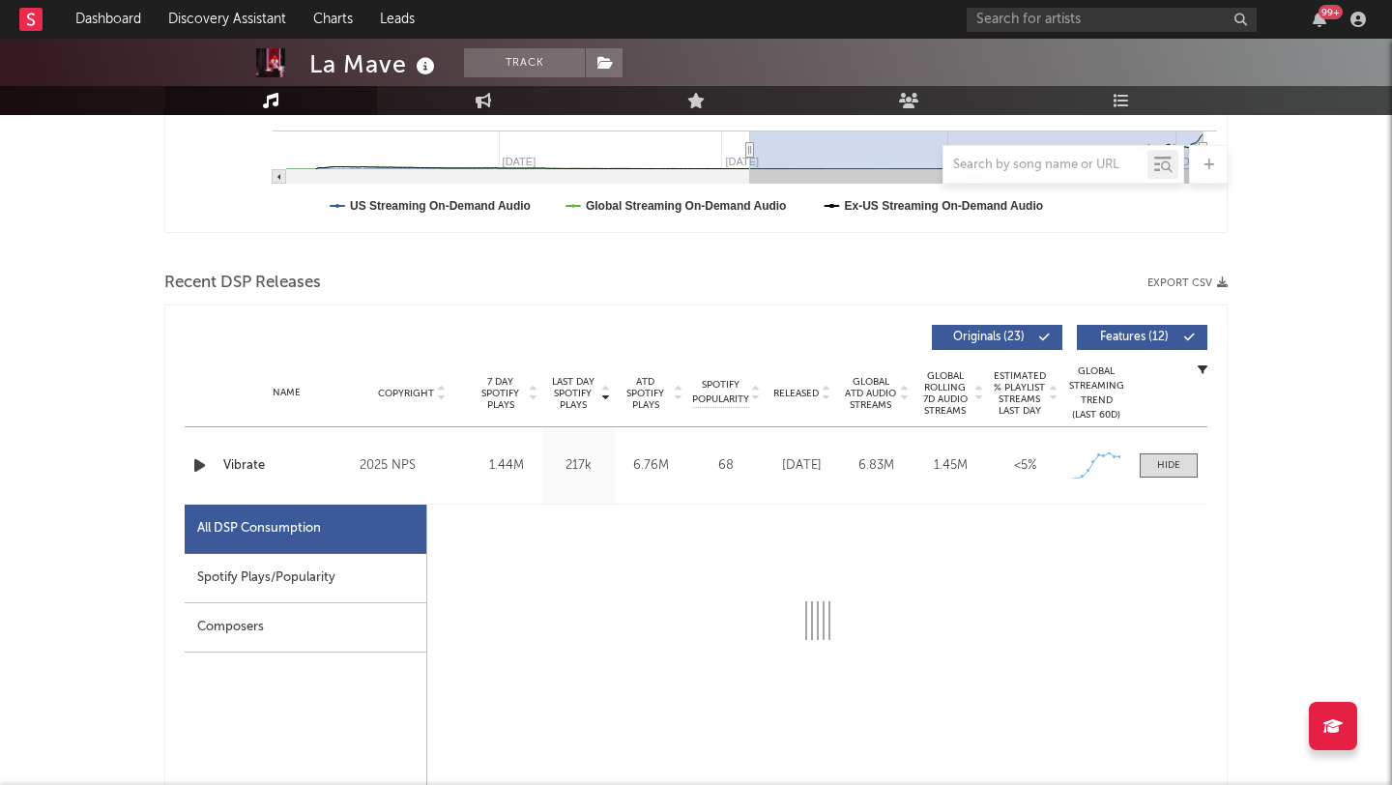
select select "1w"
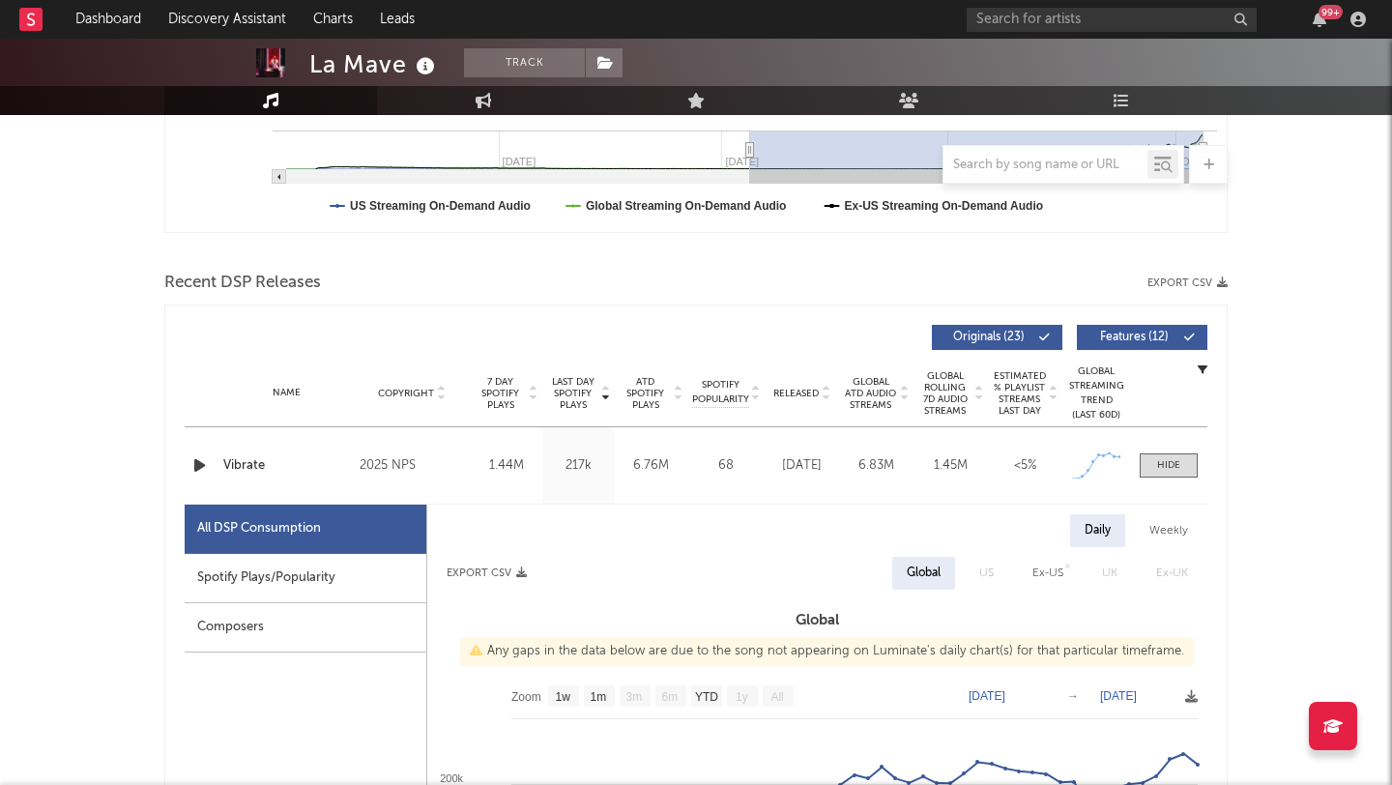
click at [296, 580] on div "Spotify Plays/Popularity" at bounding box center [306, 578] width 242 height 49
select select "1w"
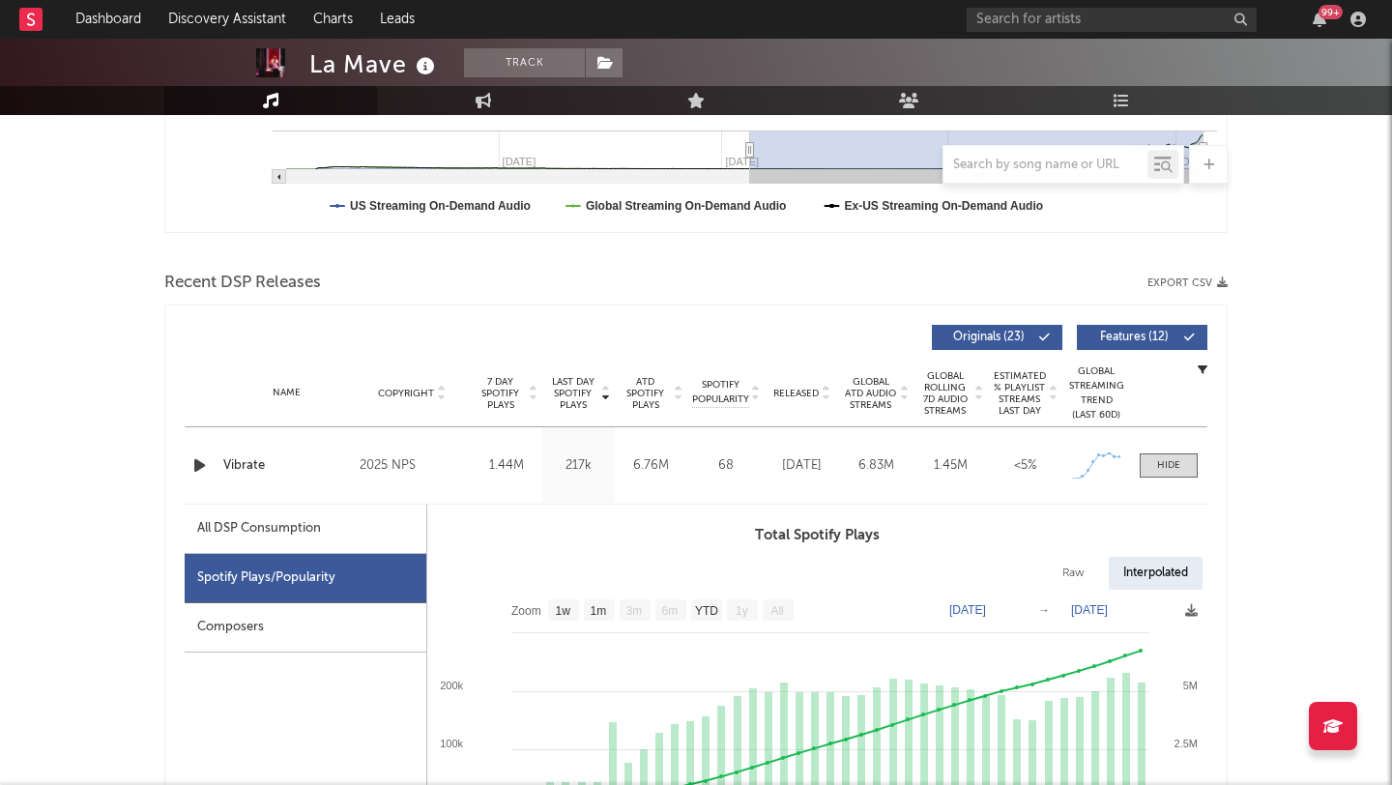
scroll to position [723, 0]
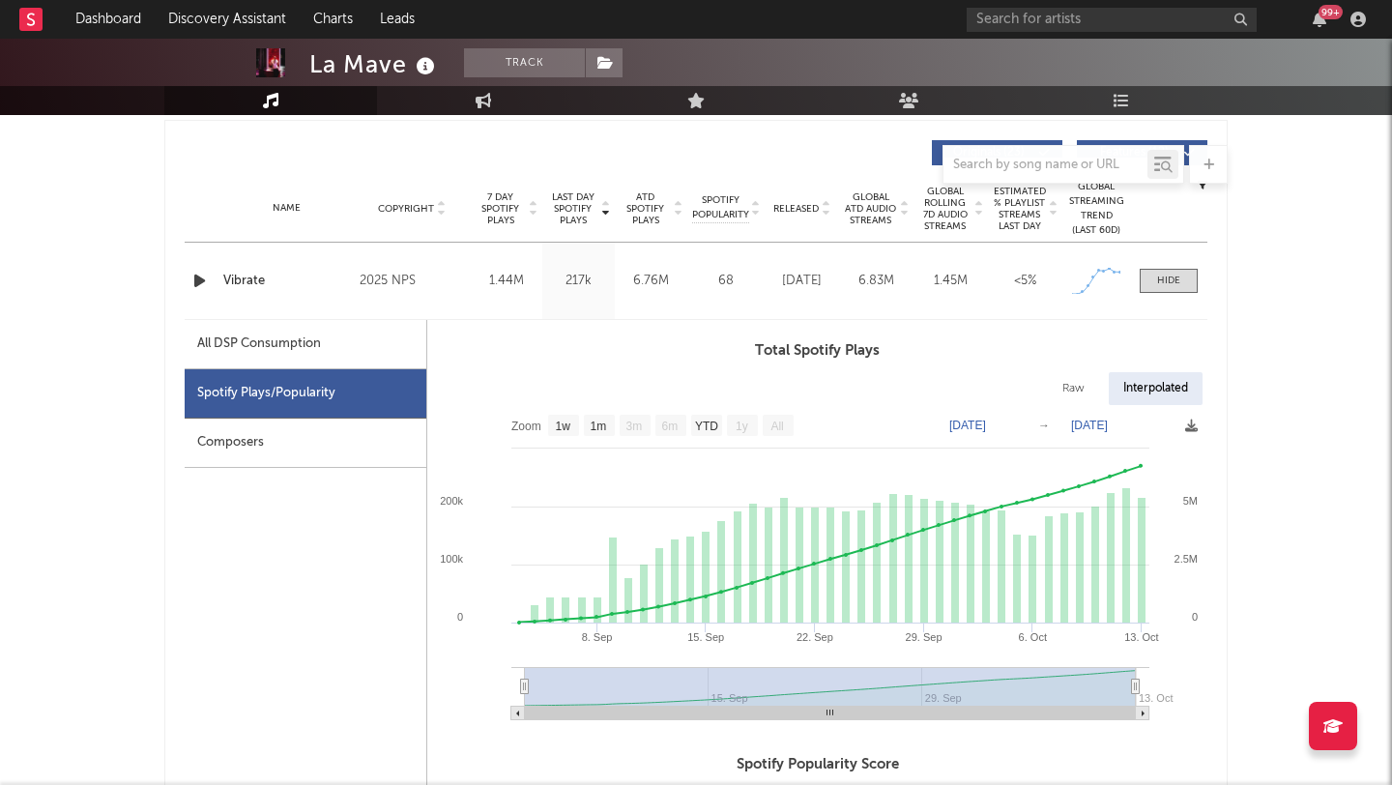
click at [252, 327] on div "All DSP Consumption" at bounding box center [306, 344] width 242 height 49
select select "1w"
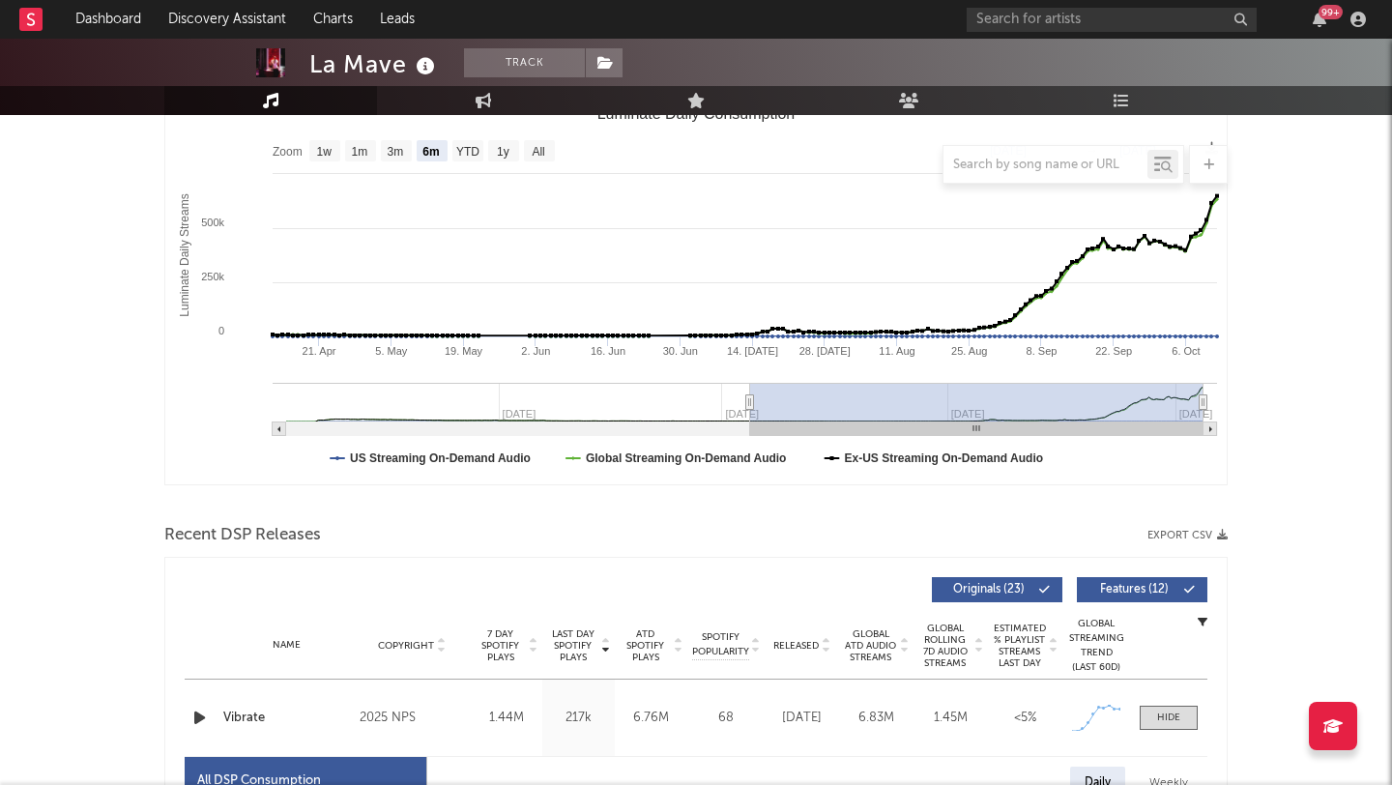
scroll to position [156, 0]
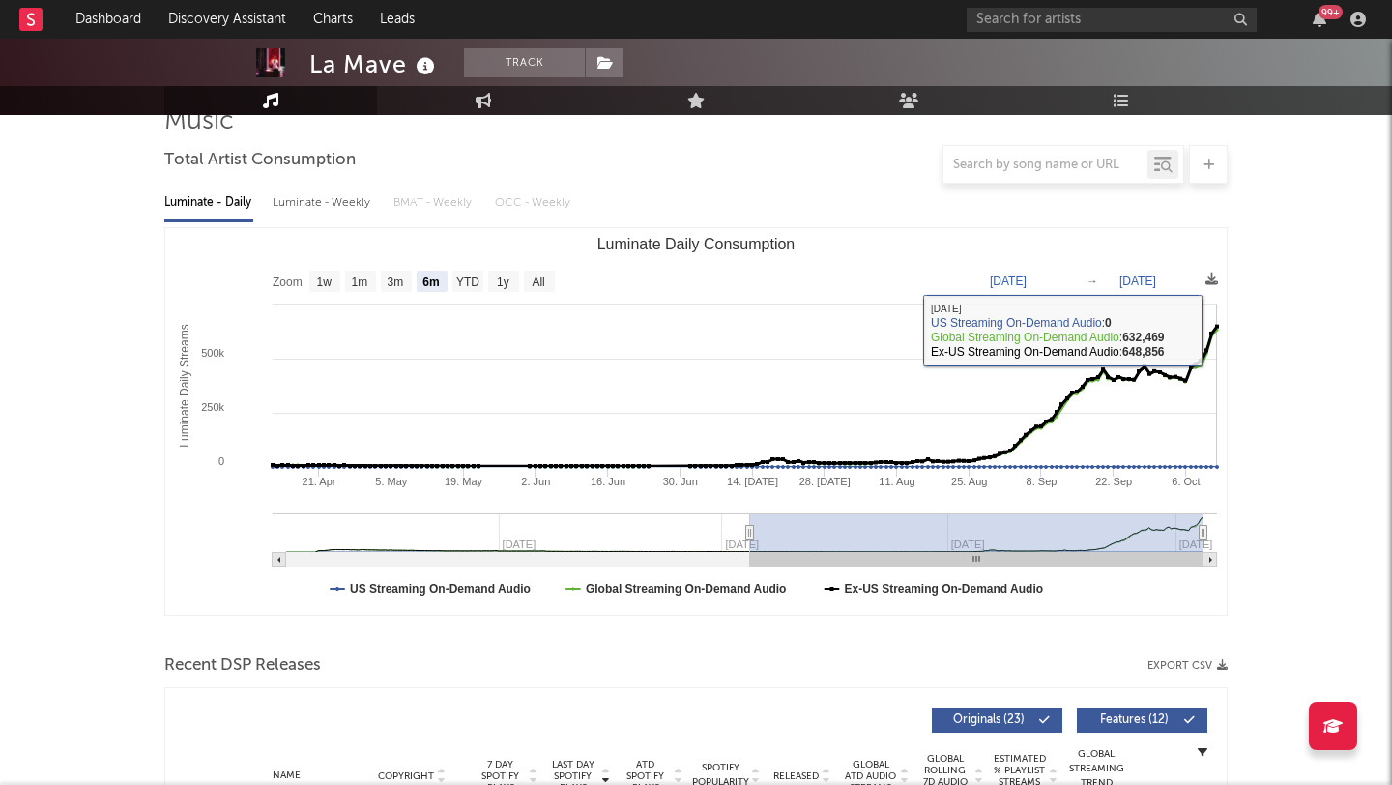
click at [1215, 330] on icon "Luminate Daily Consumption" at bounding box center [743, 397] width 950 height 140
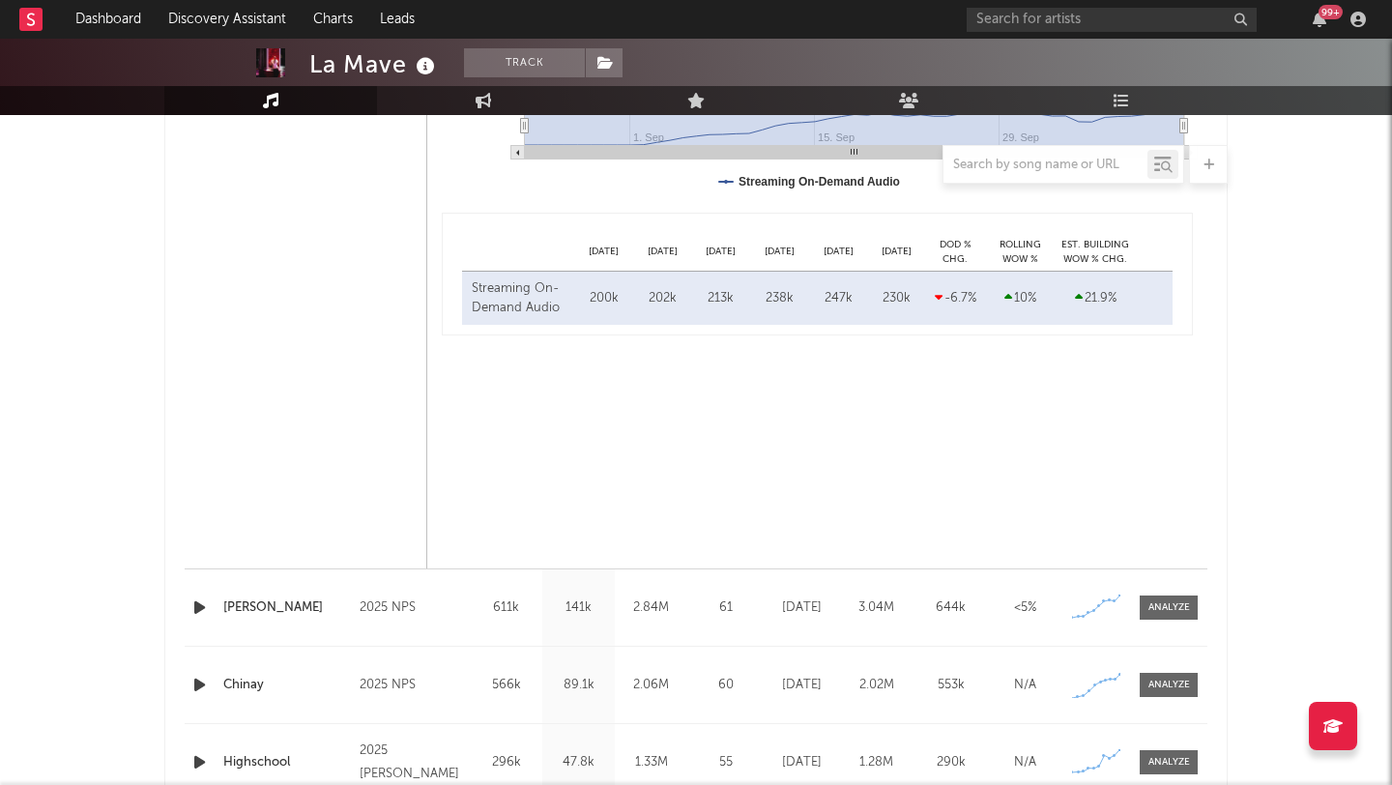
scroll to position [1633, 0]
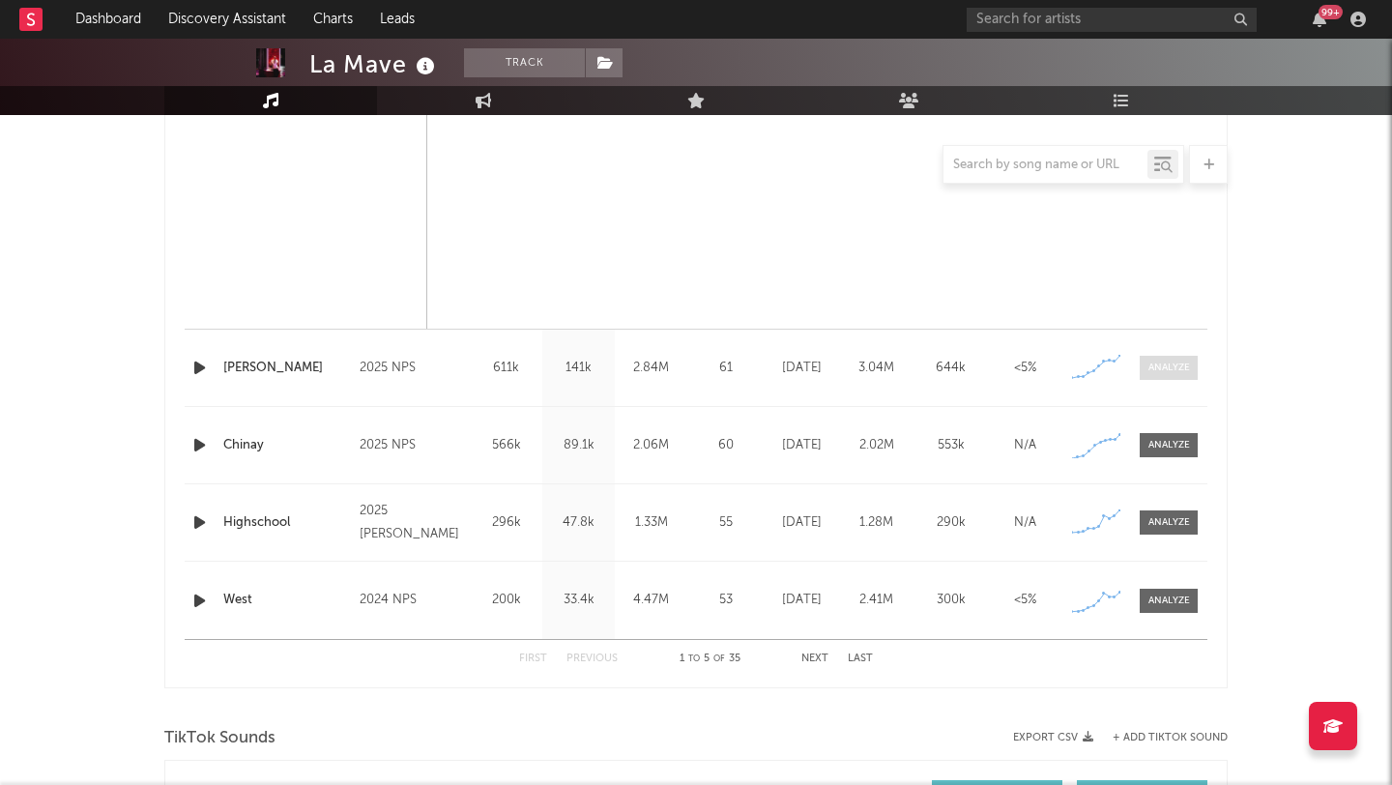
click at [1165, 377] on span at bounding box center [1169, 368] width 58 height 24
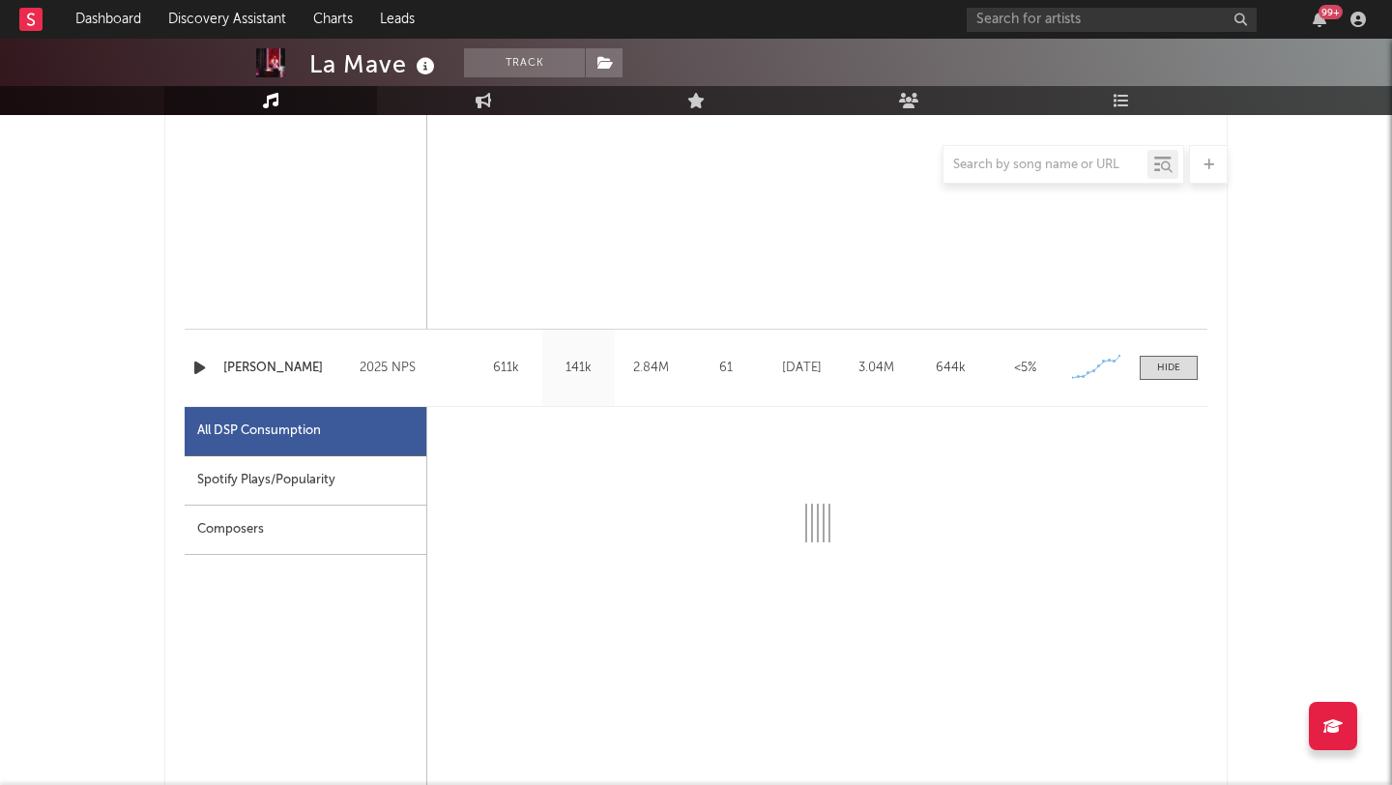
select select "1w"
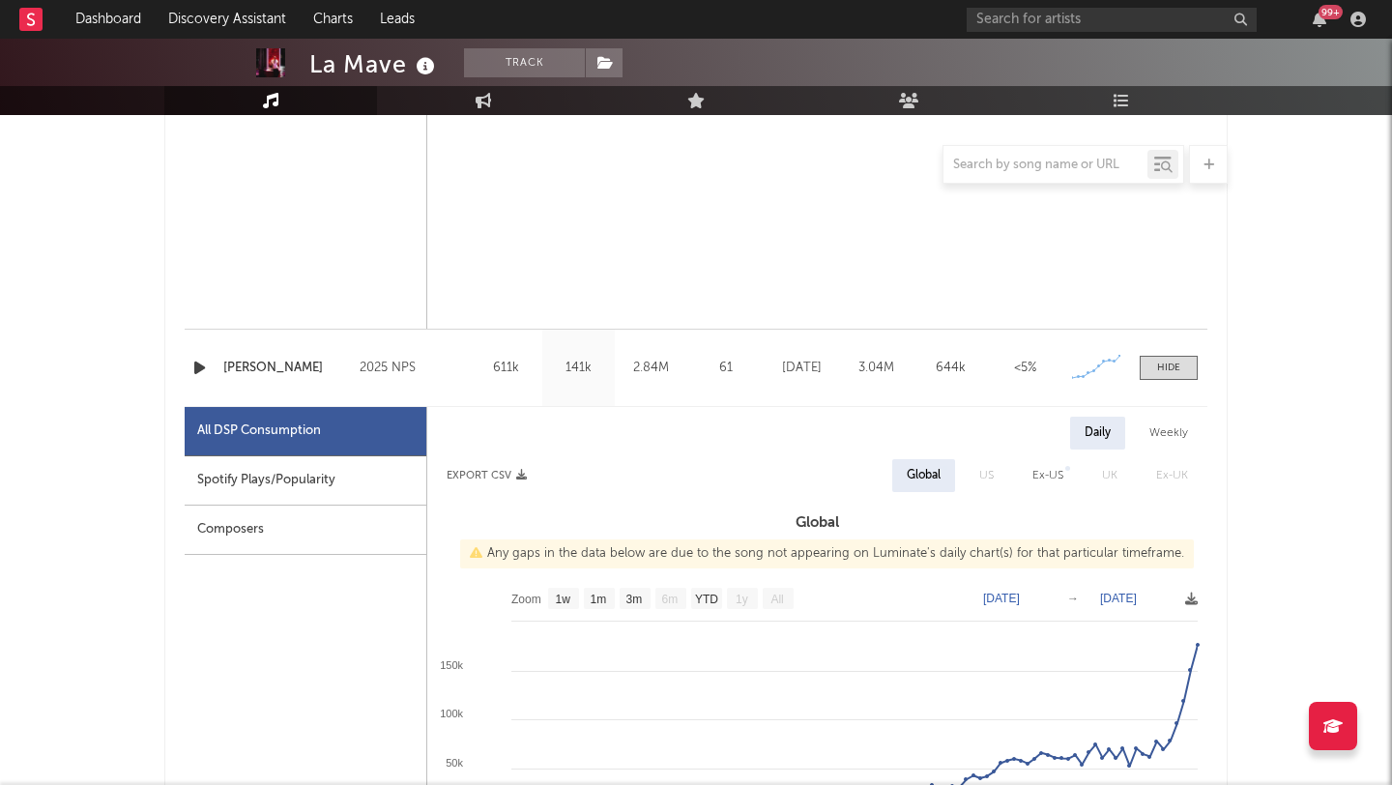
click at [326, 470] on div "Spotify Plays/Popularity" at bounding box center [306, 480] width 242 height 49
select select "1w"
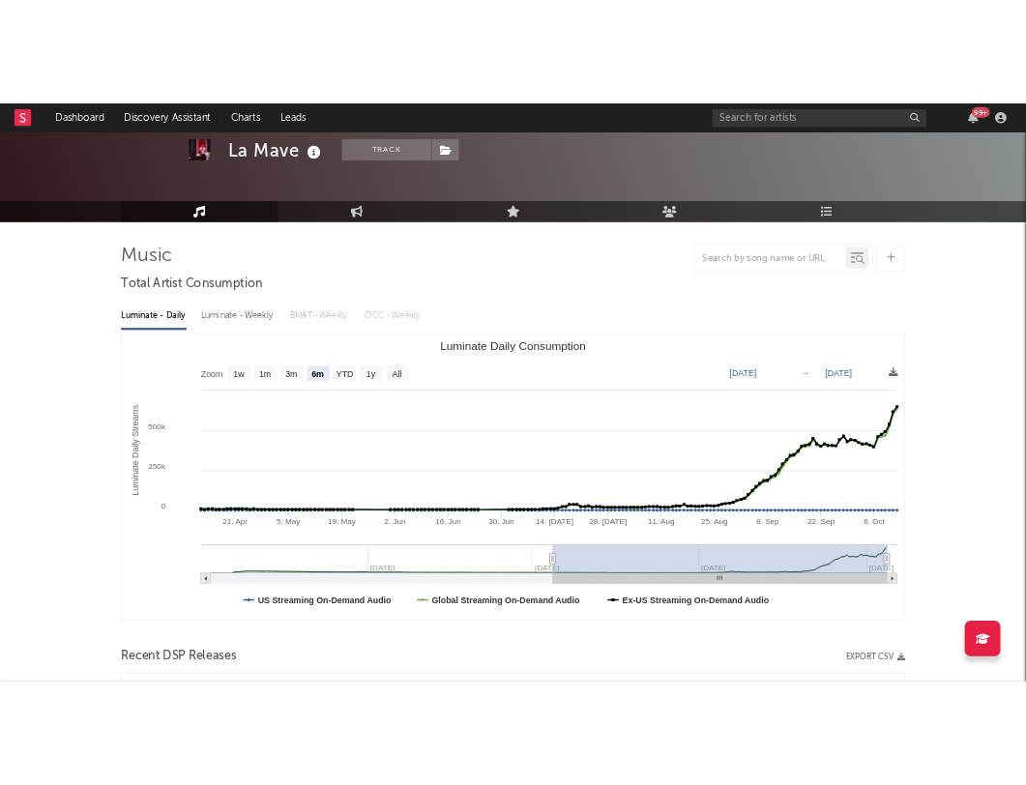
scroll to position [0, 0]
